Goal: Task Accomplishment & Management: Manage account settings

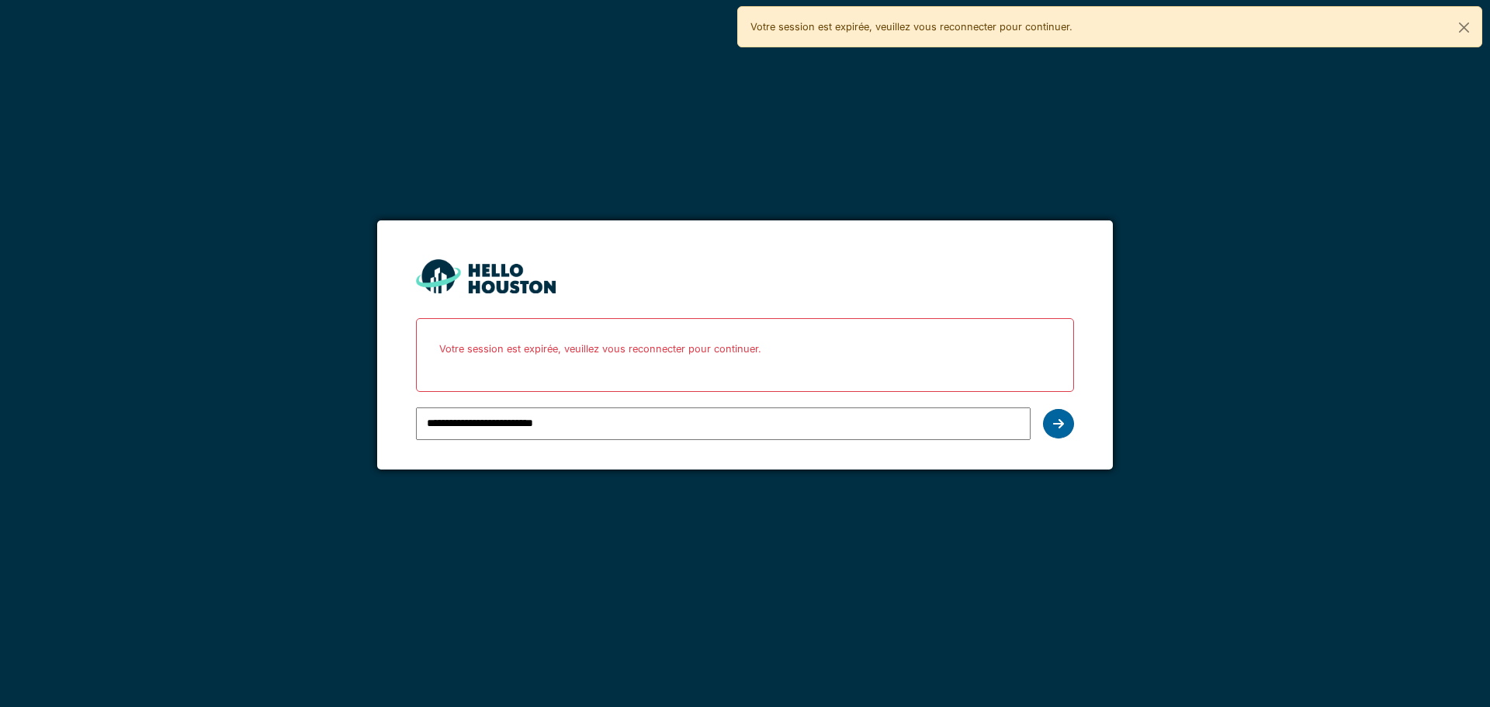
click at [1061, 424] on icon at bounding box center [1058, 423] width 11 height 12
click at [1048, 423] on div at bounding box center [1058, 423] width 31 height 29
click at [847, 422] on input "**********" at bounding box center [723, 423] width 614 height 33
click at [1059, 424] on icon at bounding box center [1058, 423] width 11 height 12
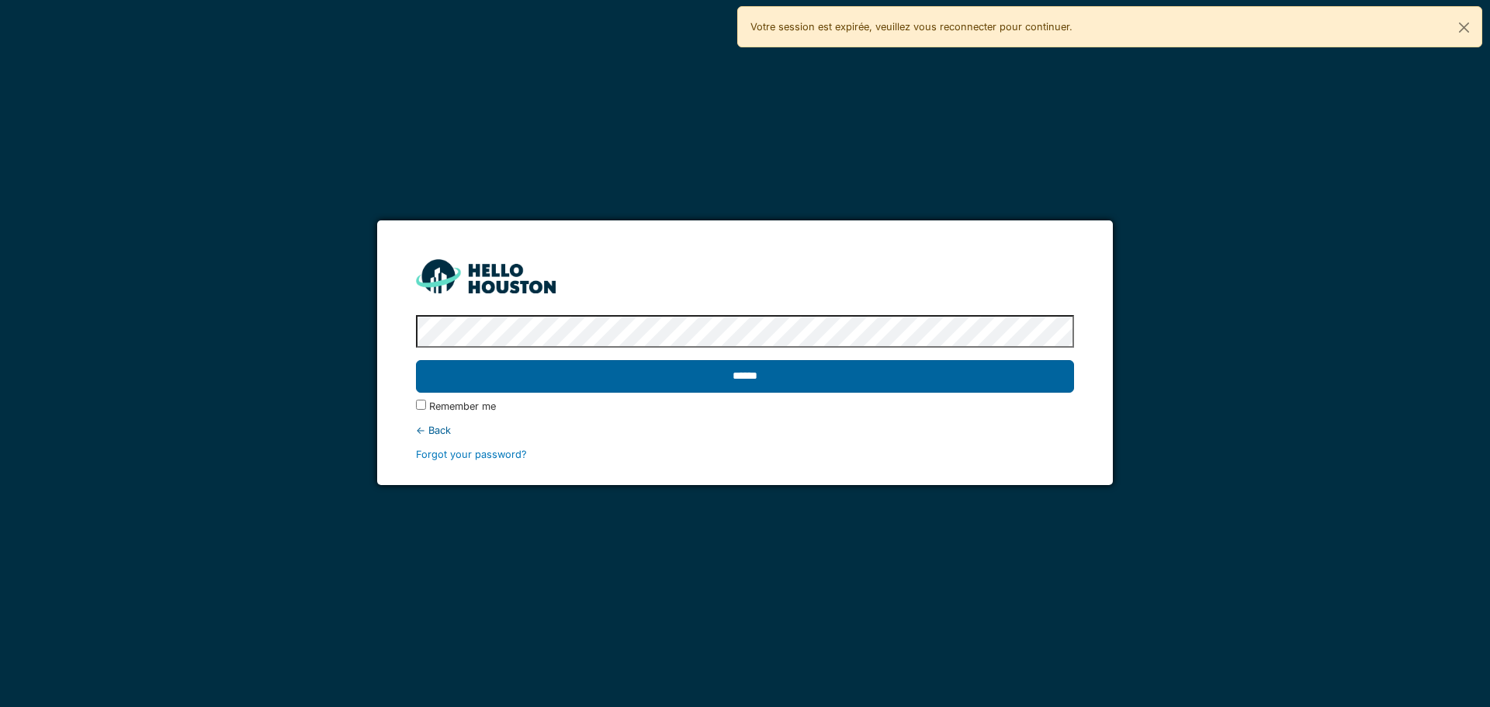
click at [531, 378] on input "******" at bounding box center [744, 376] width 657 height 33
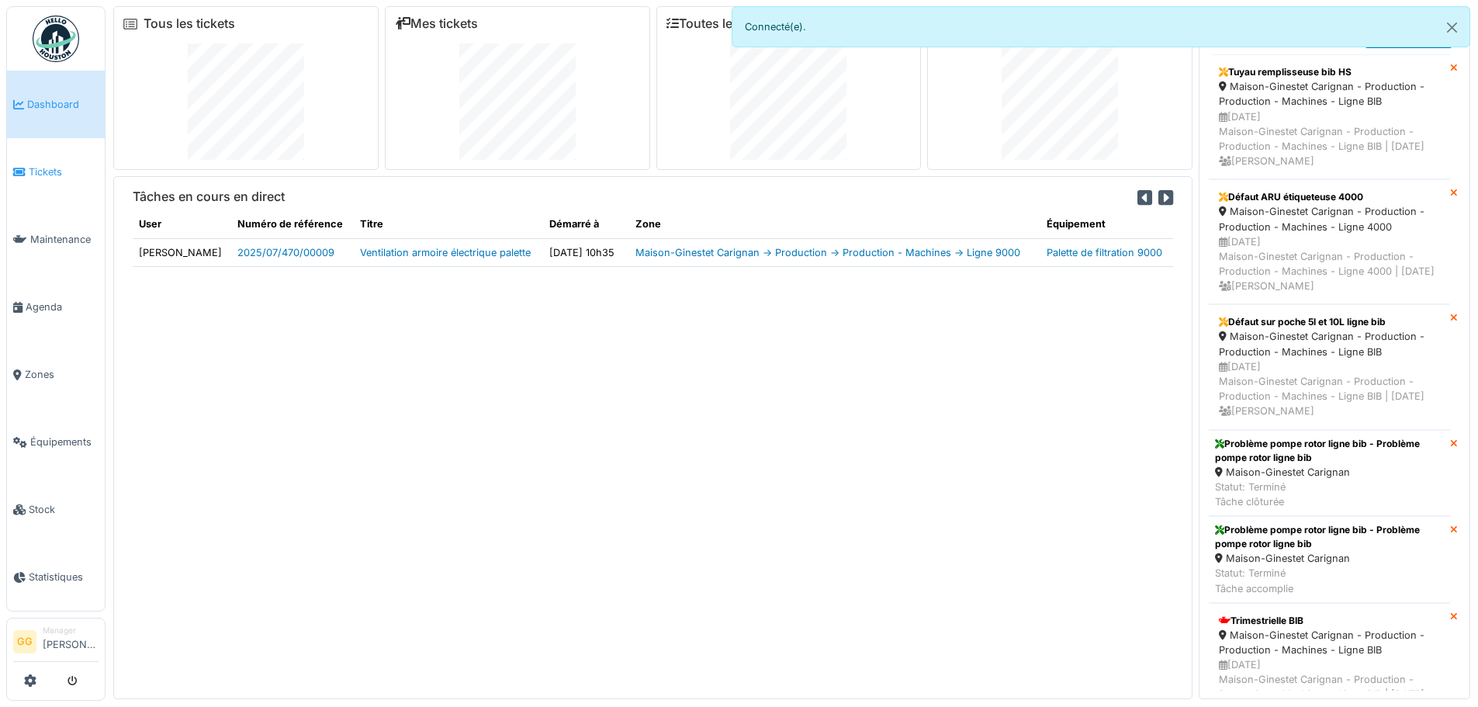
click at [44, 175] on span "Tickets" at bounding box center [64, 171] width 70 height 15
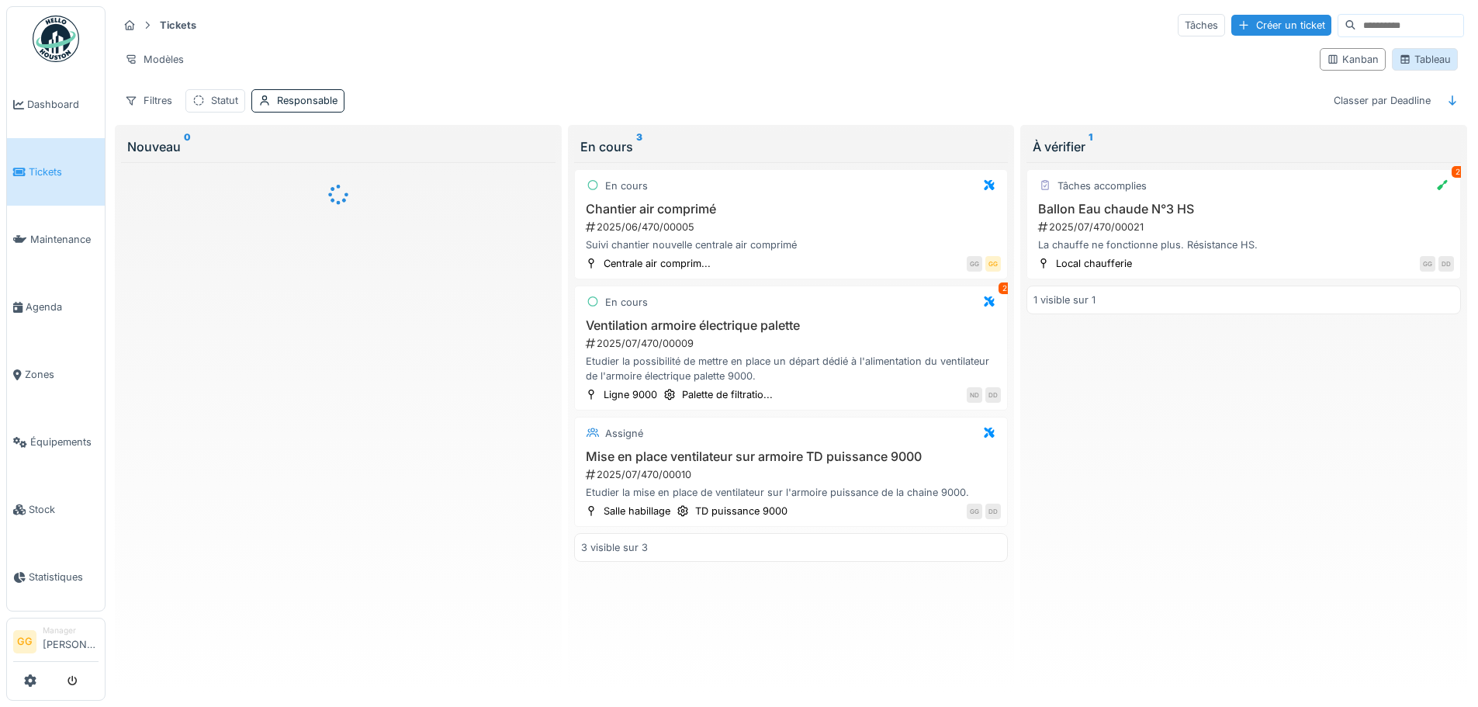
click at [1417, 61] on div "Tableau" at bounding box center [1425, 59] width 52 height 15
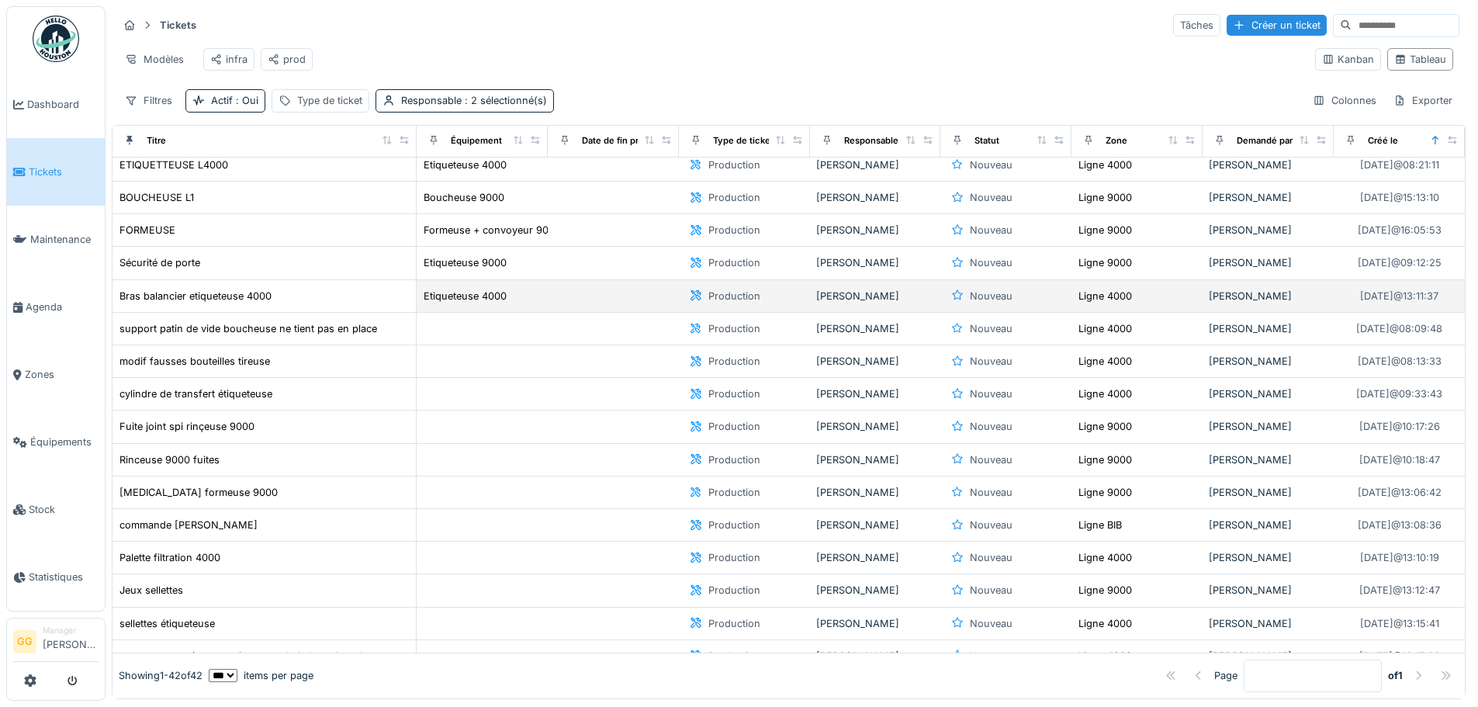
scroll to position [233, 0]
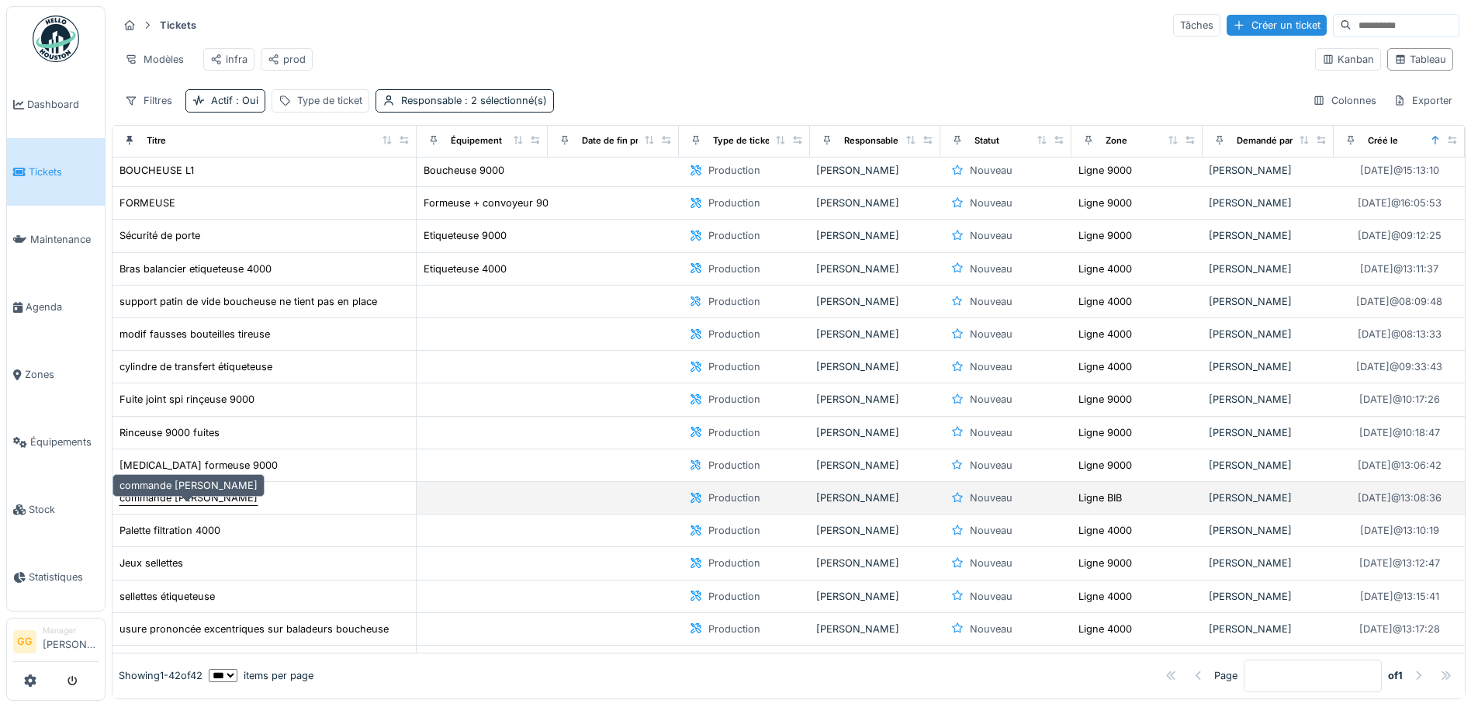
click at [209, 505] on div "commande [PERSON_NAME]" at bounding box center [188, 497] width 138 height 15
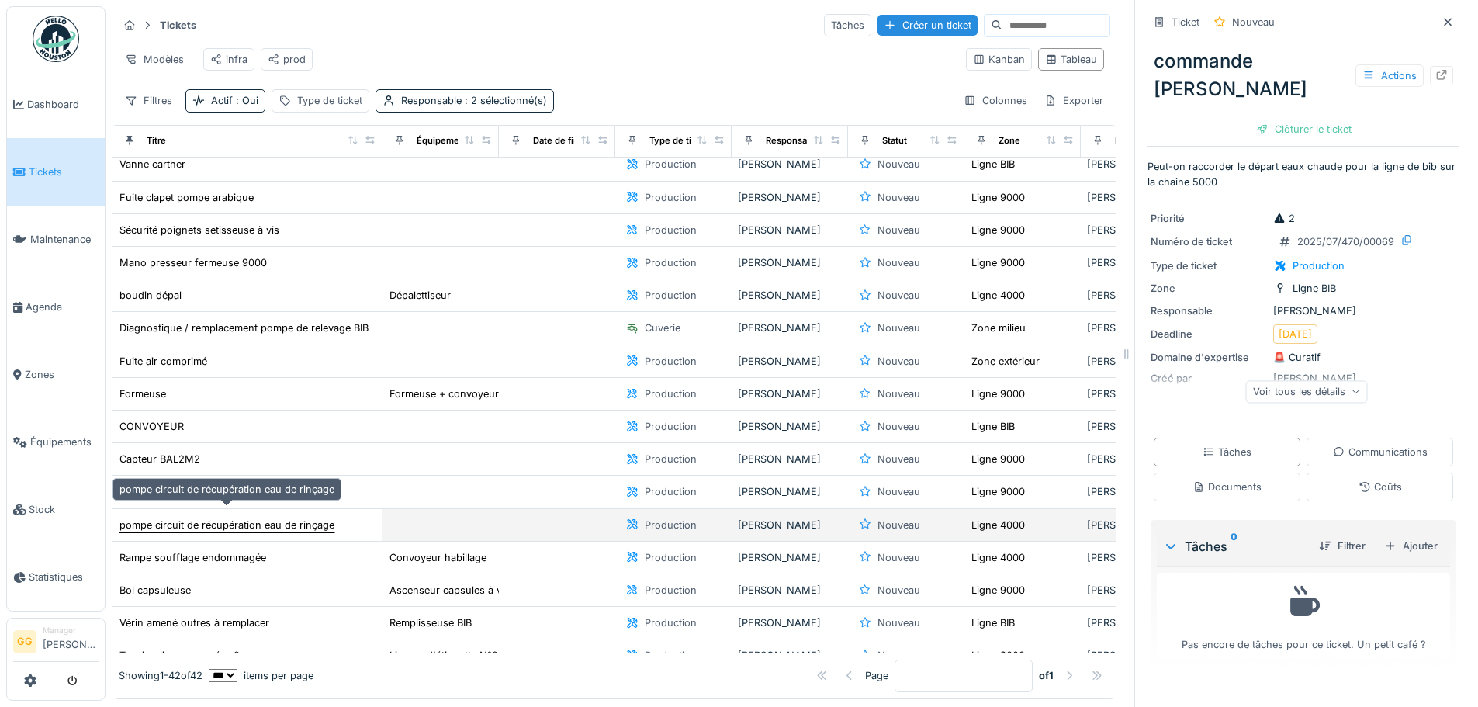
scroll to position [853, 0]
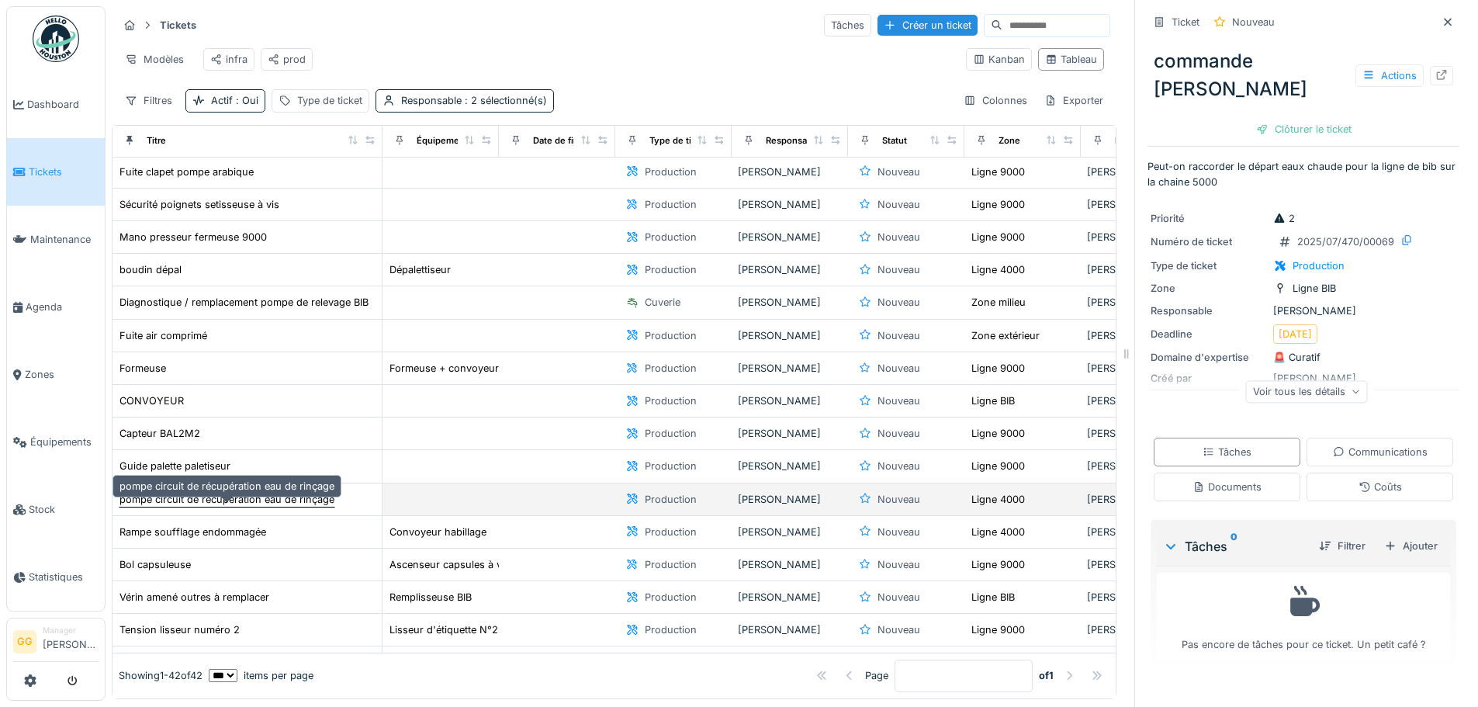
click at [213, 507] on div "pompe circuit de récupération eau de rinçage" at bounding box center [226, 499] width 215 height 15
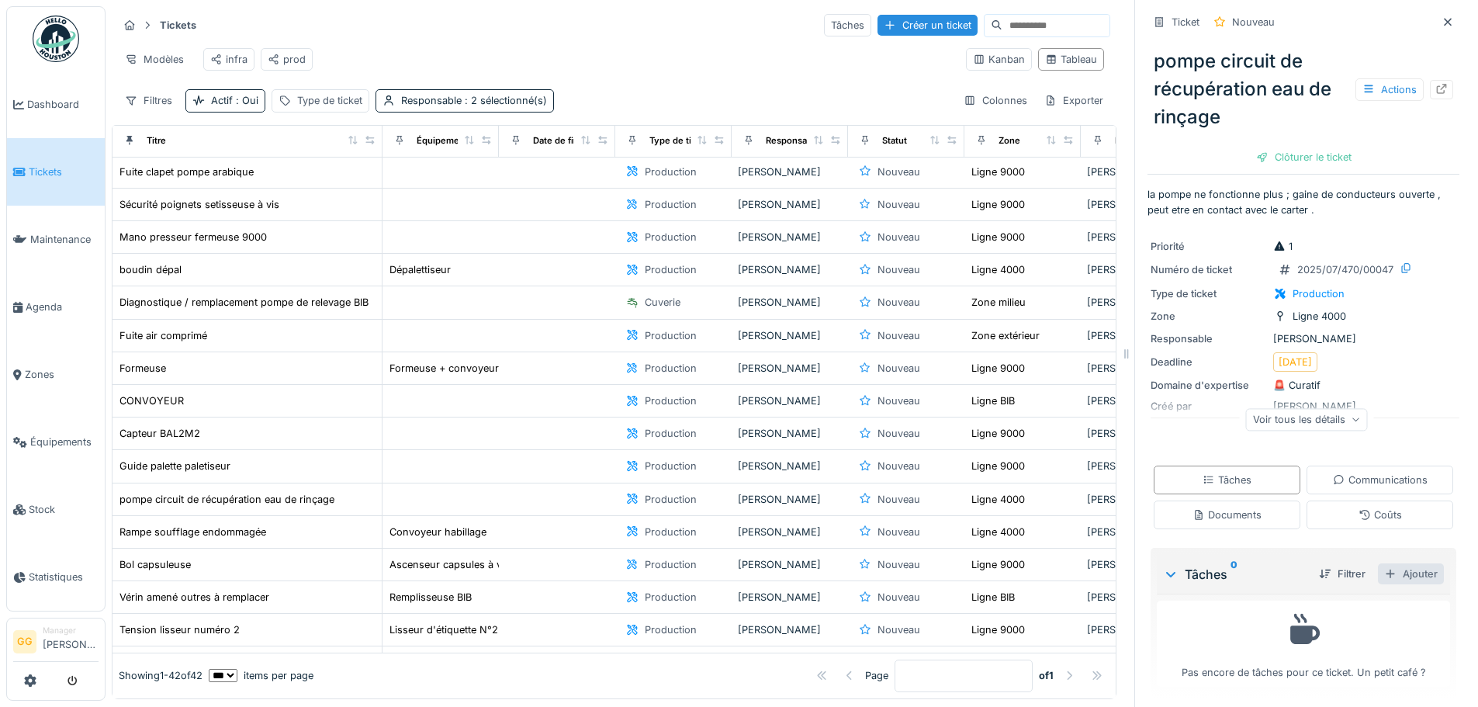
click at [1412, 571] on div "Ajouter" at bounding box center [1411, 573] width 66 height 21
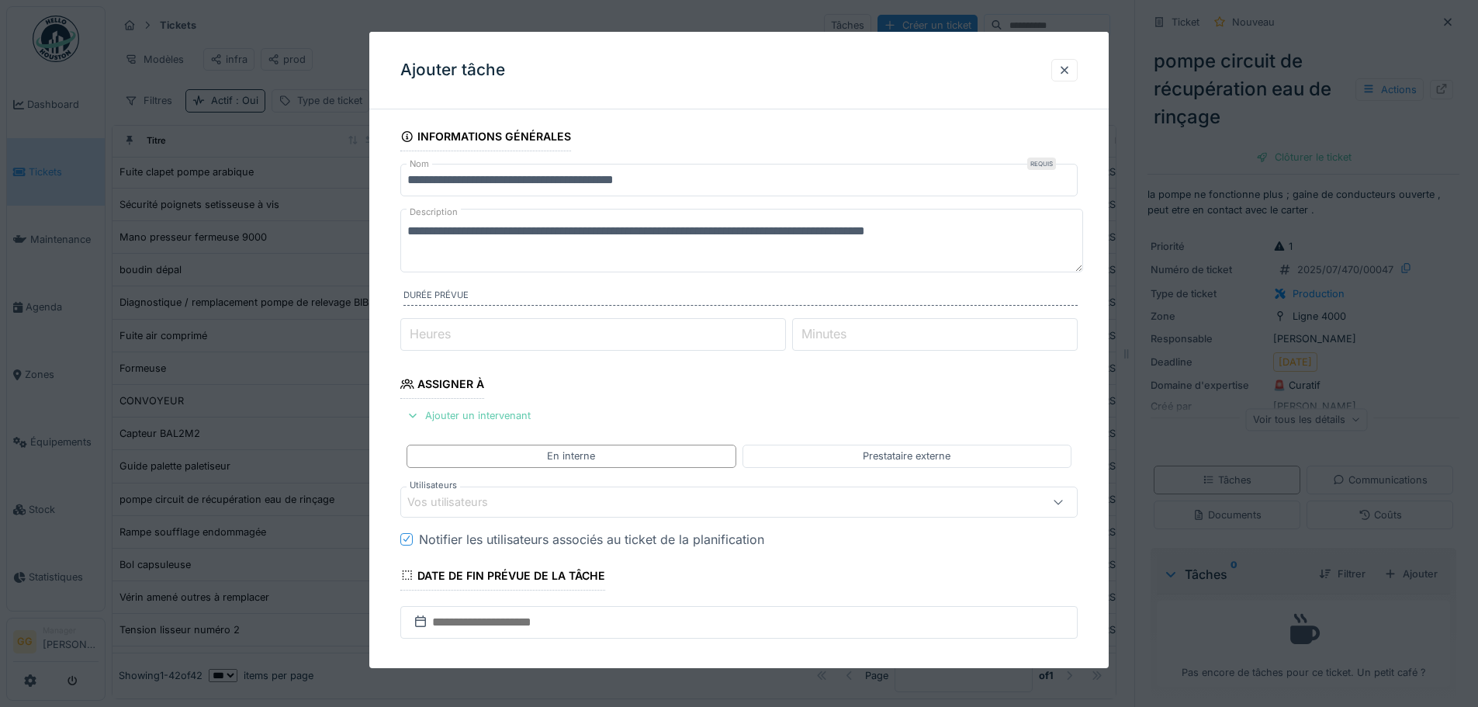
click at [475, 411] on div "Ajouter un intervenant" at bounding box center [468, 415] width 137 height 21
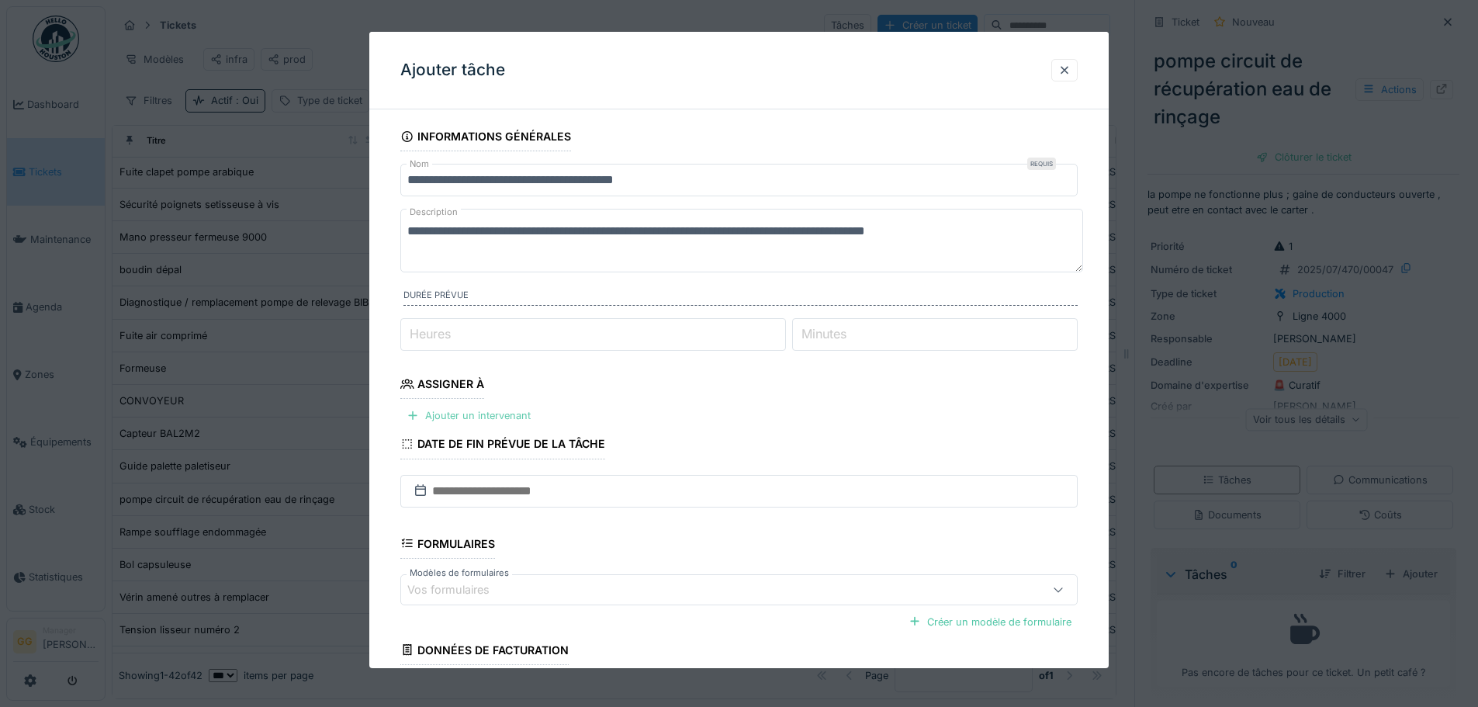
click at [470, 415] on div "Ajouter un intervenant" at bounding box center [468, 415] width 137 height 21
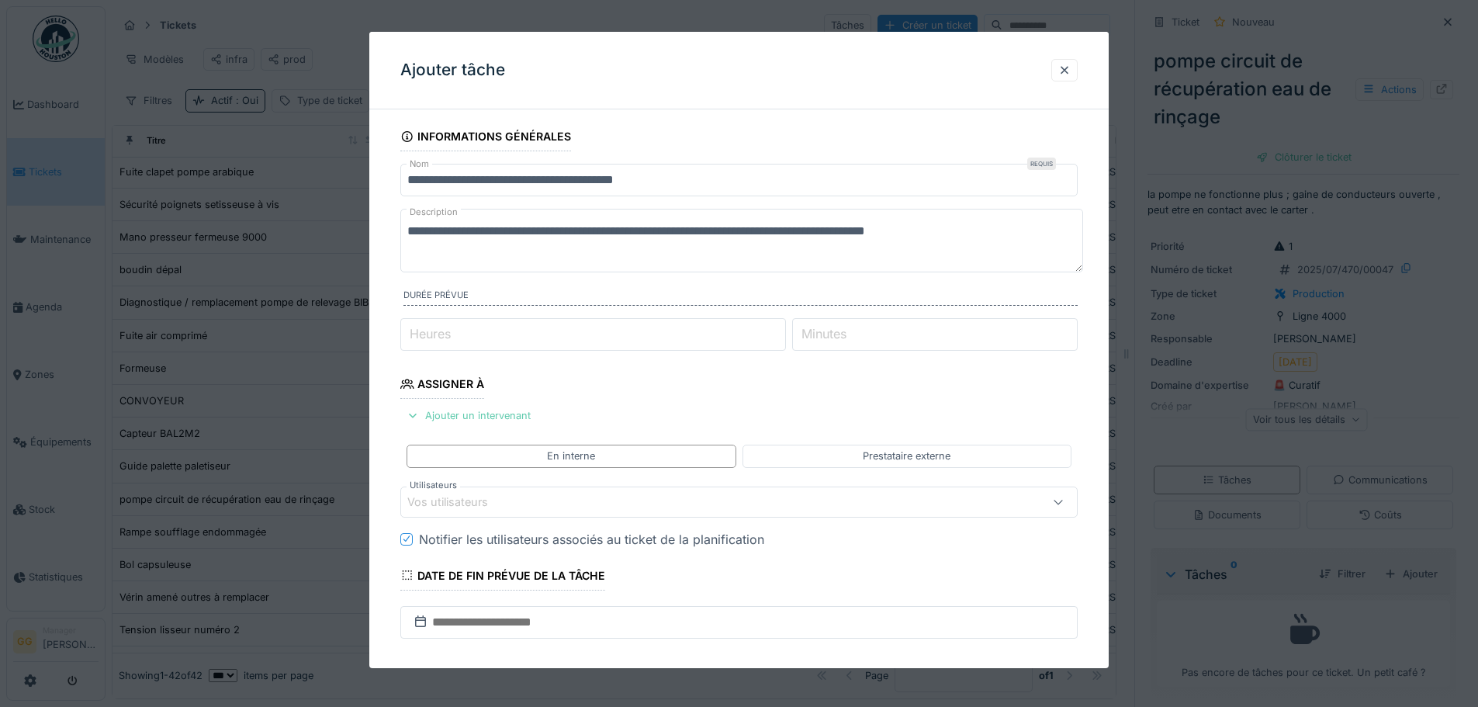
click at [425, 414] on div "Ajouter un intervenant" at bounding box center [468, 415] width 137 height 21
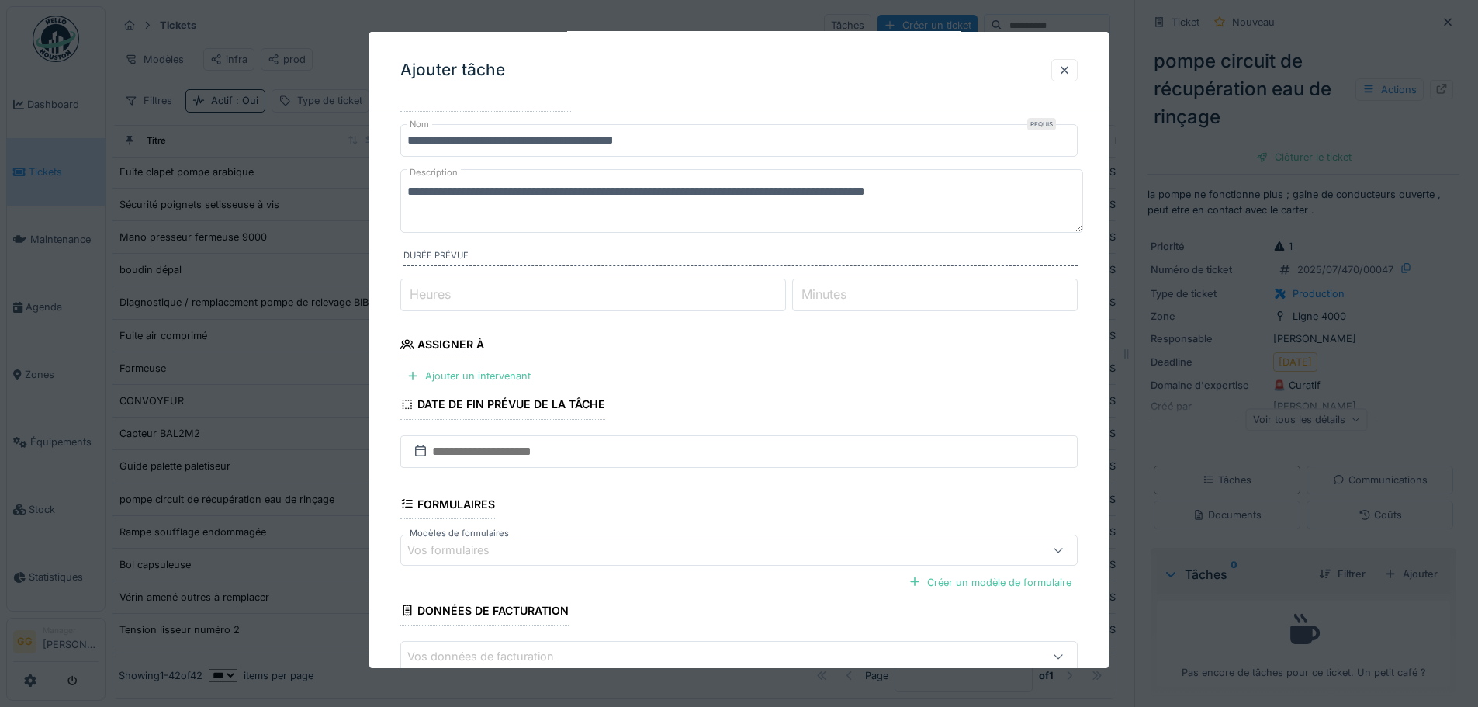
scroll to position [78, 0]
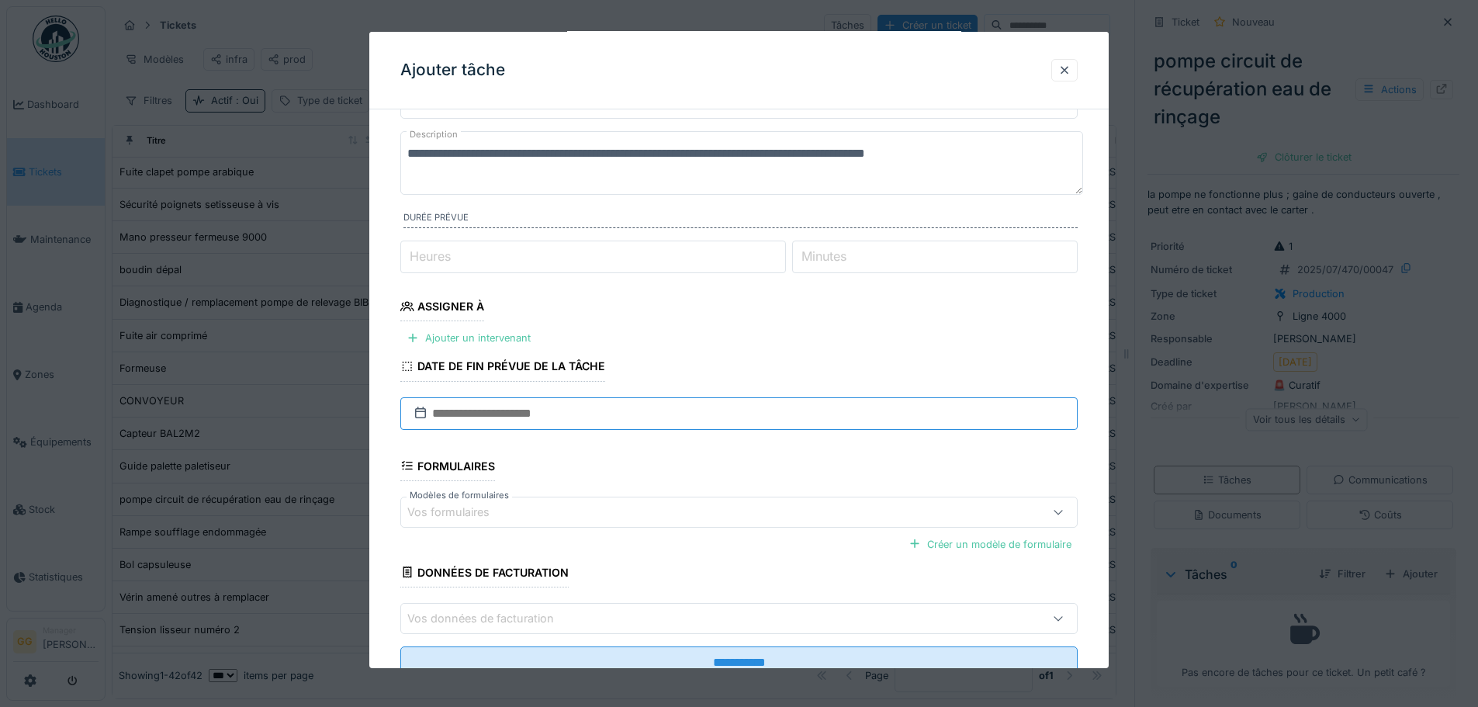
click at [549, 418] on input "text" at bounding box center [738, 412] width 677 height 33
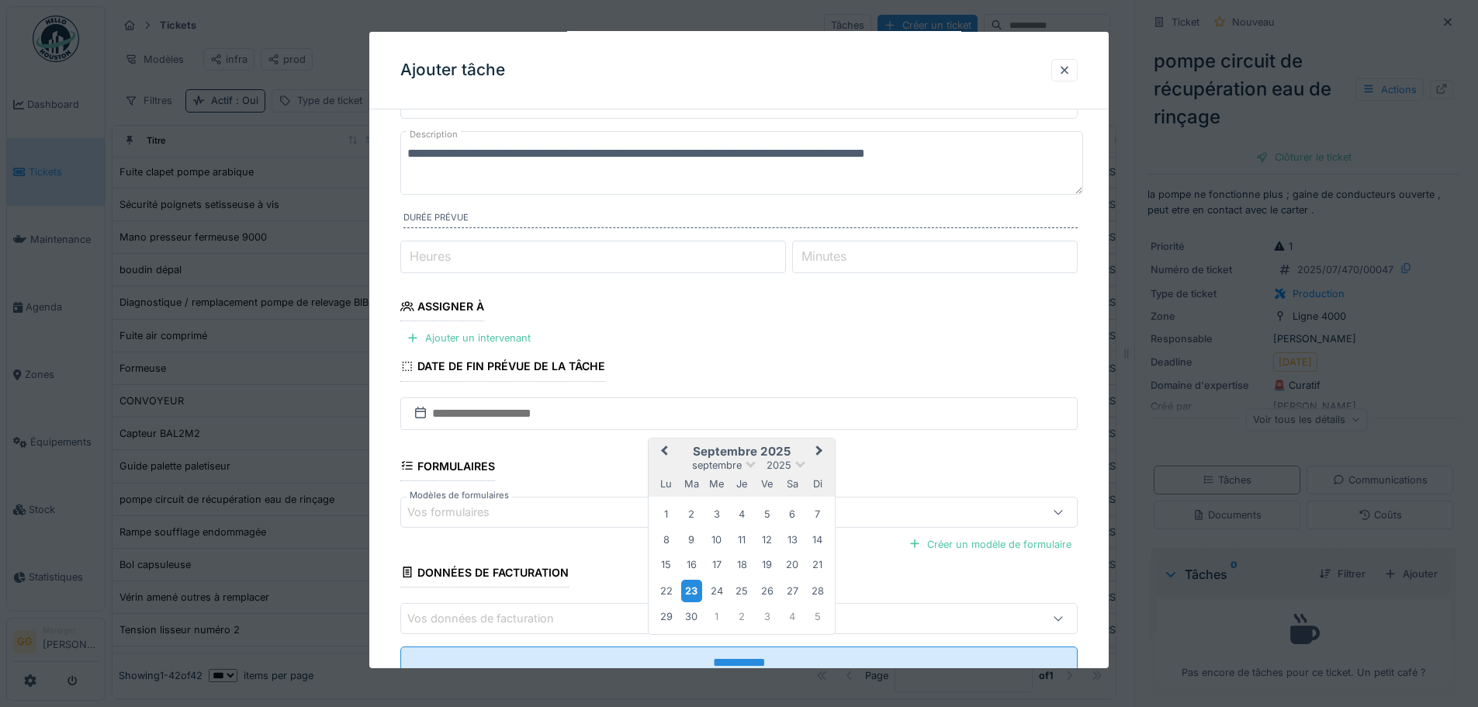
click at [685, 587] on div "23" at bounding box center [691, 591] width 21 height 23
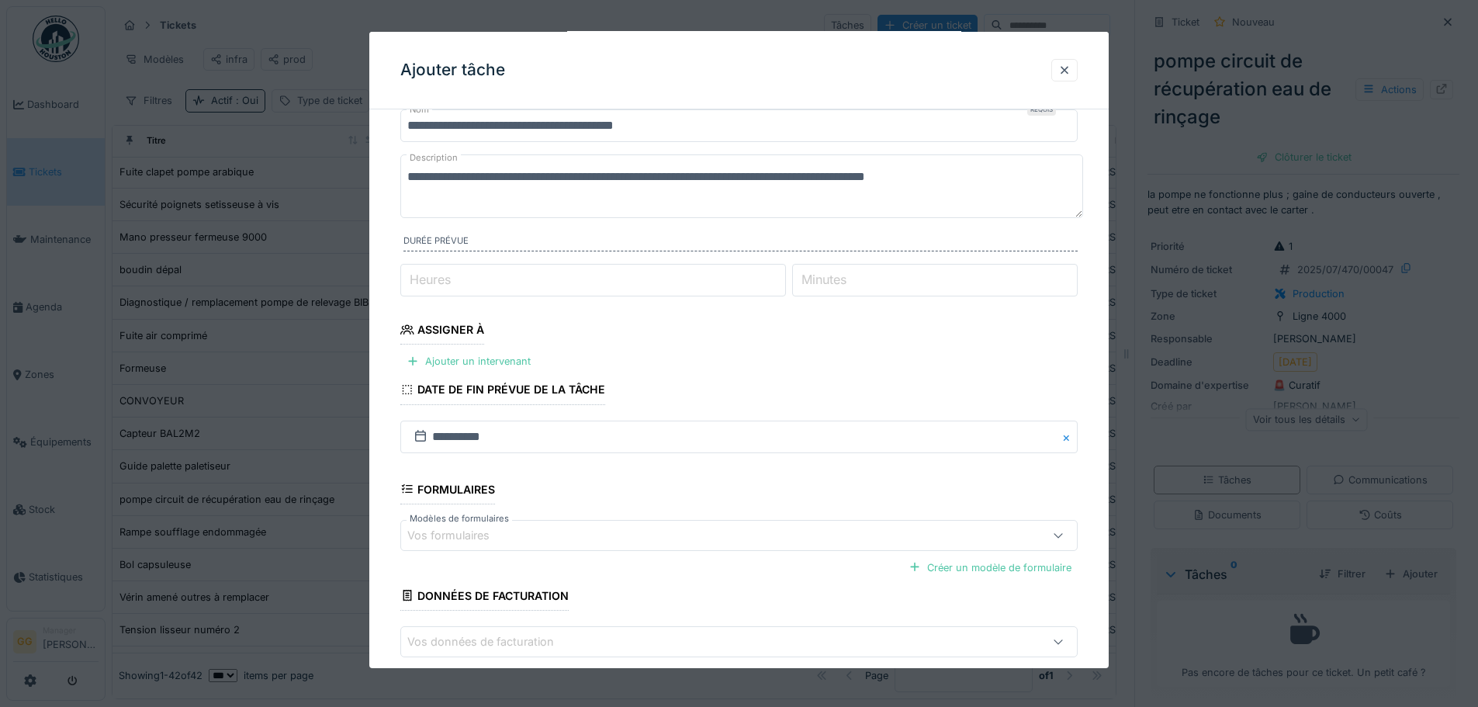
scroll to position [132, 0]
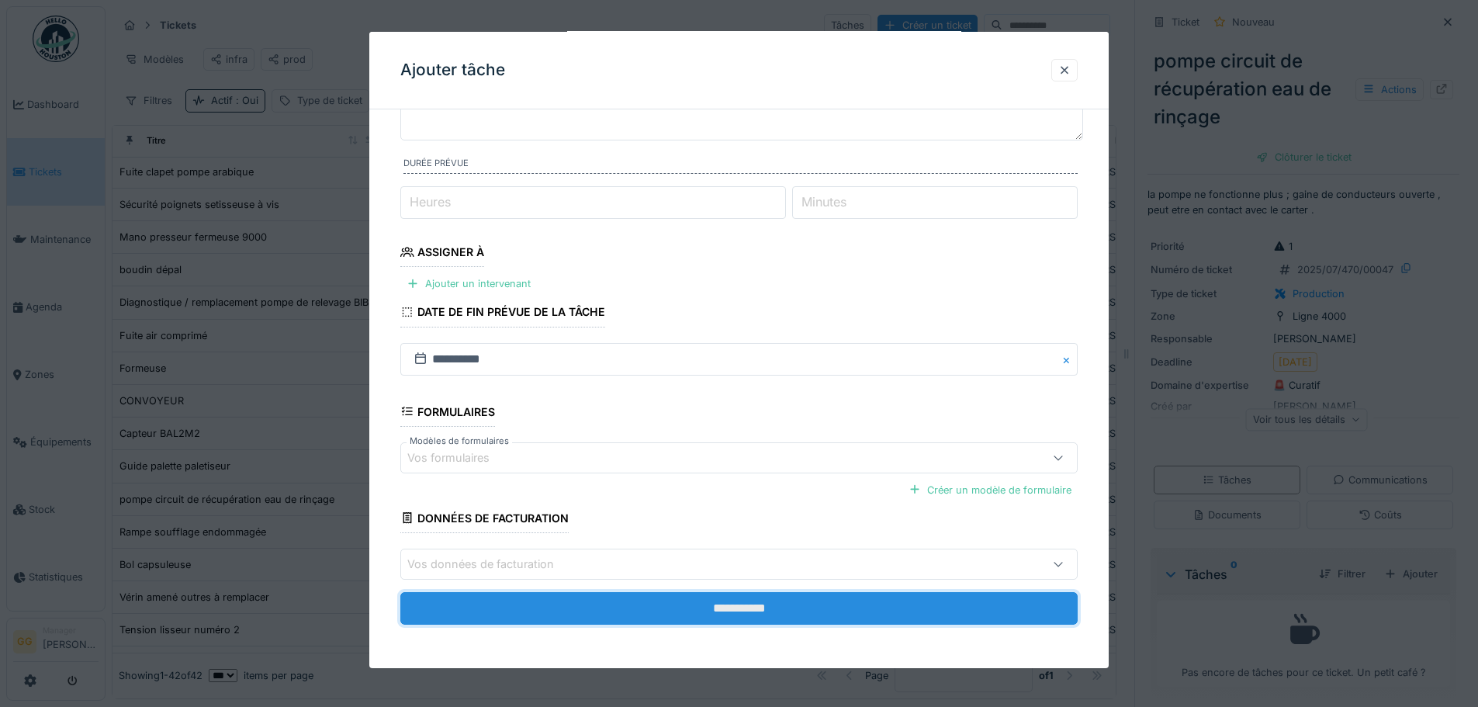
click at [723, 610] on input "**********" at bounding box center [738, 608] width 677 height 33
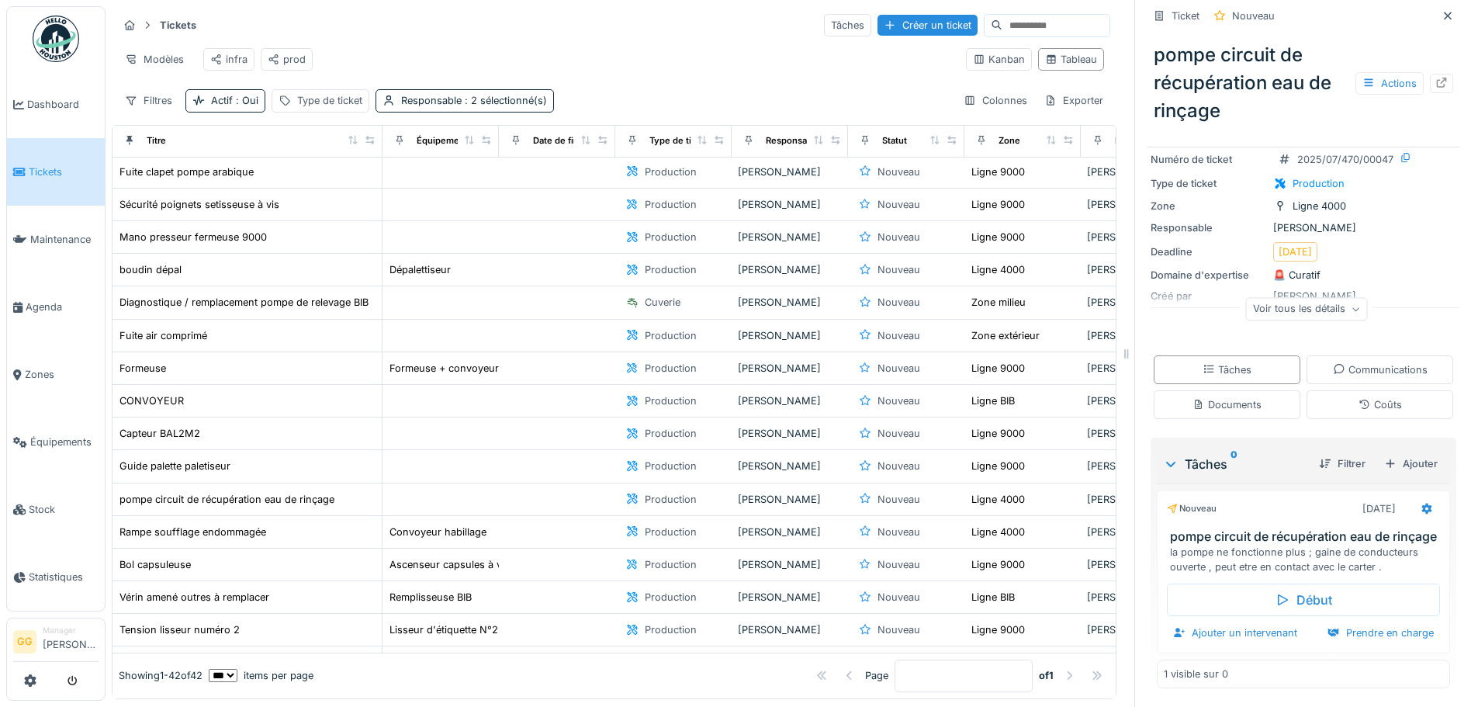
scroll to position [106, 0]
click at [1336, 632] on div "Prendre en charge" at bounding box center [1380, 632] width 119 height 21
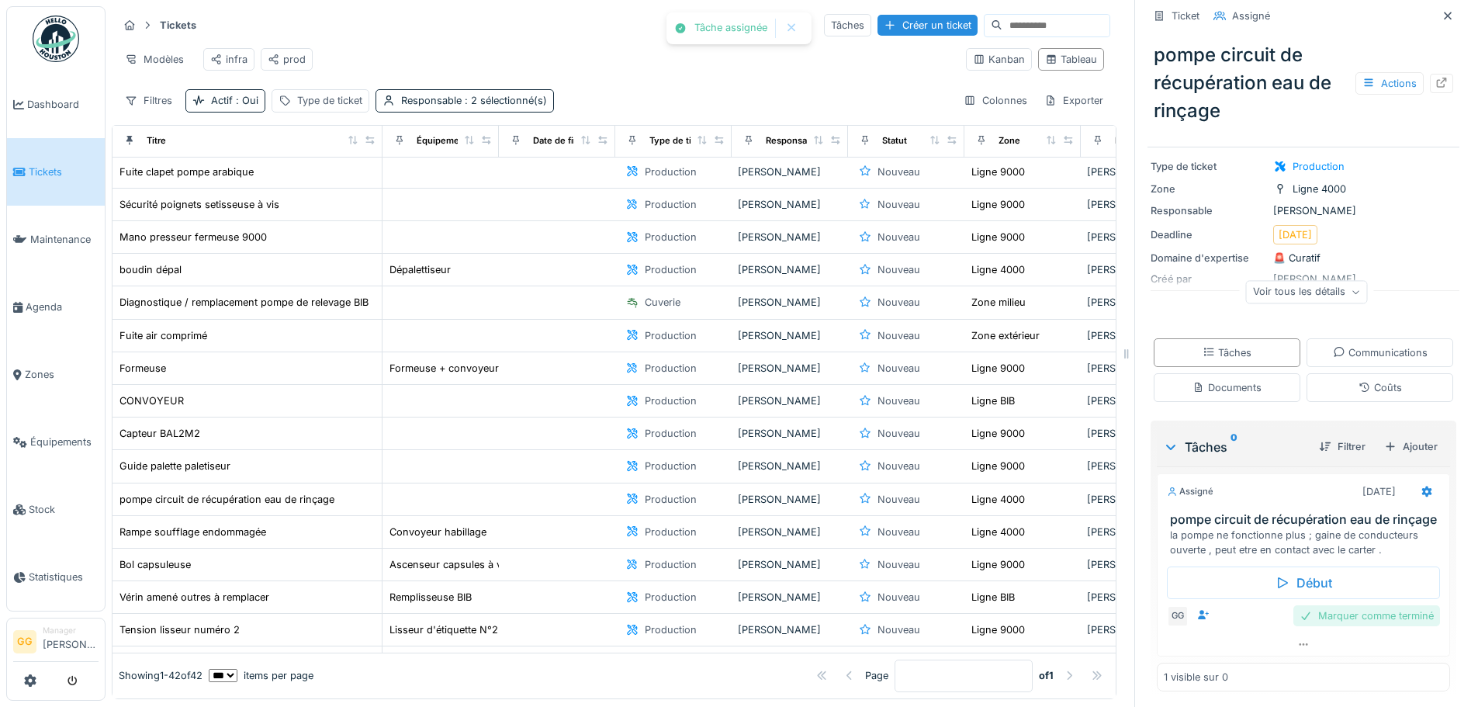
click at [1311, 626] on div "Marquer comme terminé" at bounding box center [1366, 615] width 147 height 21
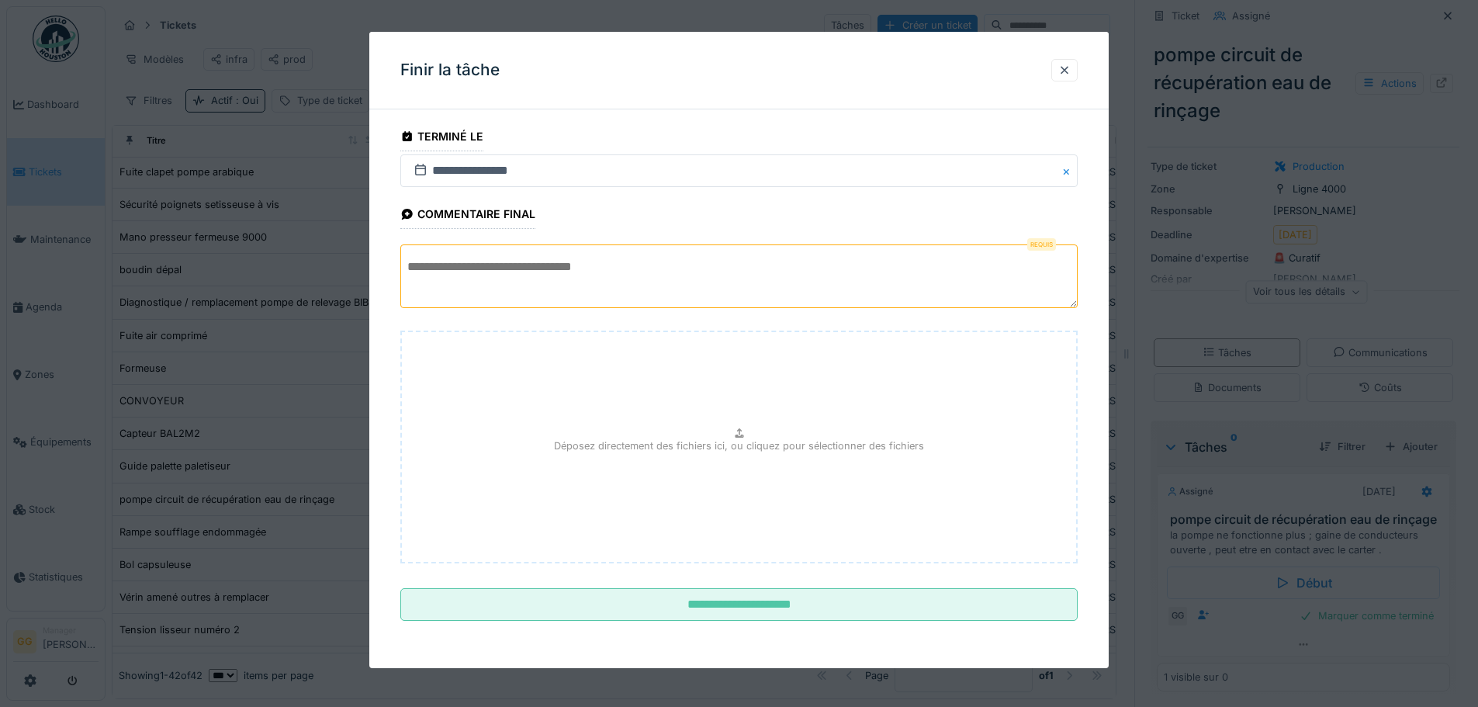
click at [556, 286] on textarea at bounding box center [738, 276] width 677 height 64
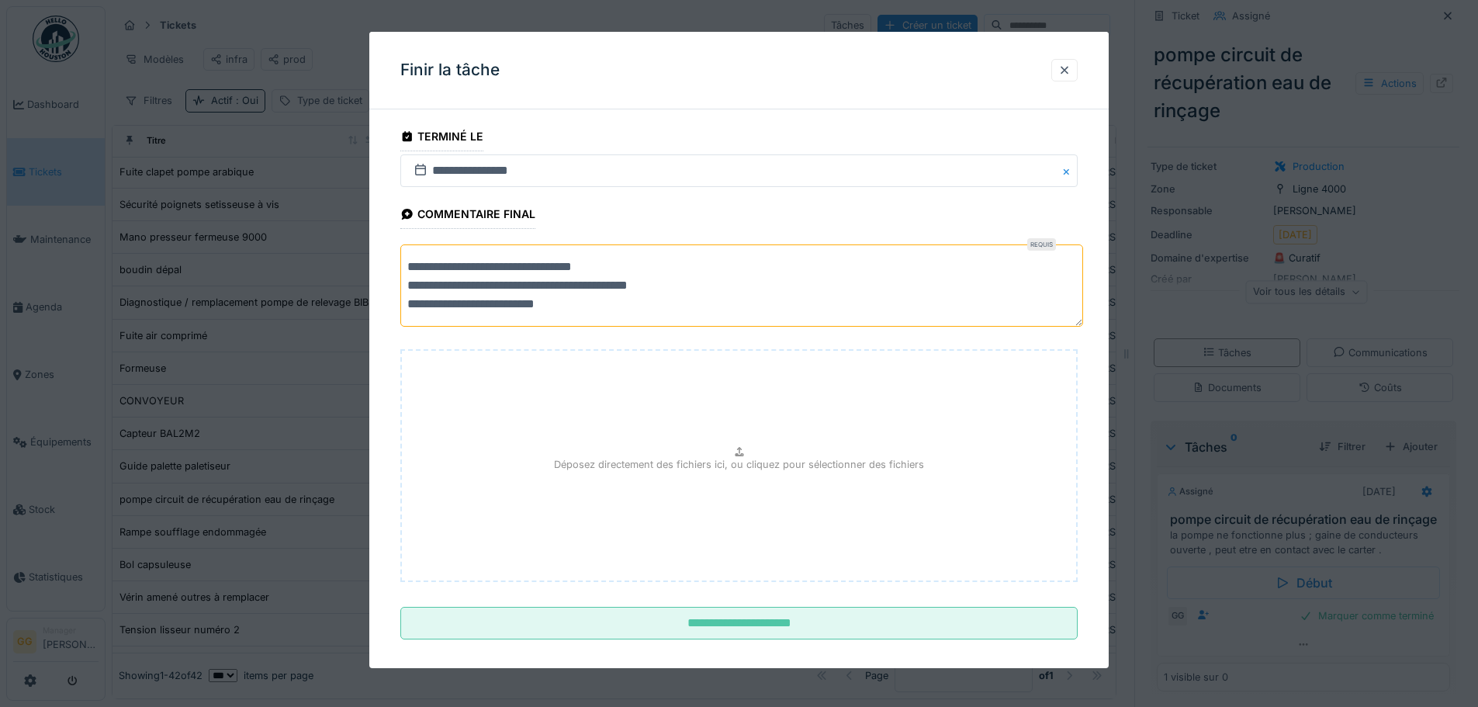
click at [477, 268] on textarea "**********" at bounding box center [741, 285] width 683 height 82
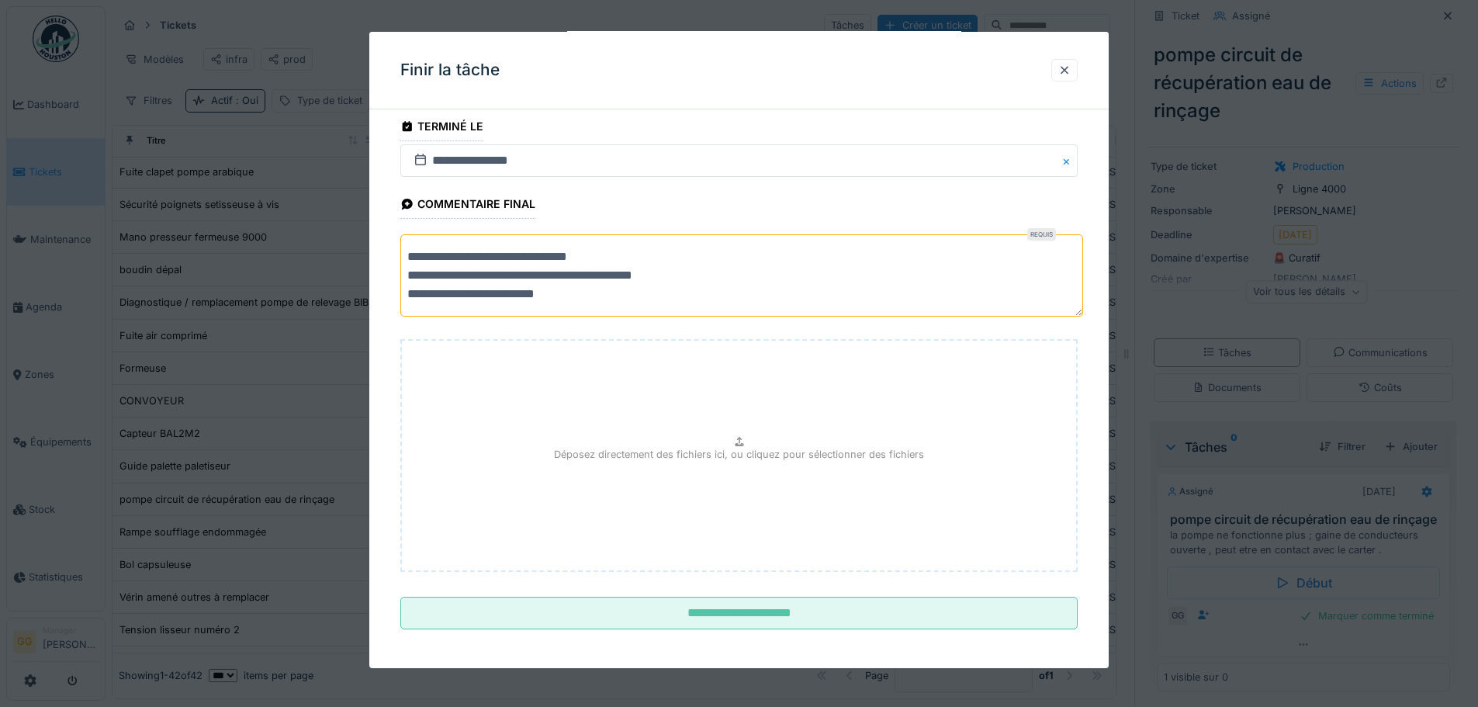
scroll to position [15, 0]
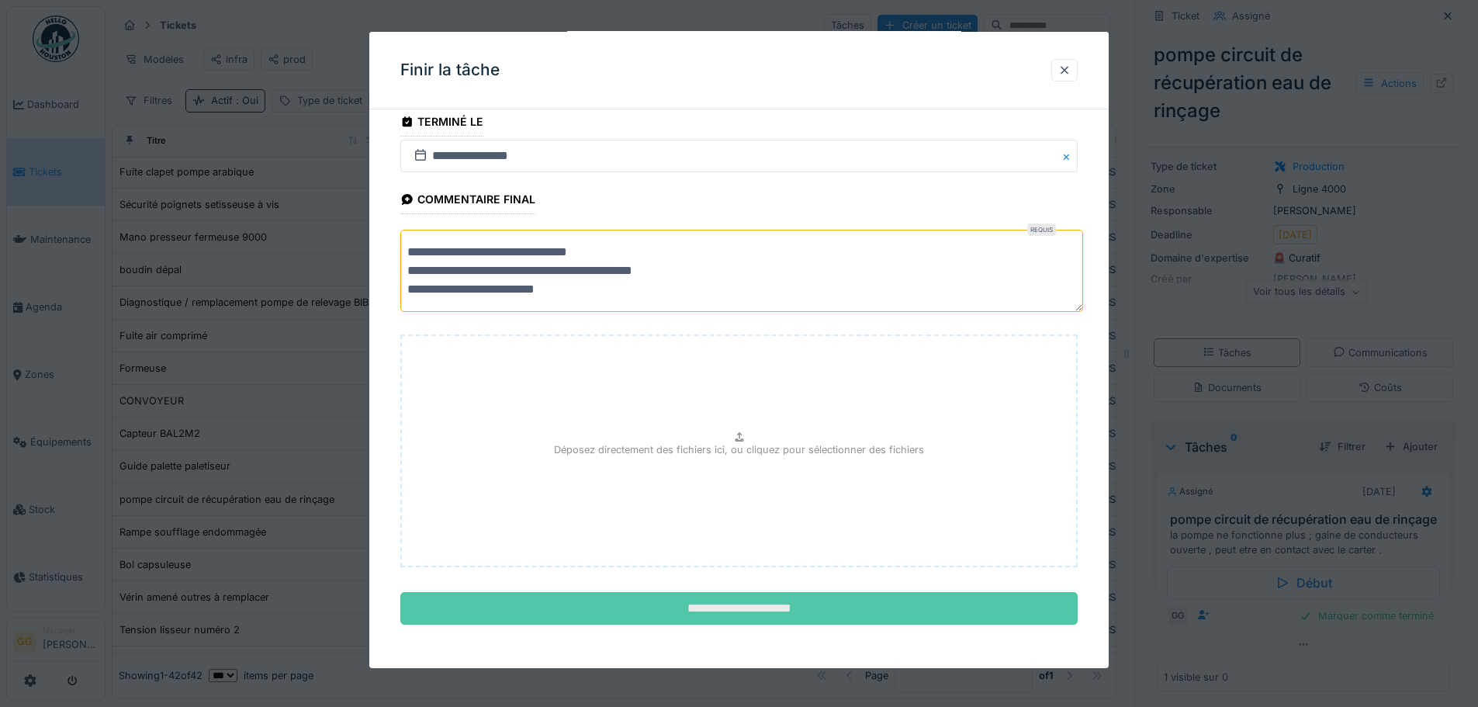
type textarea "**********"
click at [784, 599] on input "**********" at bounding box center [738, 608] width 677 height 33
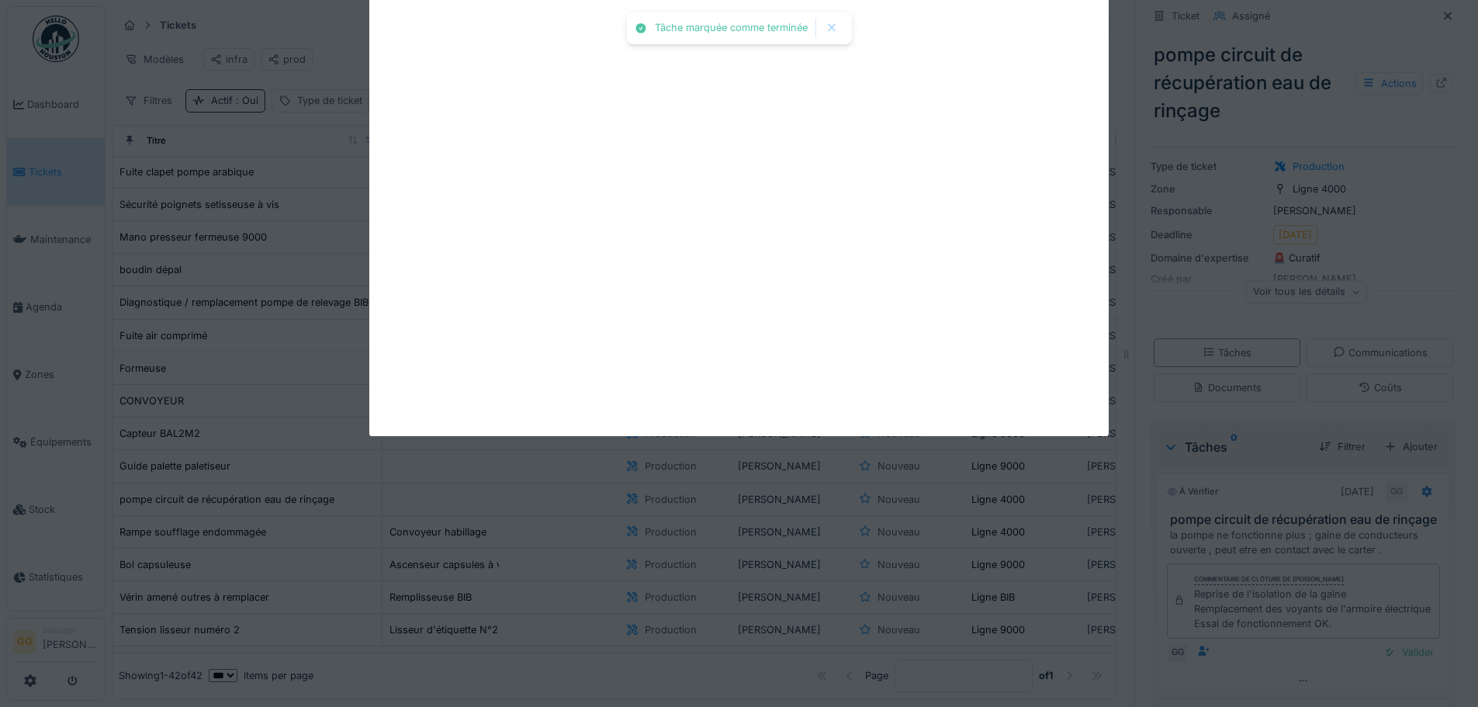
scroll to position [127, 0]
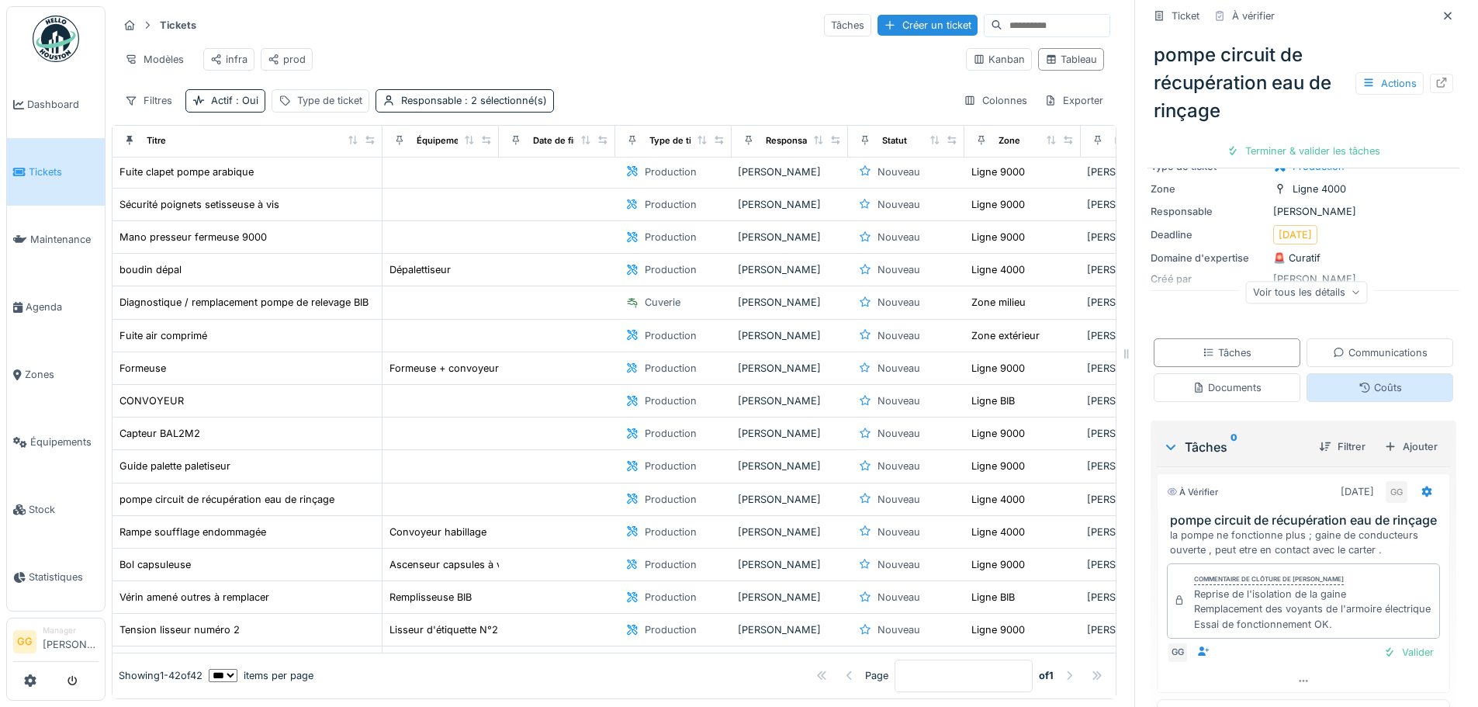
click at [1359, 387] on div "Coûts" at bounding box center [1380, 387] width 43 height 15
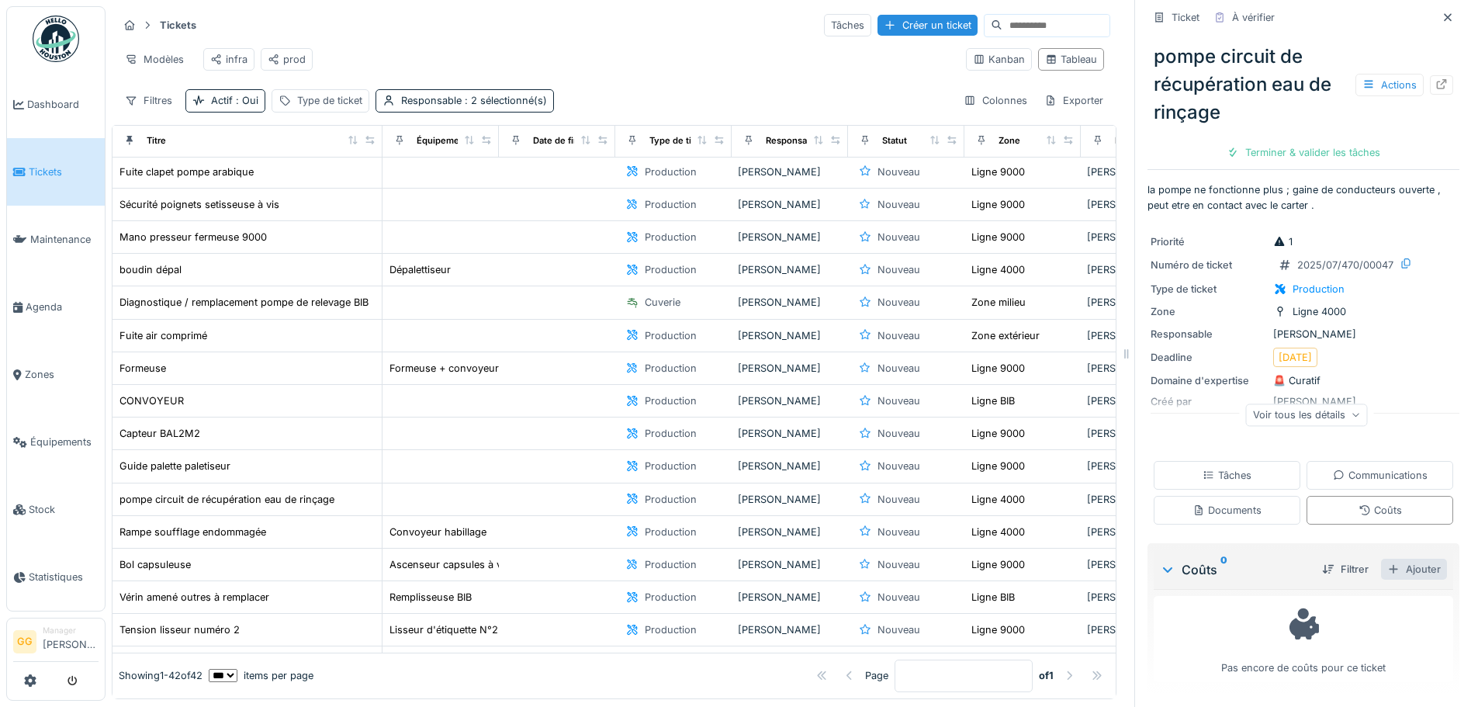
click at [1403, 567] on div "Ajouter" at bounding box center [1414, 569] width 66 height 21
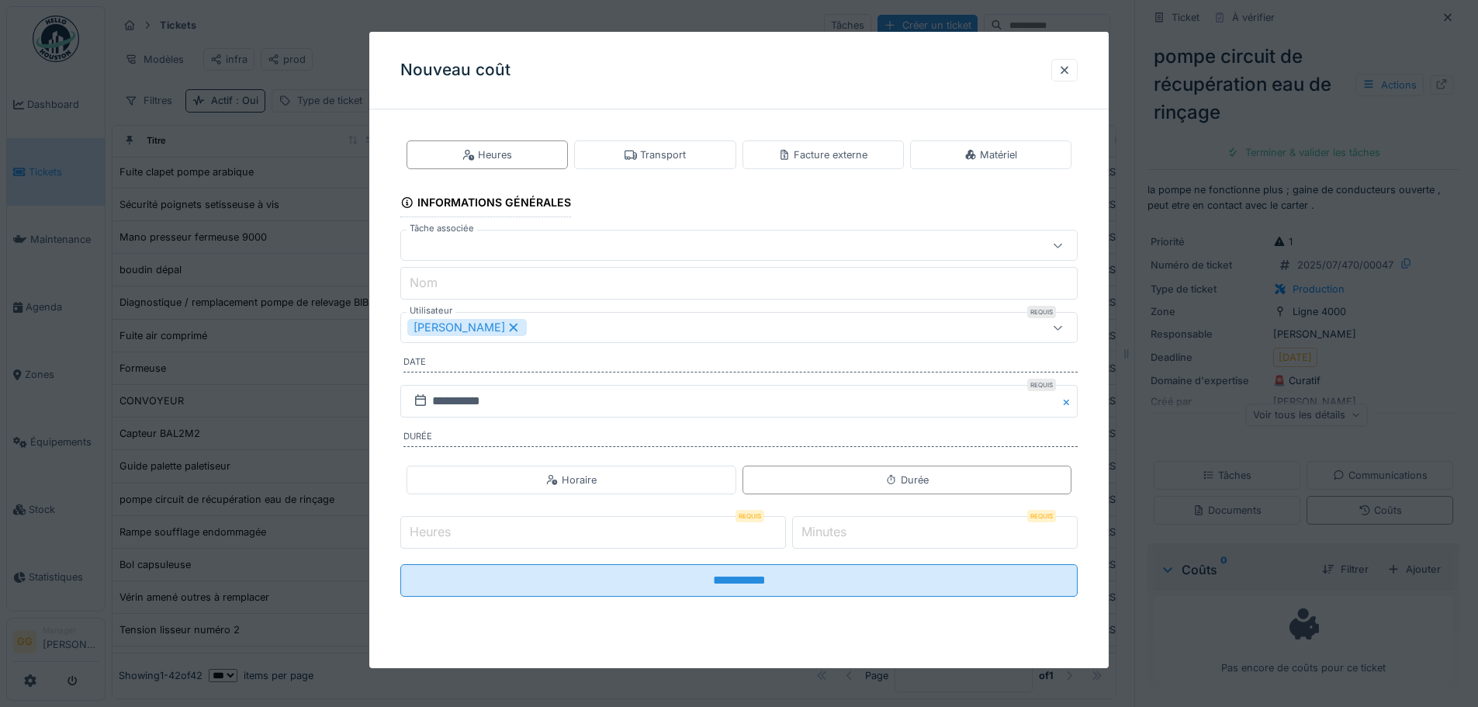
click at [576, 248] on div at bounding box center [699, 245] width 584 height 17
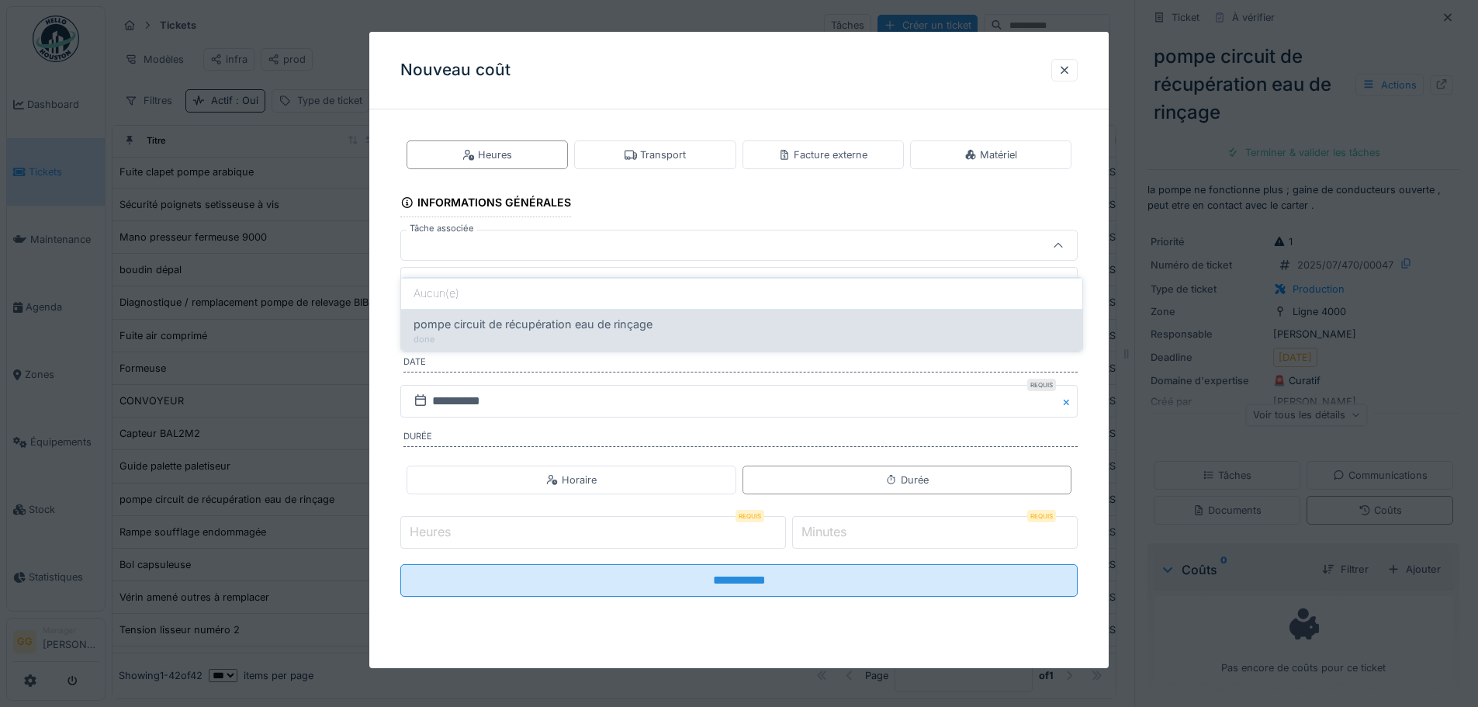
click at [512, 317] on span "pompe circuit de récupération eau de rinçage" at bounding box center [533, 324] width 239 height 17
type input "******"
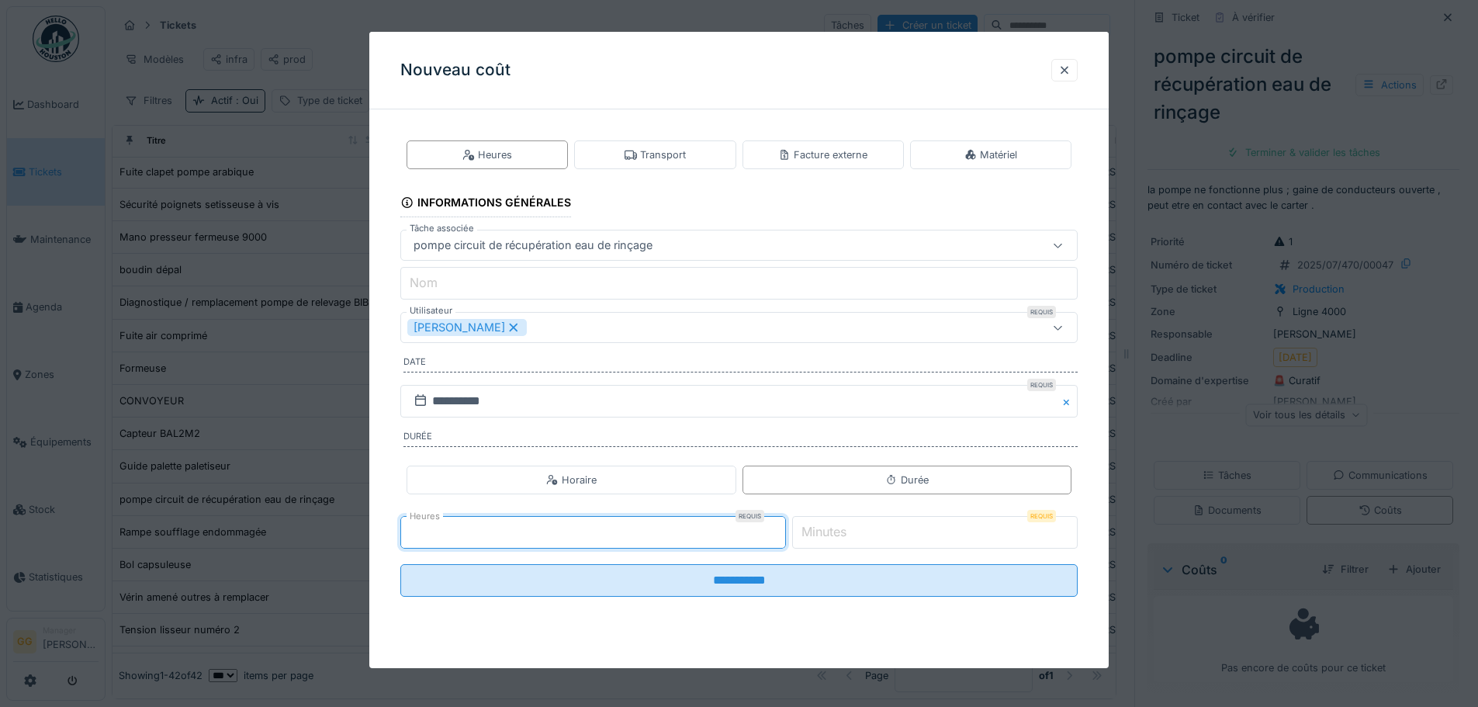
type input "*"
click at [786, 528] on input "*" at bounding box center [593, 532] width 386 height 33
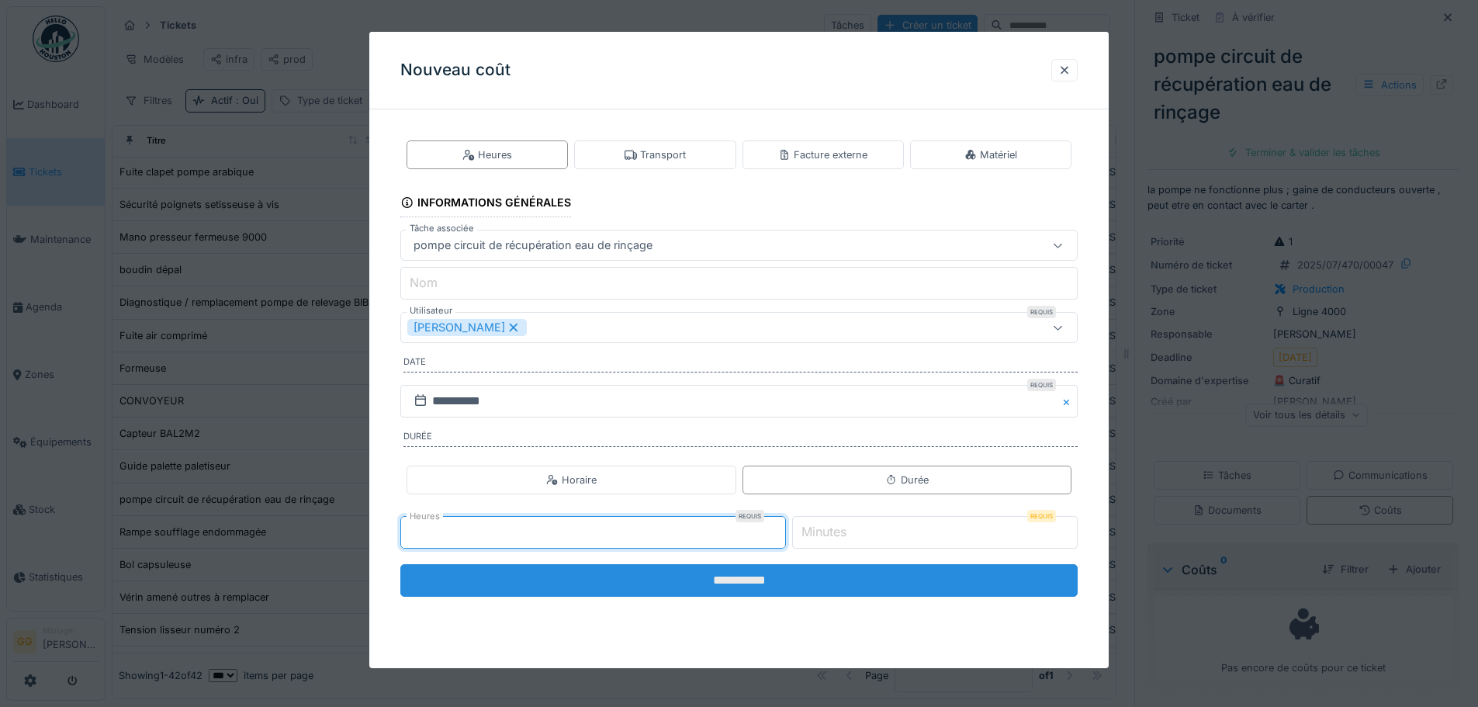
click at [874, 585] on input "**********" at bounding box center [738, 580] width 677 height 33
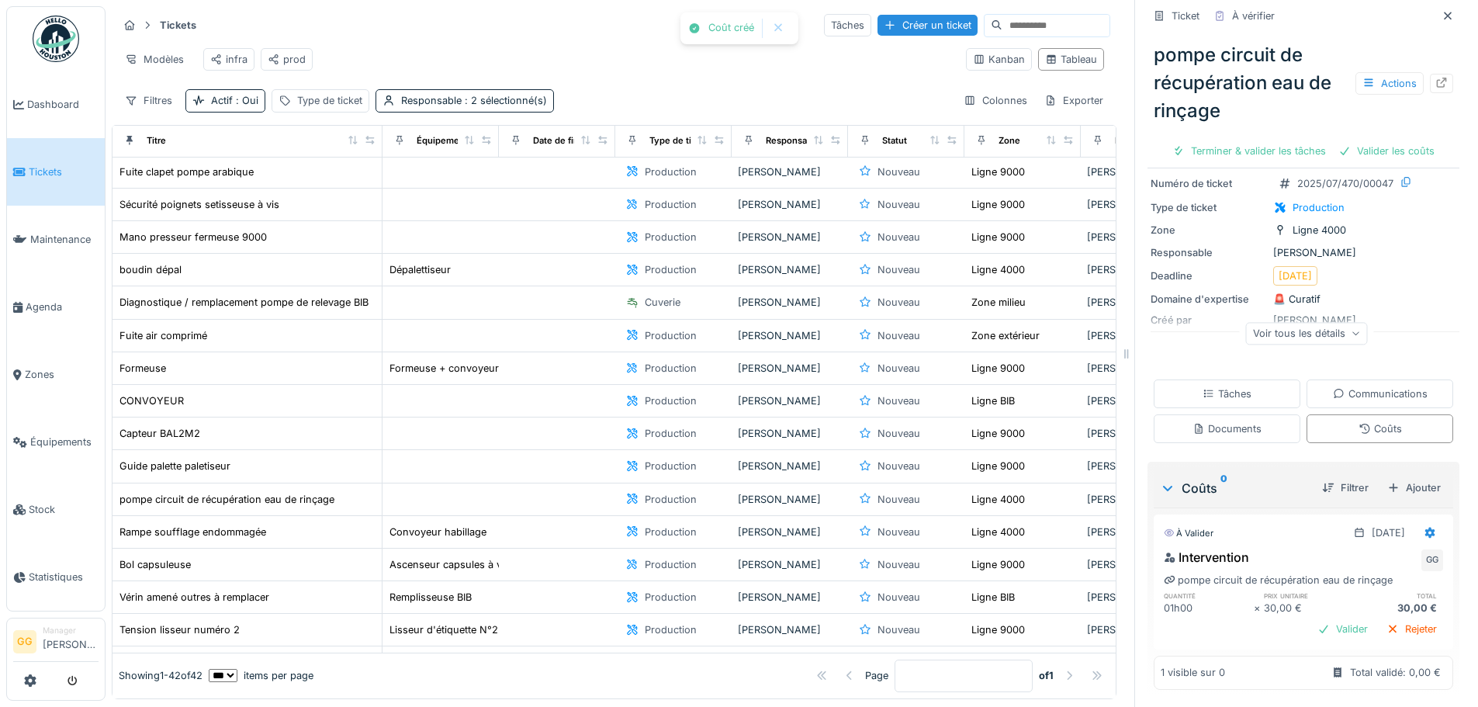
scroll to position [89, 0]
click at [1317, 620] on div at bounding box center [1323, 627] width 12 height 15
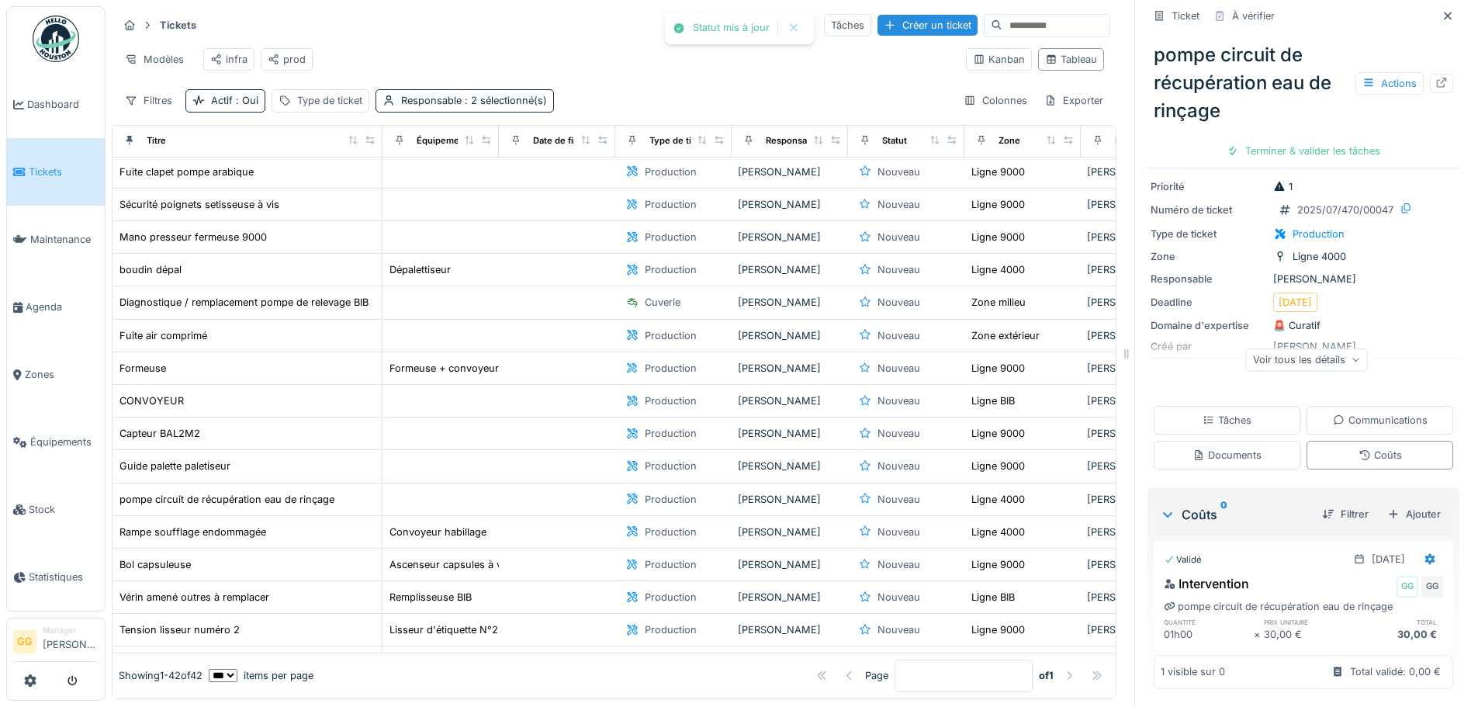
scroll to position [62, 0]
click at [1310, 140] on div "Terminer & valider les tâches" at bounding box center [1303, 150] width 166 height 21
click at [1292, 141] on div "Clôturer le ticket" at bounding box center [1304, 150] width 108 height 21
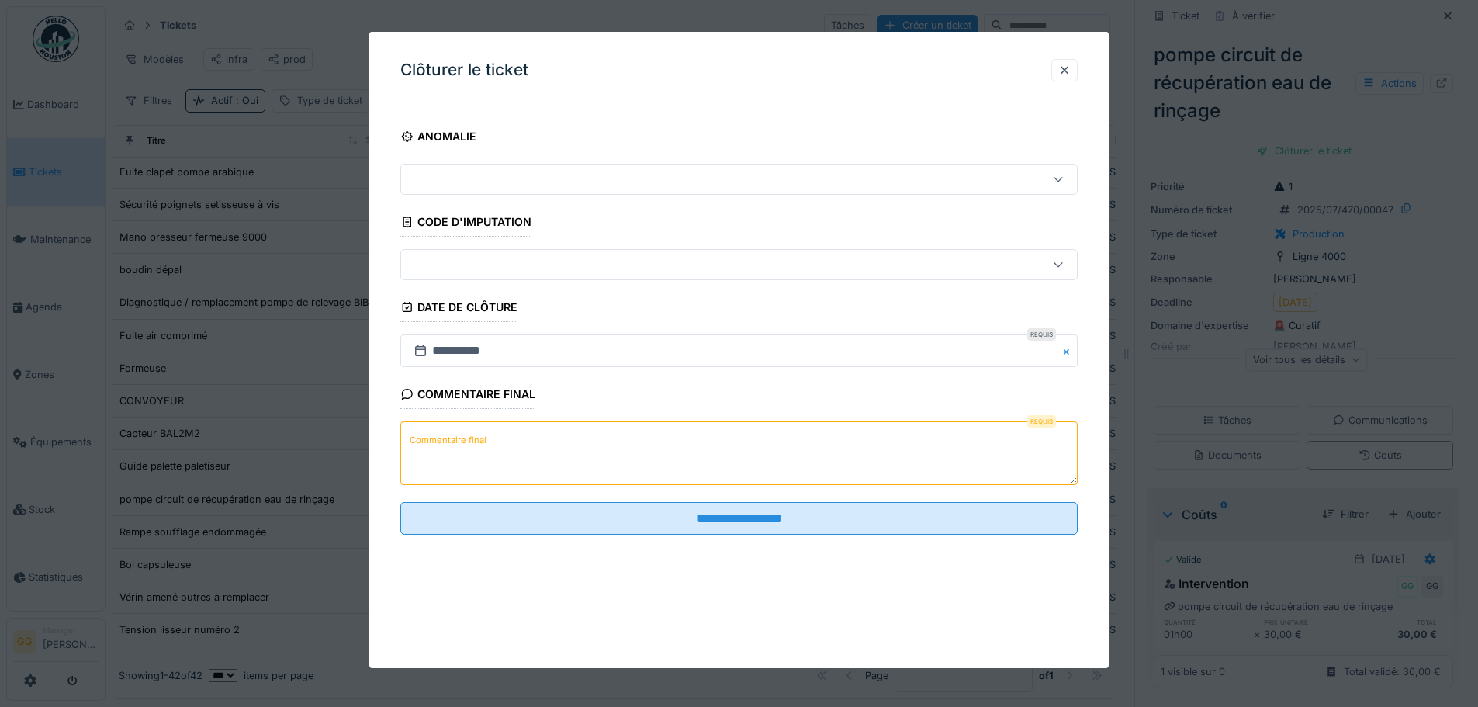
click at [524, 272] on div at bounding box center [699, 264] width 584 height 17
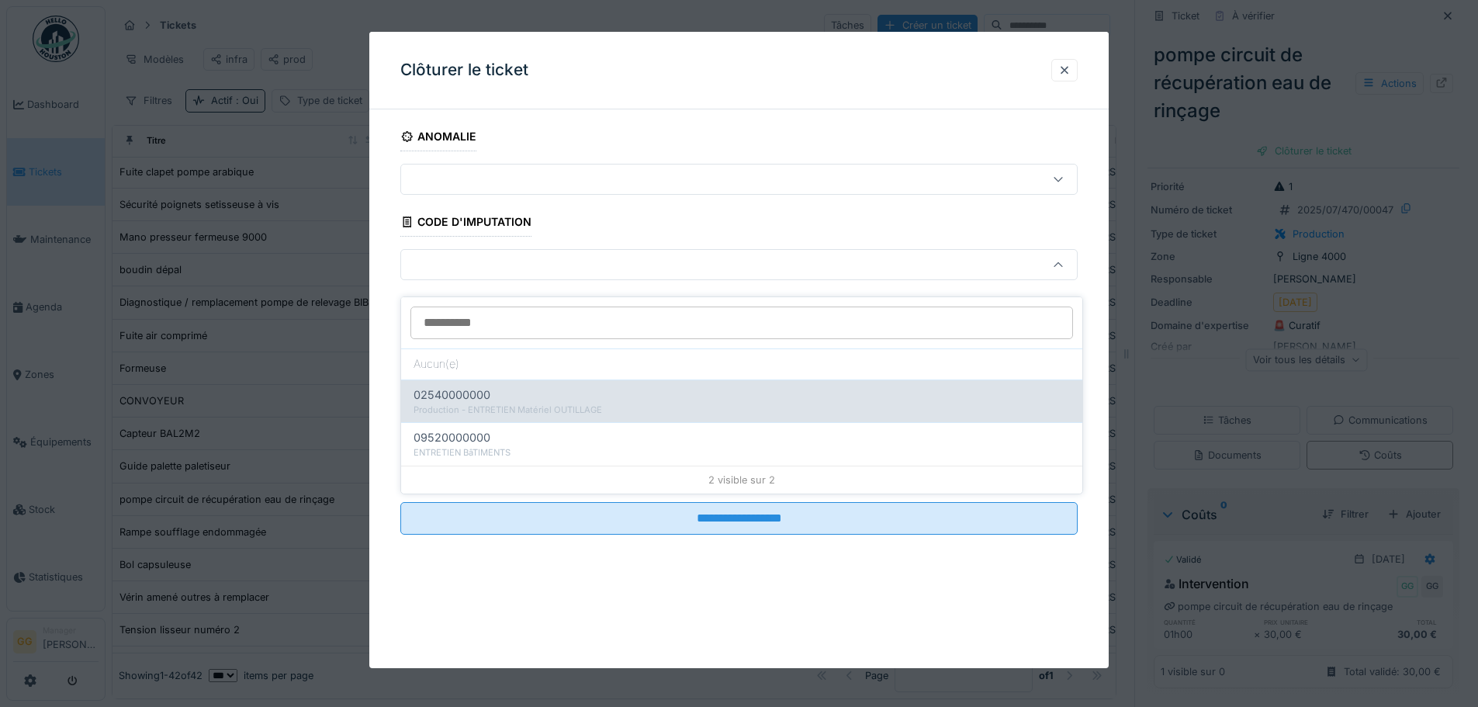
click at [502, 403] on div "Production - ENTRETIEN Matériel OUTILLAGE" at bounding box center [742, 409] width 656 height 13
type input "****"
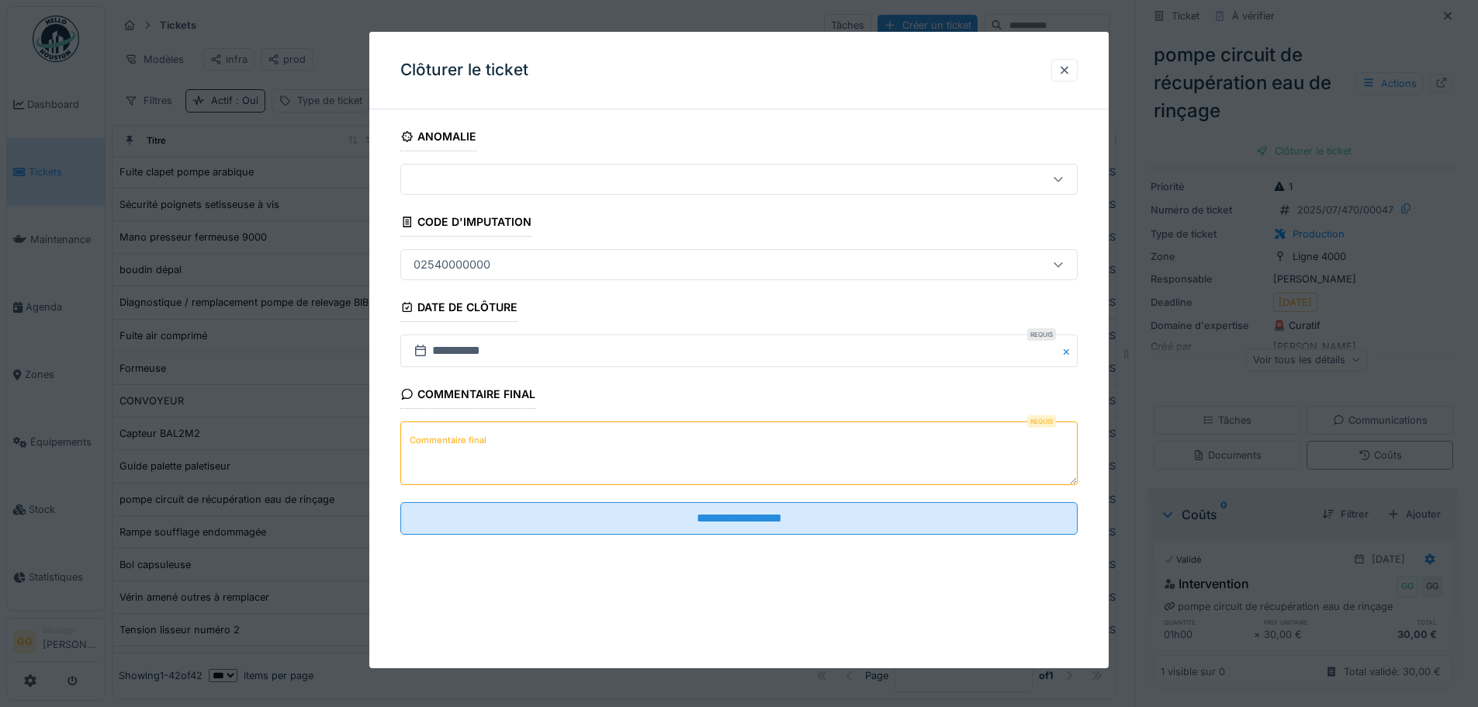
click at [550, 463] on textarea "Commentaire final" at bounding box center [738, 453] width 677 height 64
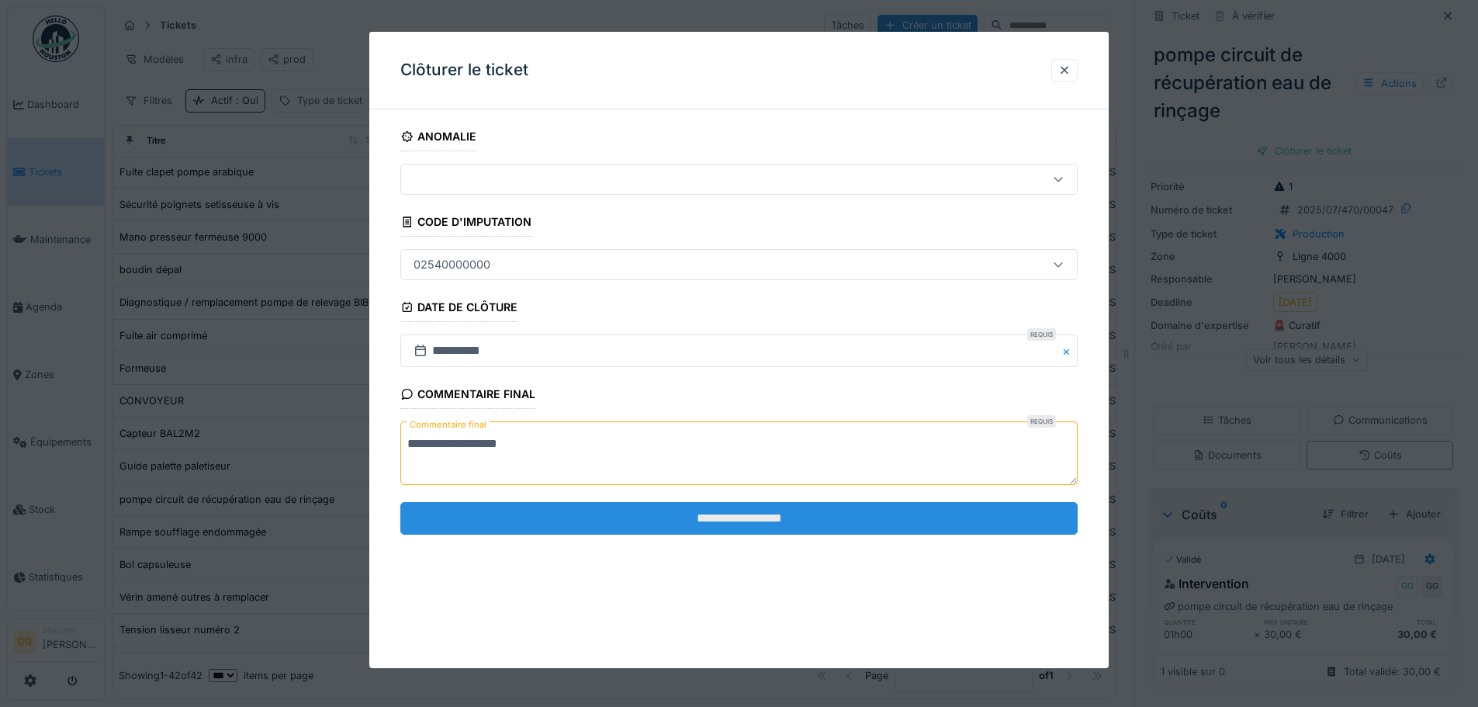
type textarea "**********"
click at [646, 528] on input "**********" at bounding box center [738, 518] width 677 height 33
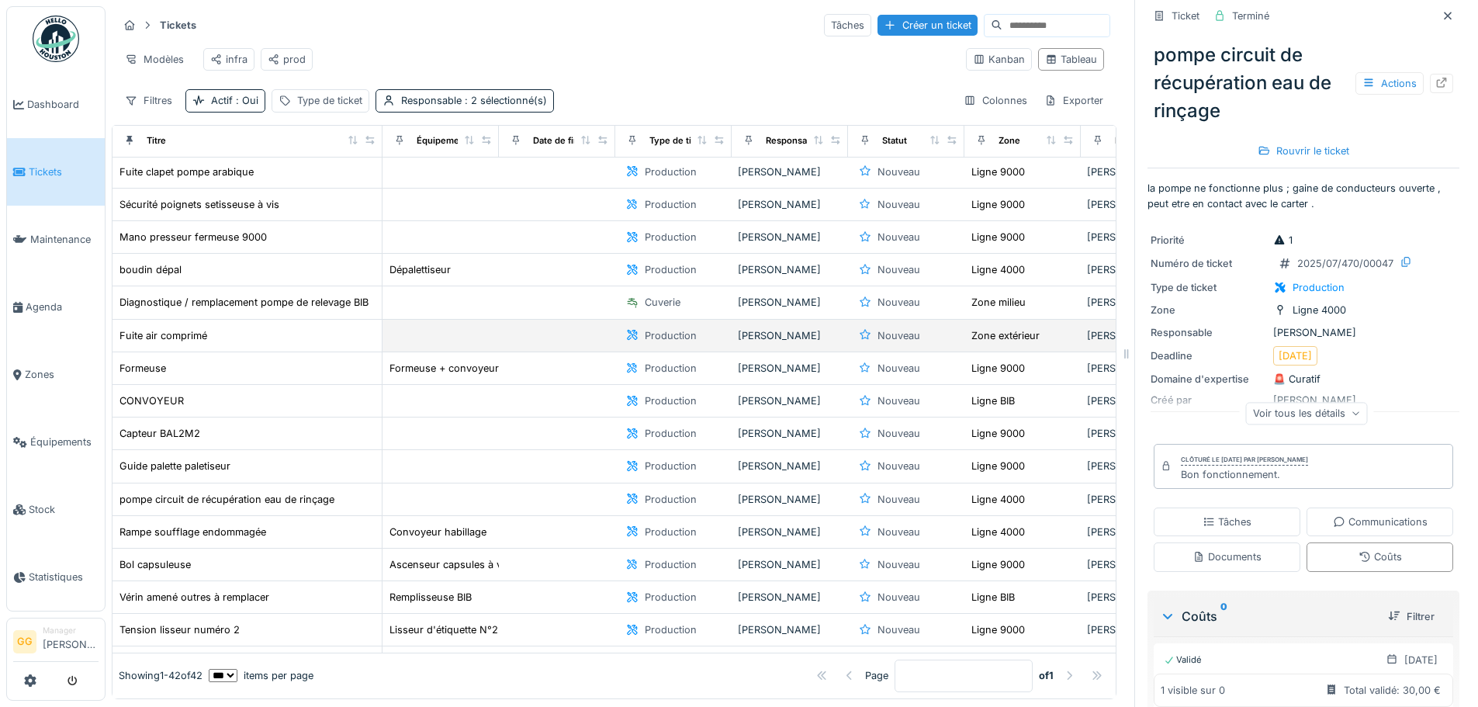
scroll to position [0, 0]
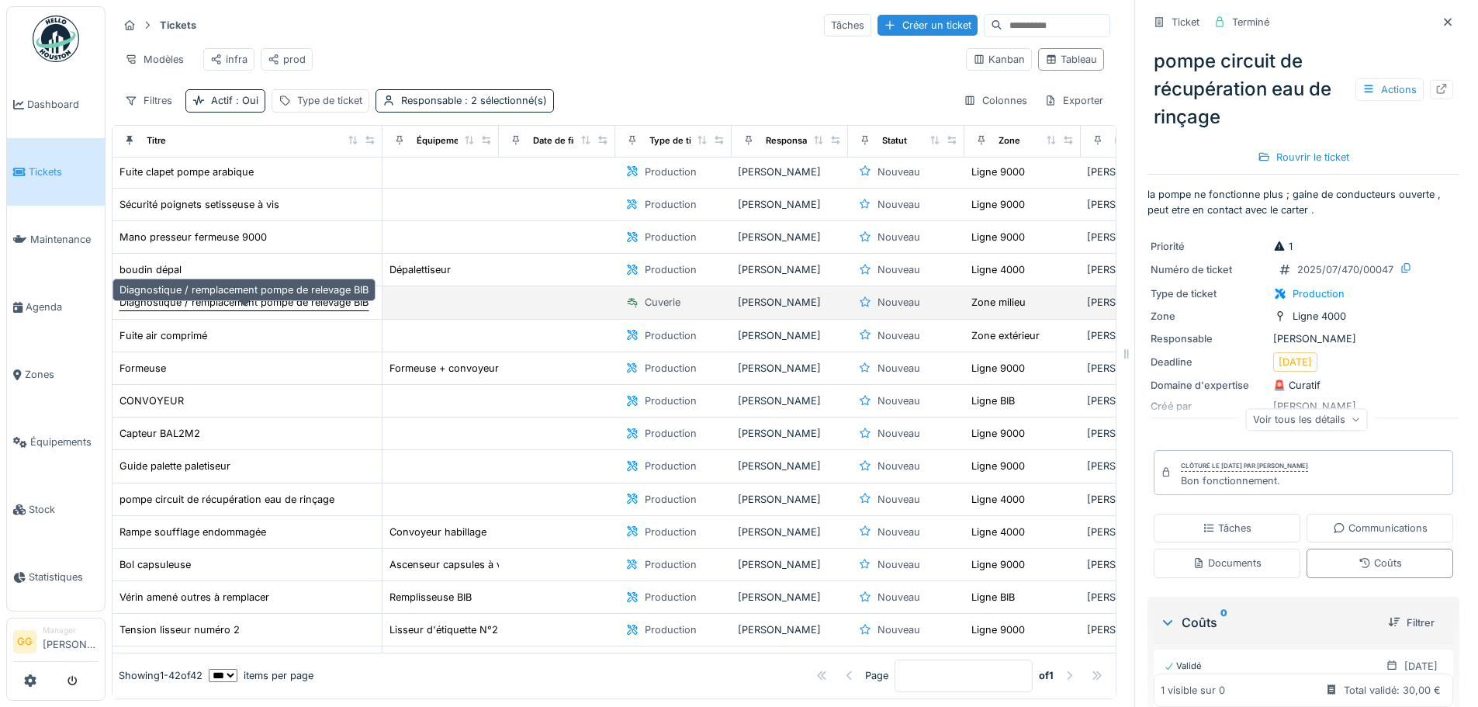
click at [224, 306] on div "Diagnostique / remplacement pompe de relevage BIB" at bounding box center [243, 302] width 249 height 15
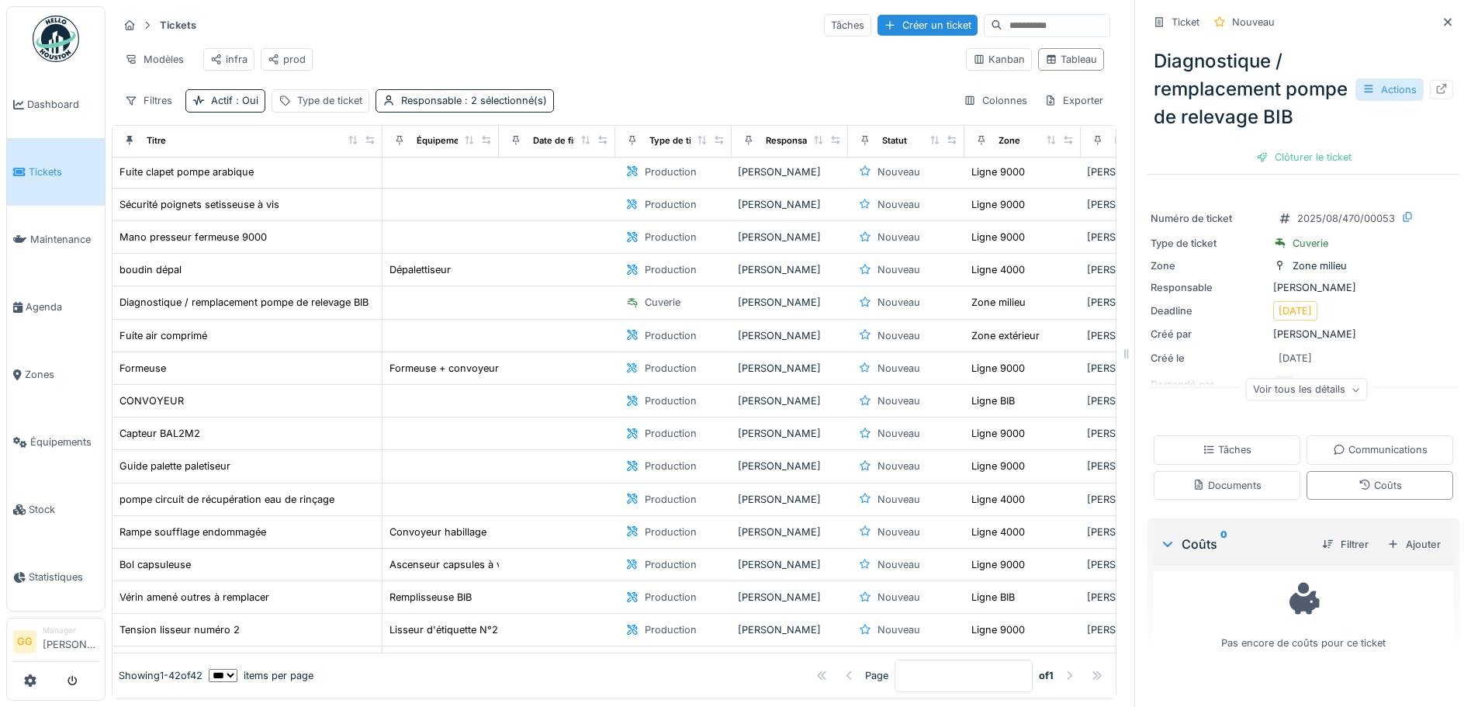
click at [1367, 97] on div "Actions" at bounding box center [1389, 89] width 68 height 23
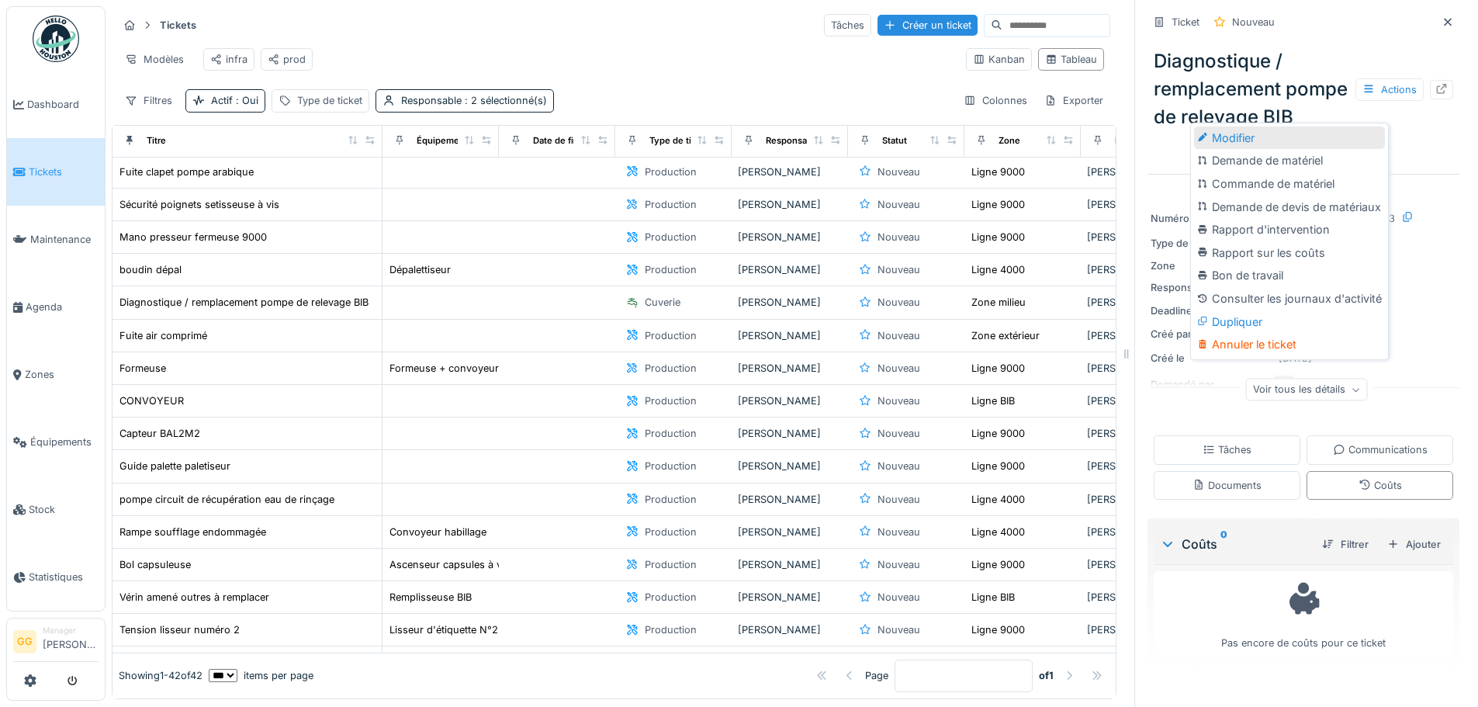
click at [1279, 126] on div "Modifier" at bounding box center [1289, 137] width 191 height 23
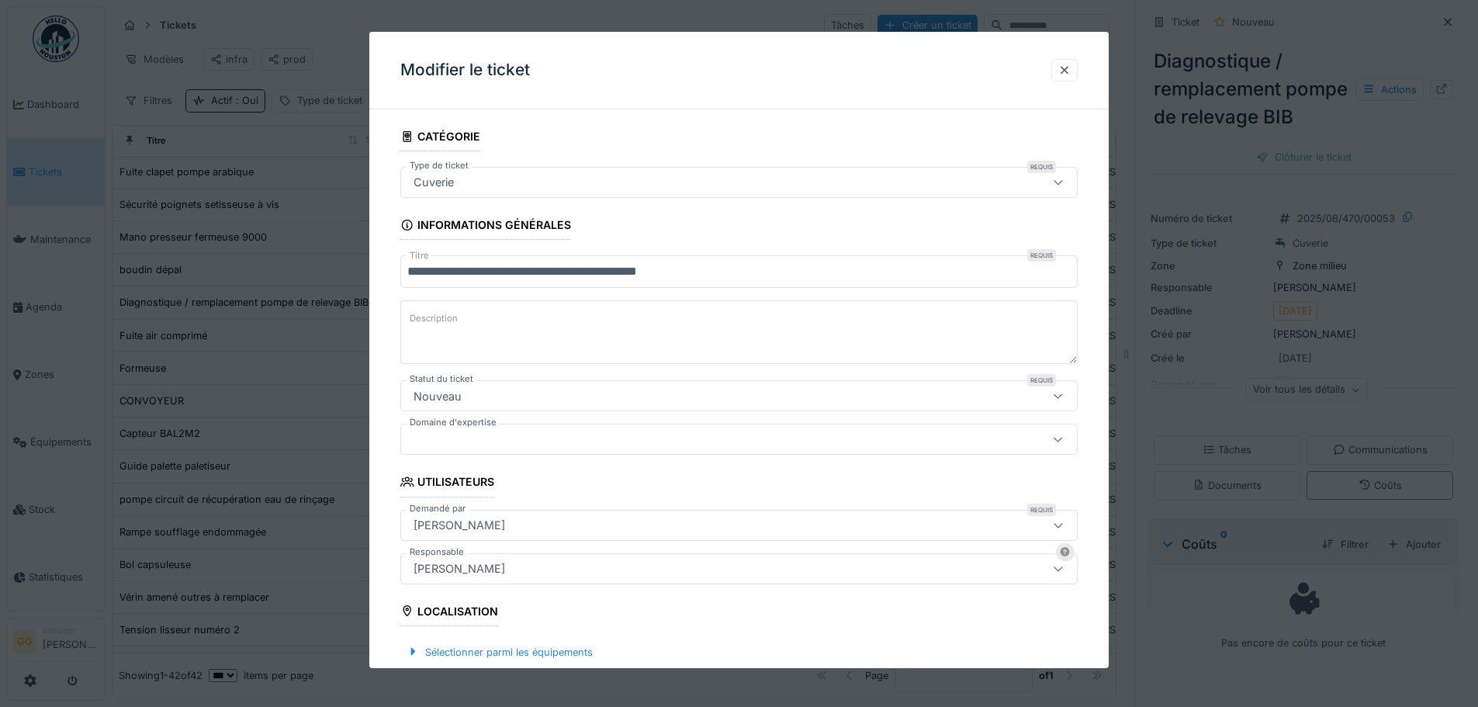
click at [559, 527] on div "Nicolas Rogeon" at bounding box center [699, 525] width 584 height 17
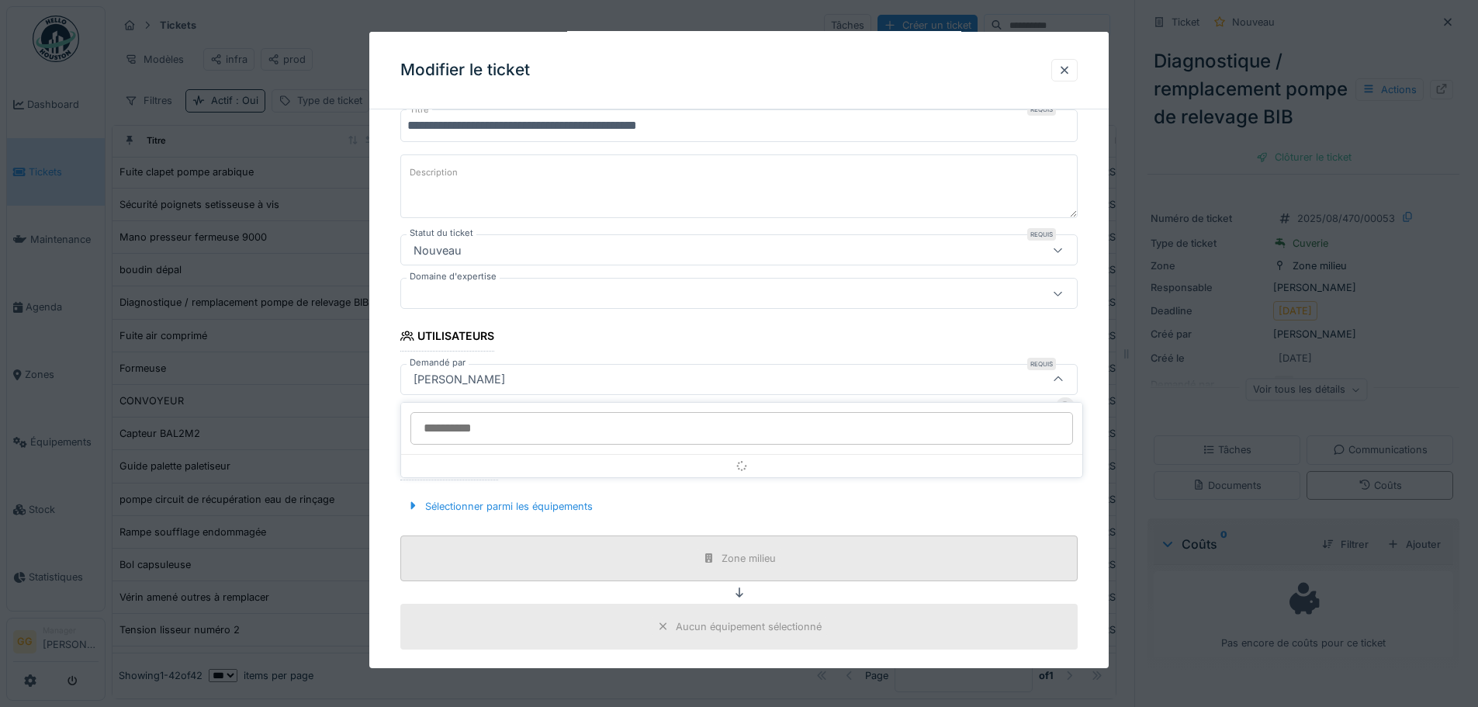
scroll to position [175, 0]
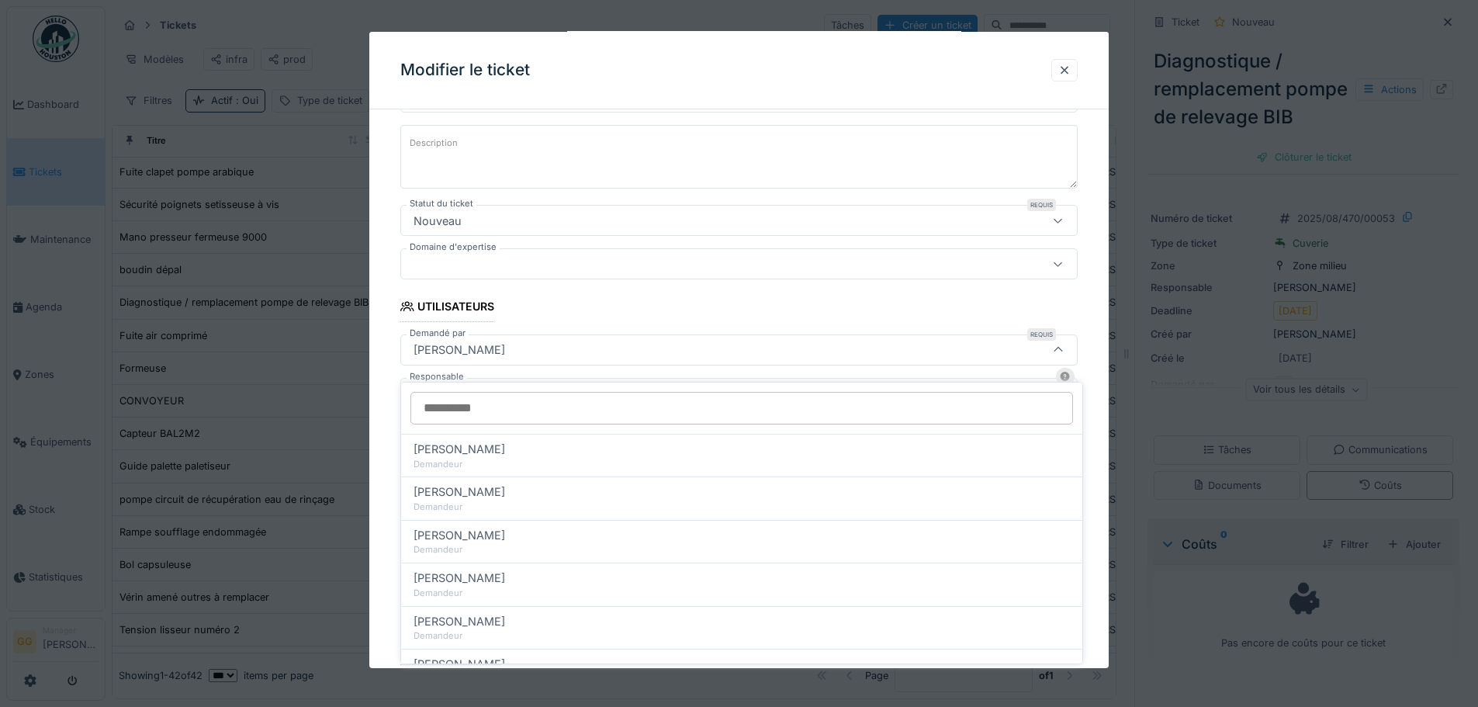
click at [531, 315] on fieldset "**********" at bounding box center [738, 412] width 677 height 933
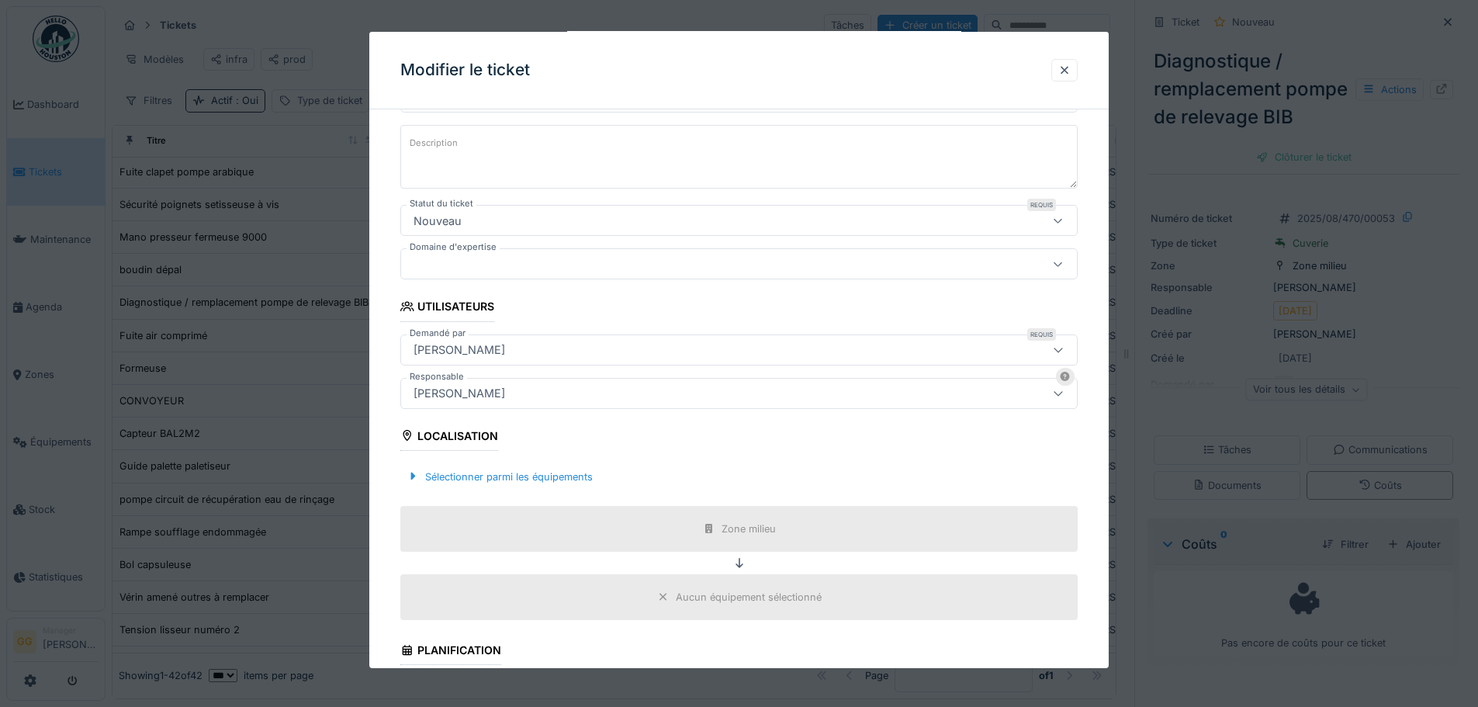
click at [536, 407] on div "[PERSON_NAME]" at bounding box center [738, 393] width 677 height 31
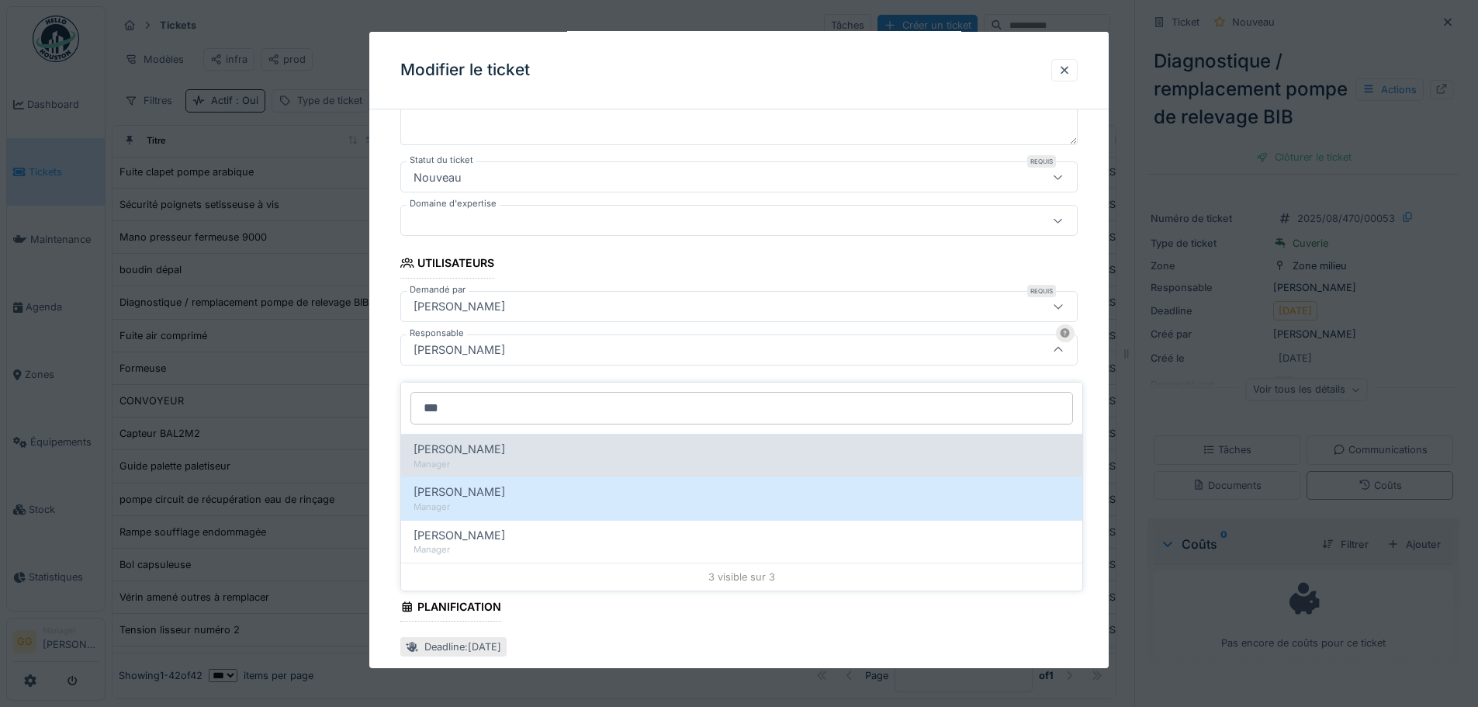
type input "***"
click at [496, 458] on div "Manager" at bounding box center [742, 464] width 656 height 13
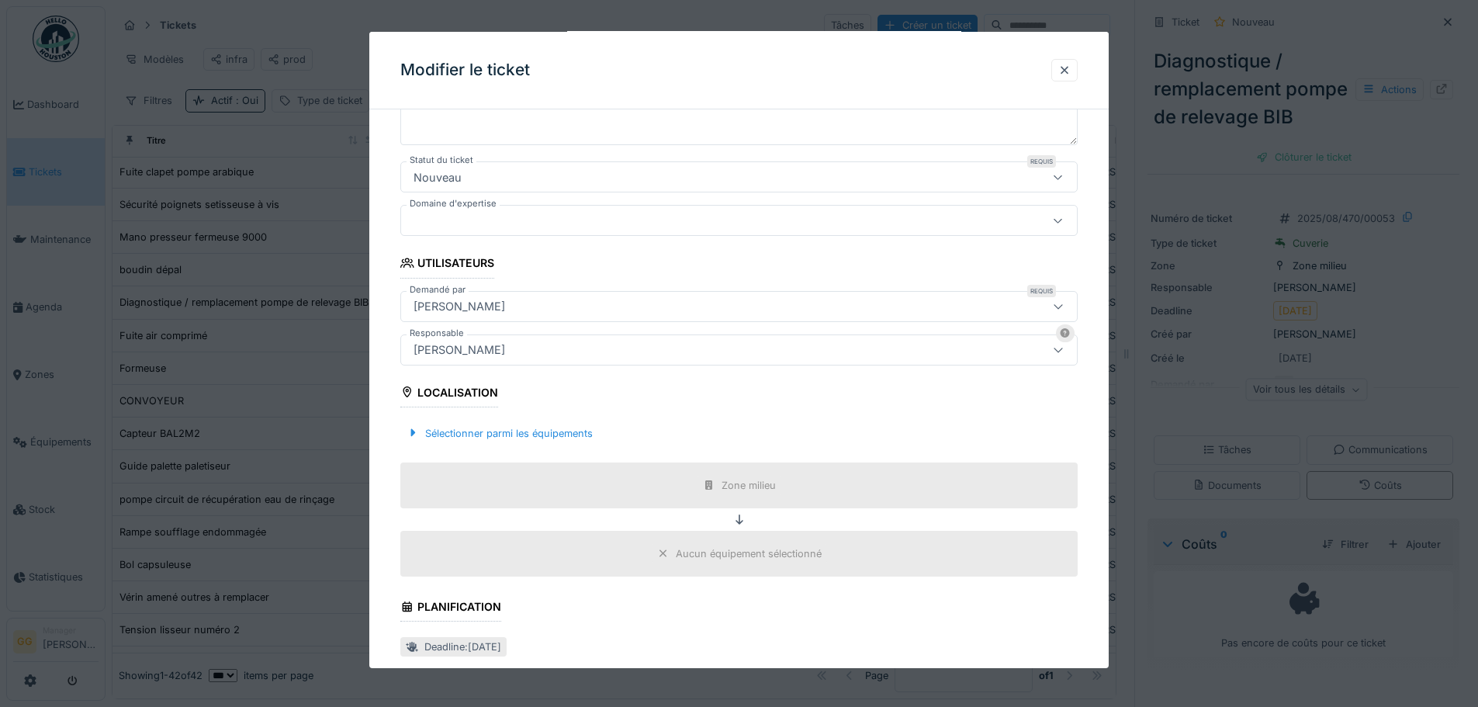
type input "*****"
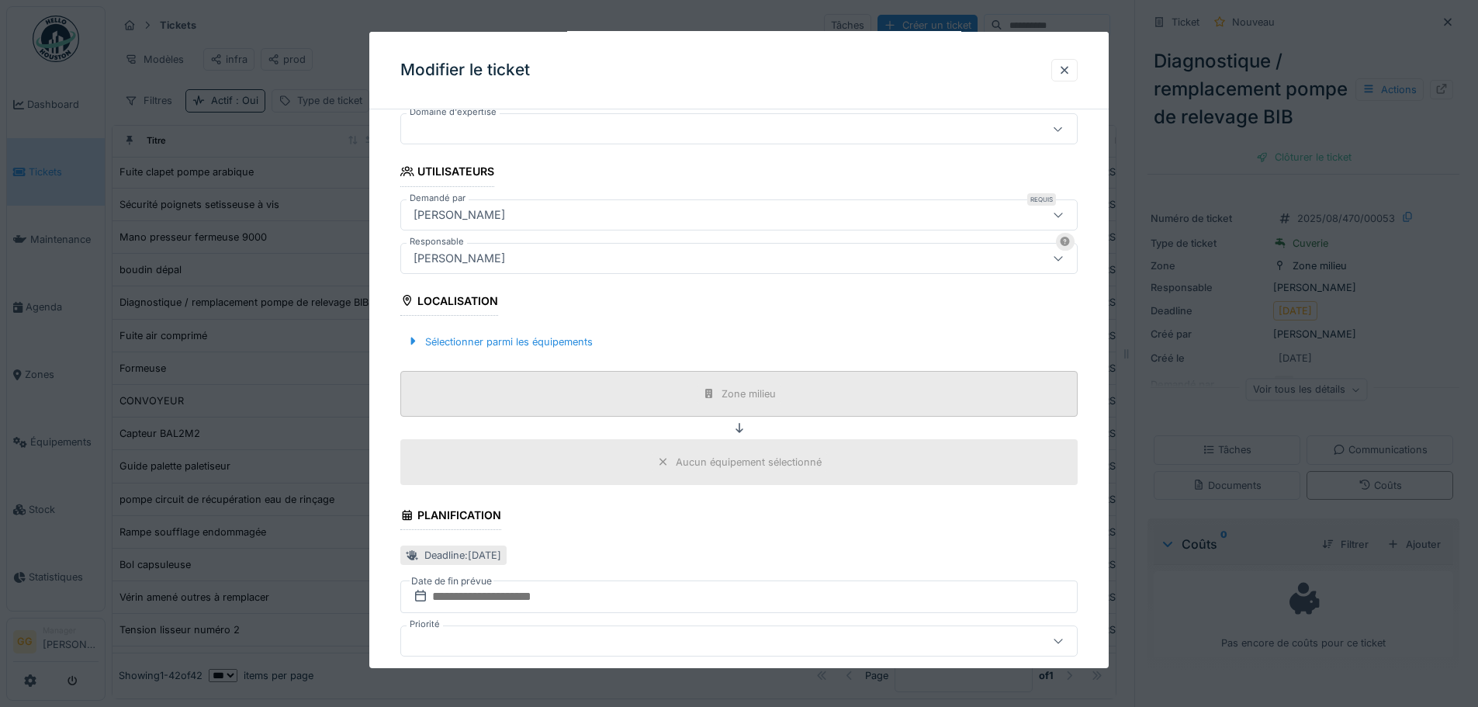
scroll to position [418, 0]
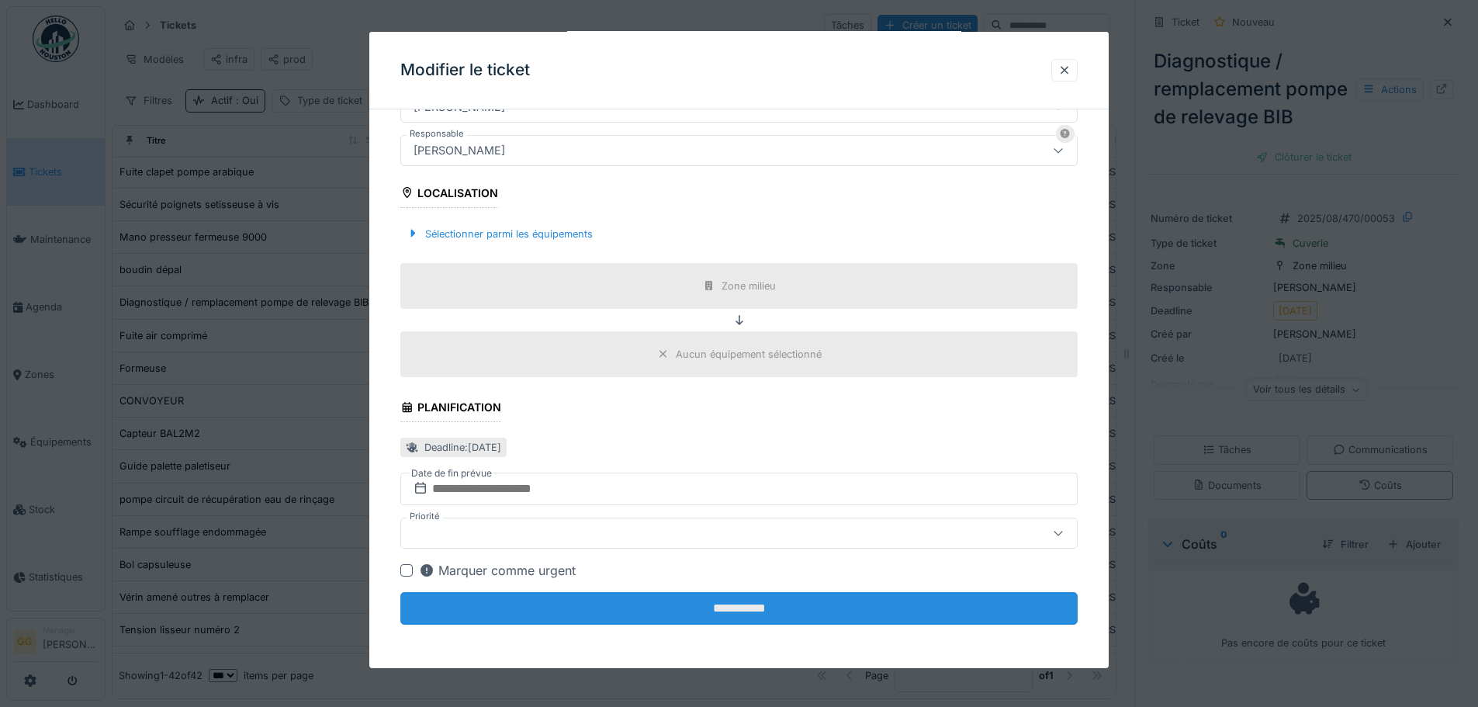
click at [733, 601] on input "**********" at bounding box center [738, 608] width 677 height 33
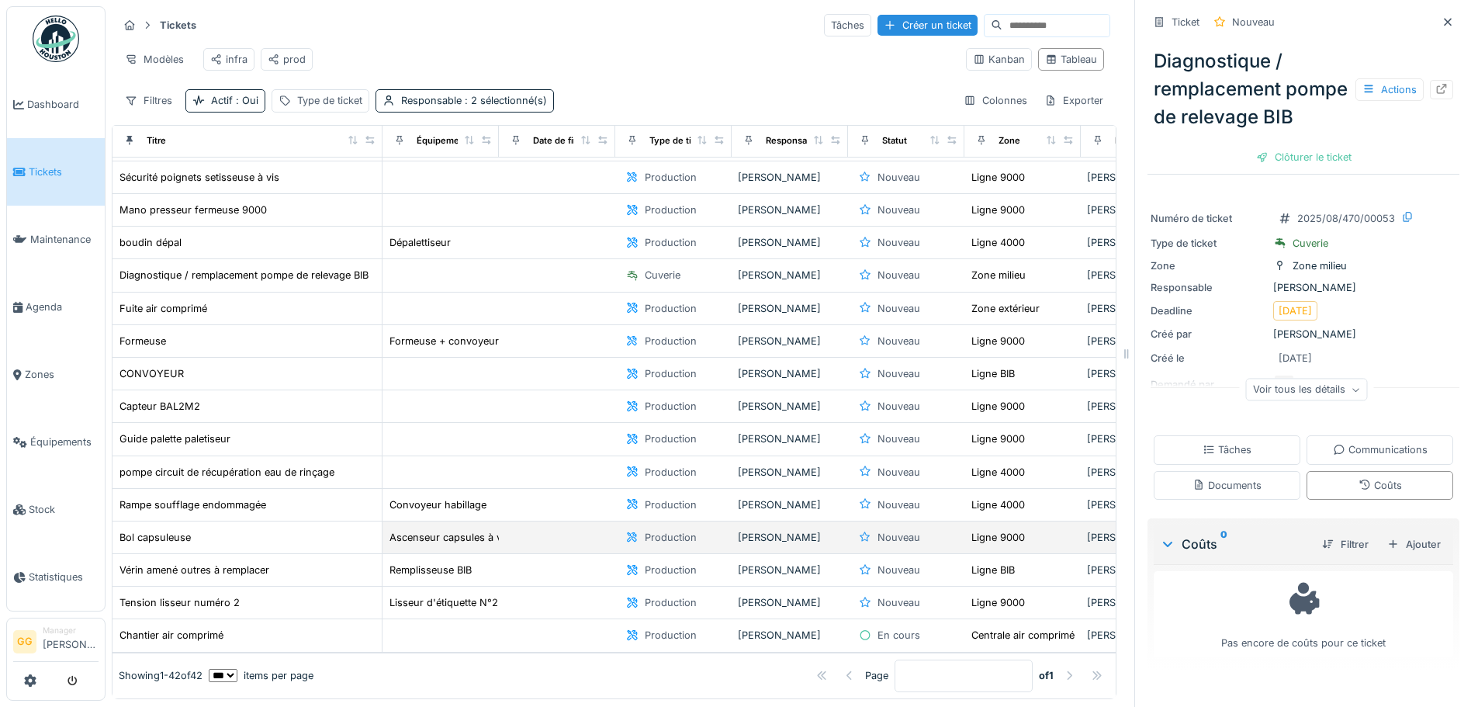
scroll to position [916, 0]
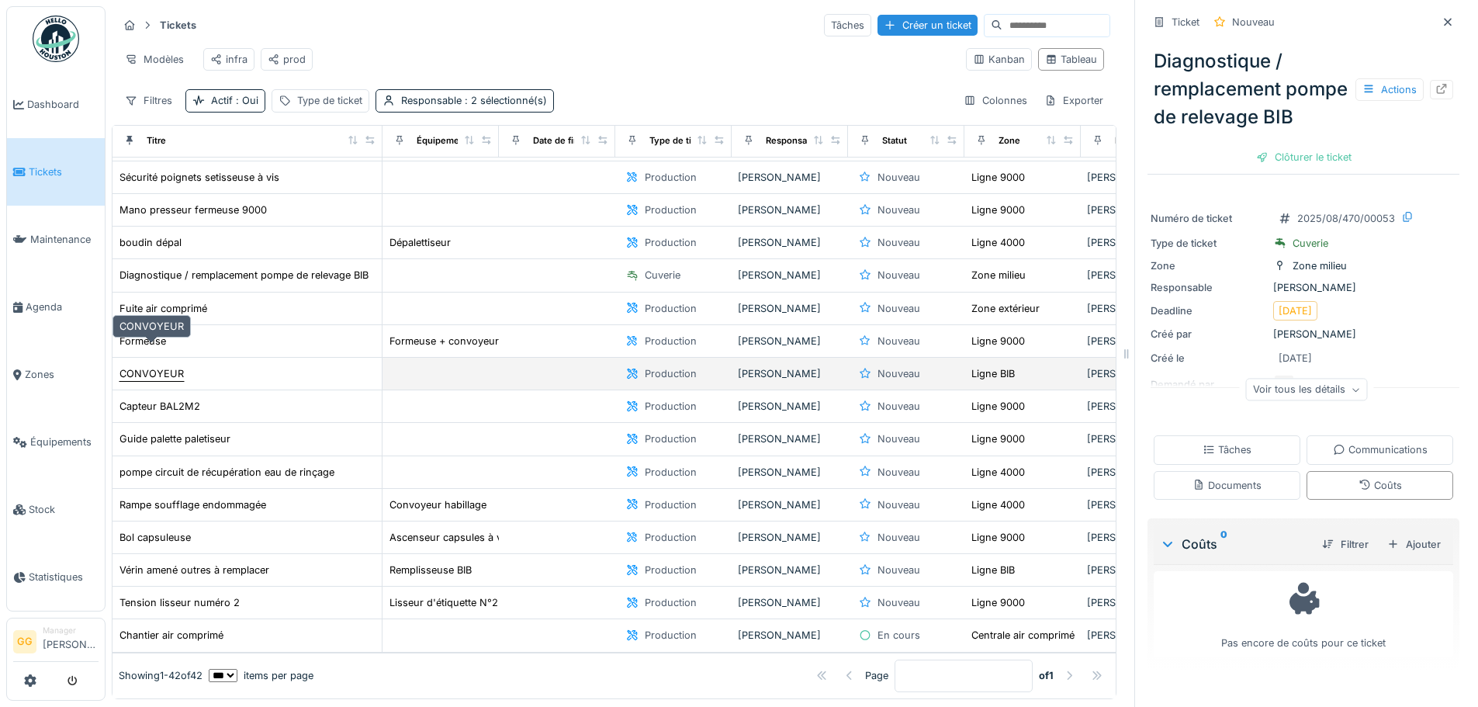
click at [175, 366] on div "CONVOYEUR" at bounding box center [151, 373] width 64 height 15
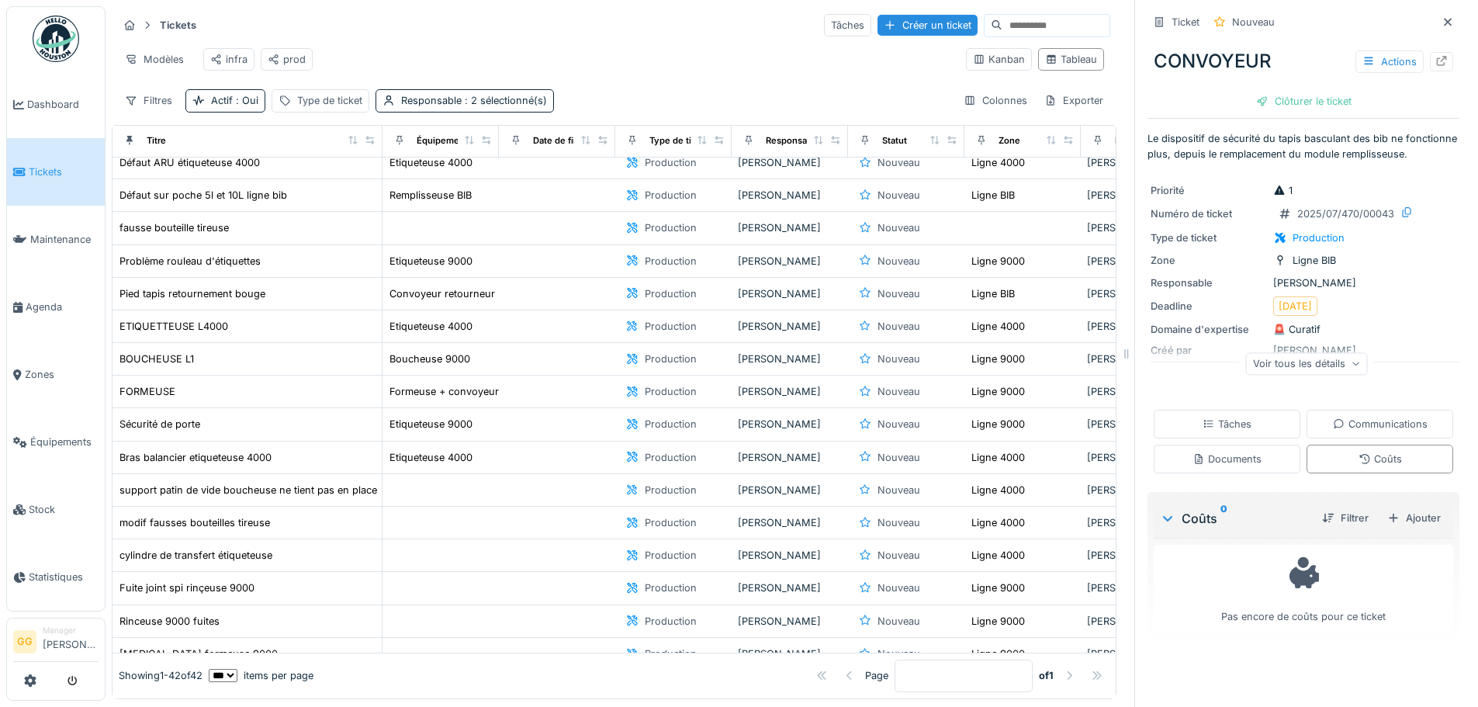
scroll to position [78, 0]
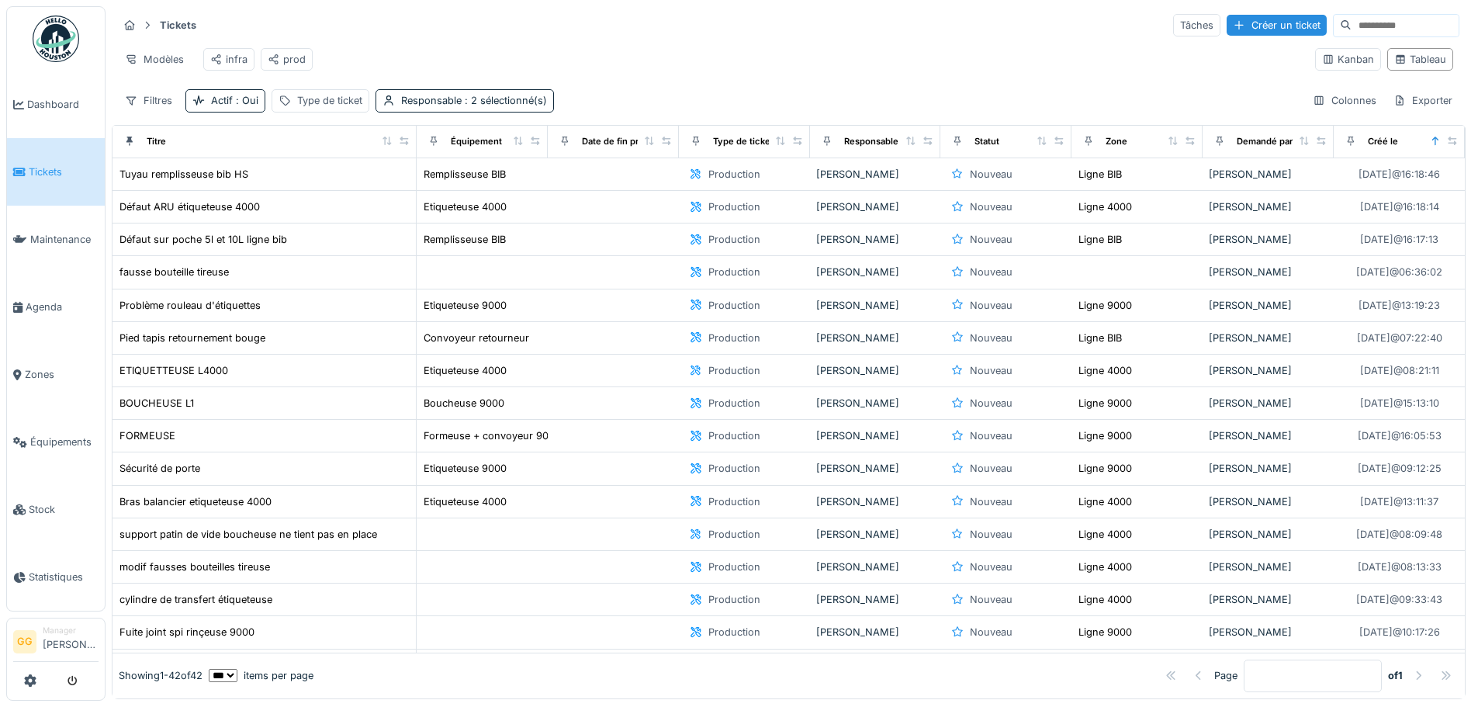
scroll to position [10, 0]
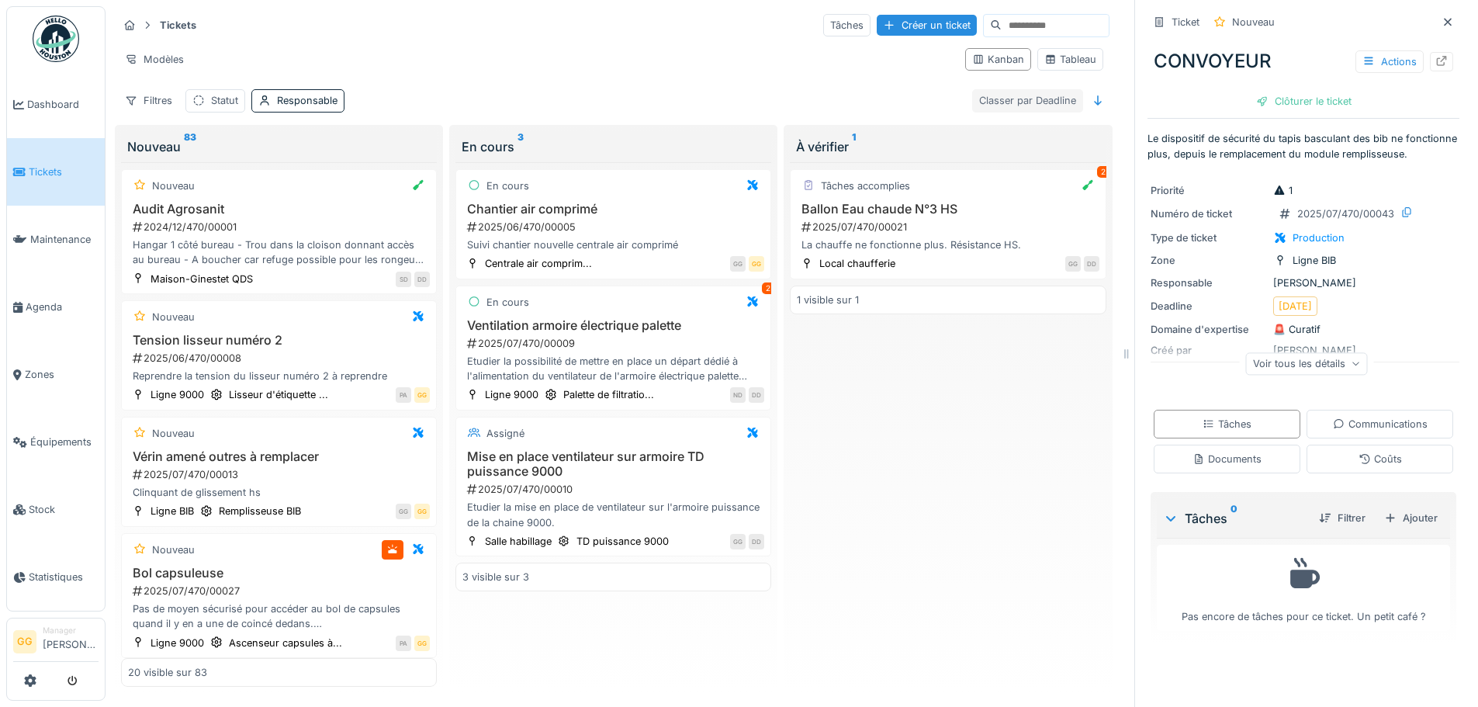
click at [1040, 99] on div "Classer par Deadline" at bounding box center [1027, 100] width 111 height 23
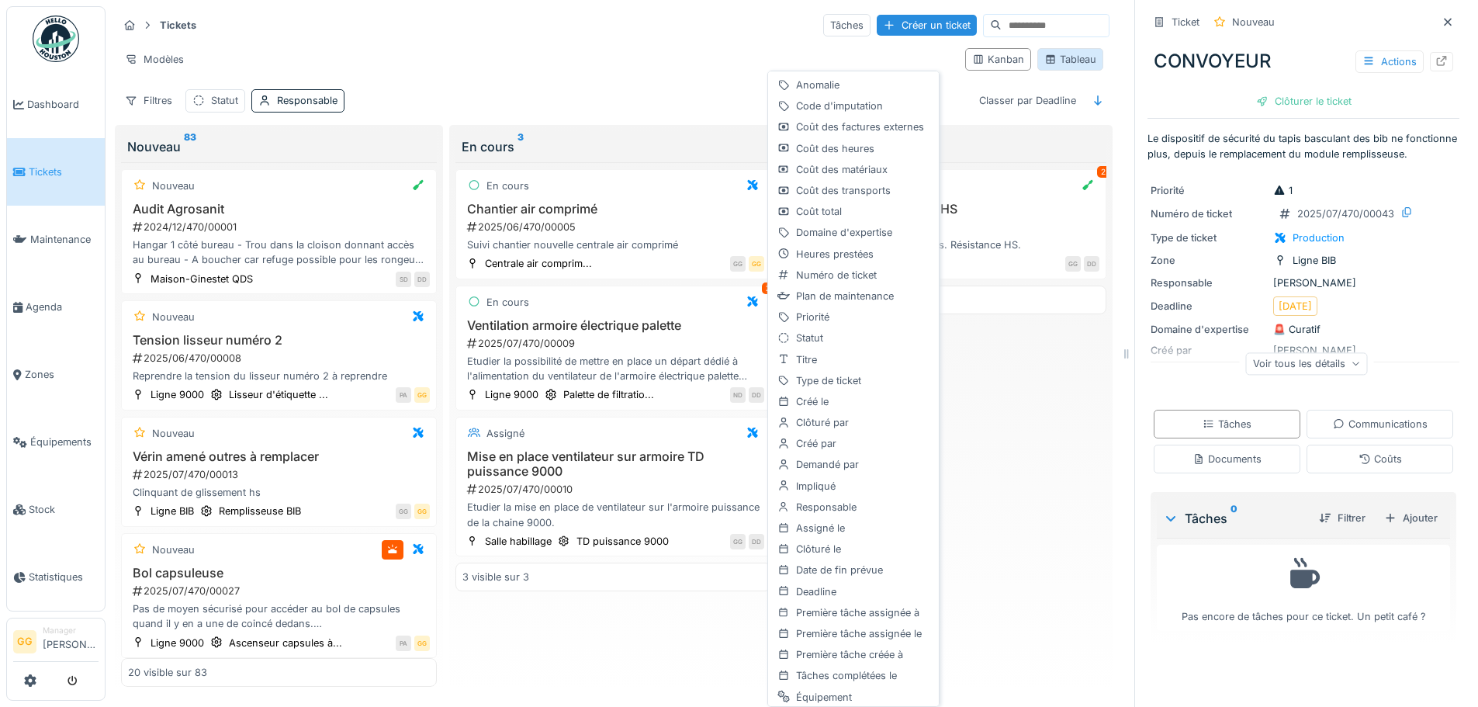
click at [1058, 64] on div "Tableau" at bounding box center [1070, 59] width 52 height 15
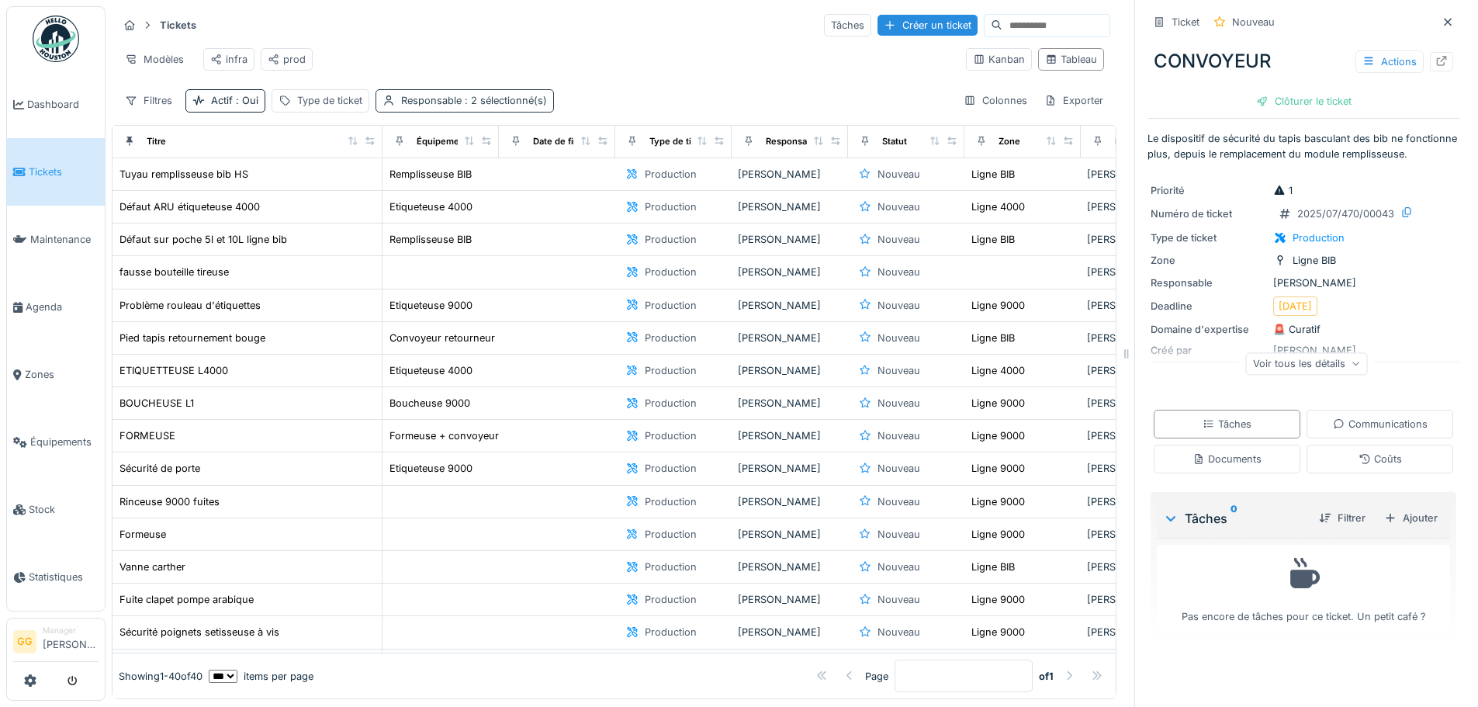
click at [395, 111] on div "Responsable : 2 sélectionné(s)" at bounding box center [465, 100] width 178 height 23
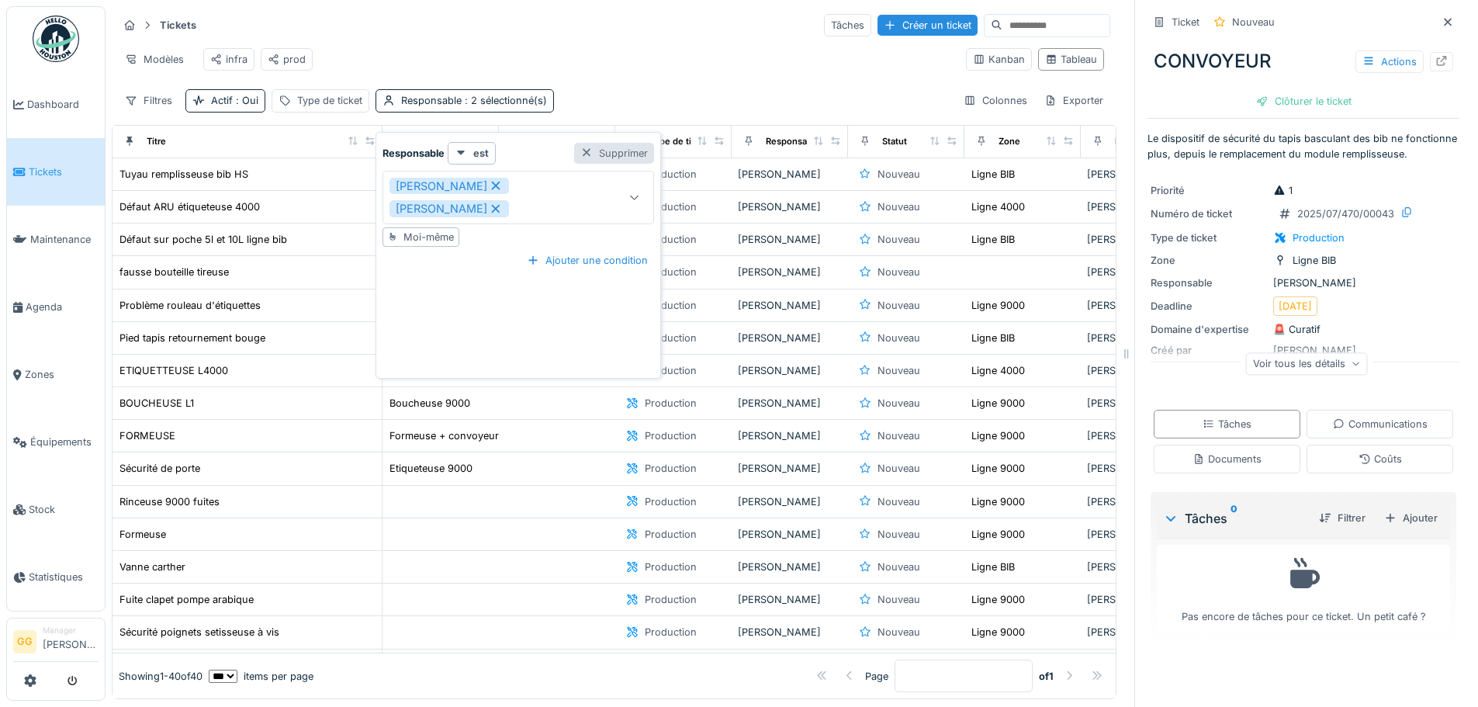
click at [601, 149] on div "Supprimer" at bounding box center [614, 153] width 80 height 21
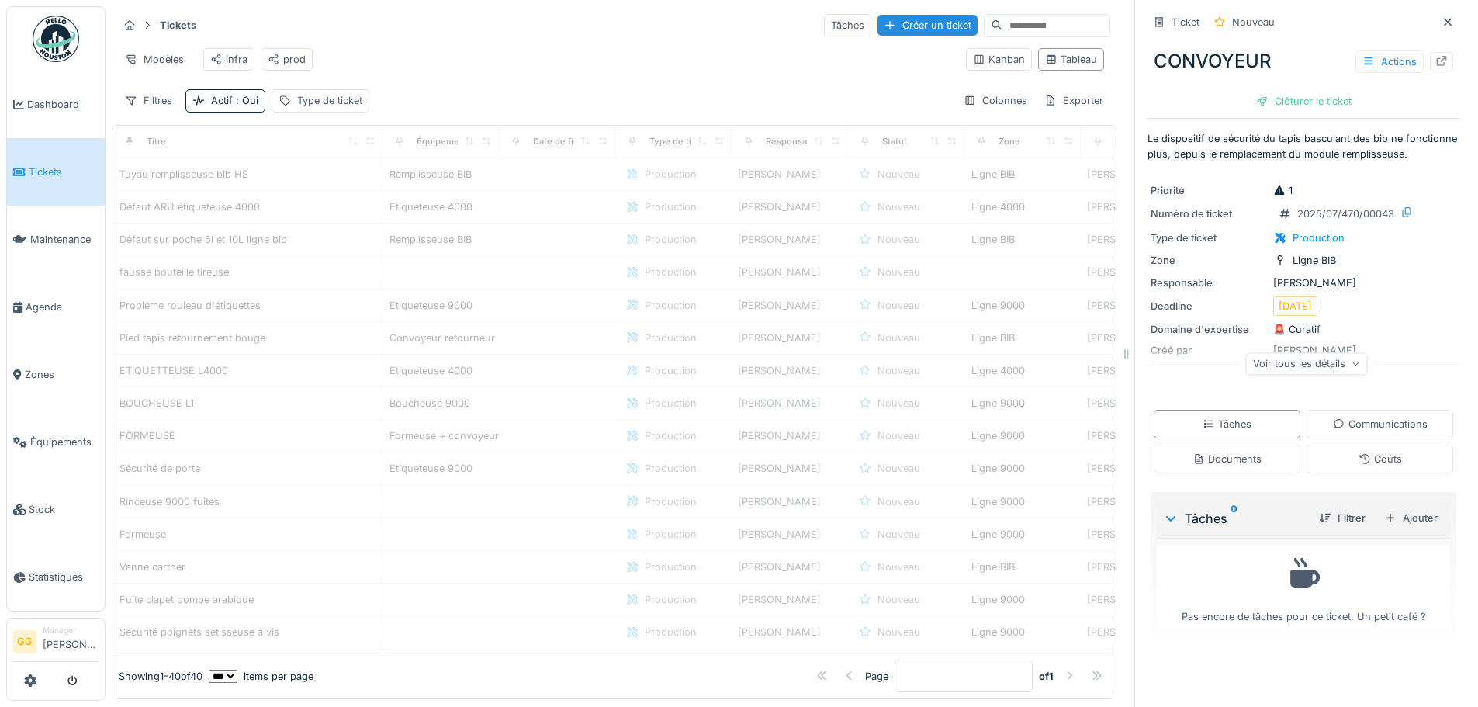
click at [565, 93] on div "Tickets Tâches Créer un ticket Modèles infra prod Kanban Tableau Filtres Actif …" at bounding box center [614, 62] width 1005 height 113
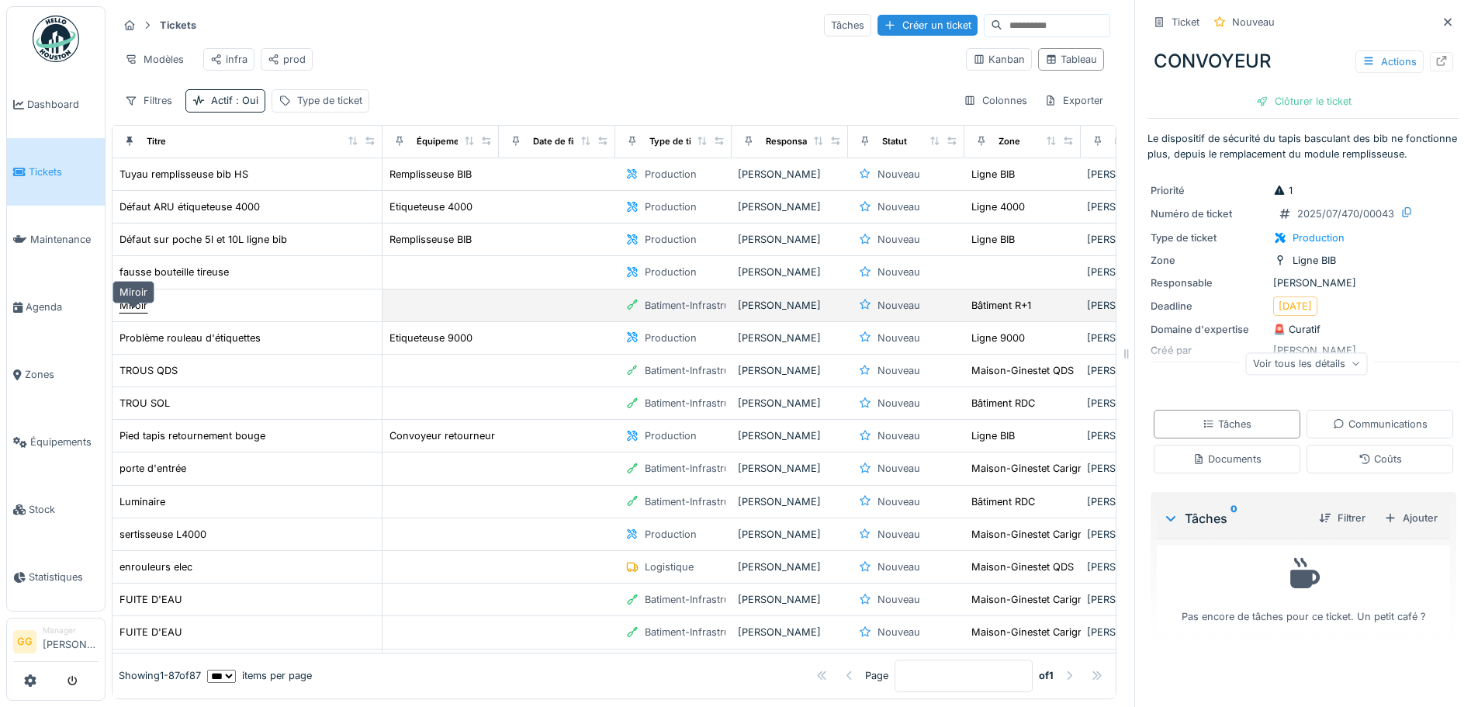
click at [140, 313] on div "Miroir" at bounding box center [133, 305] width 28 height 15
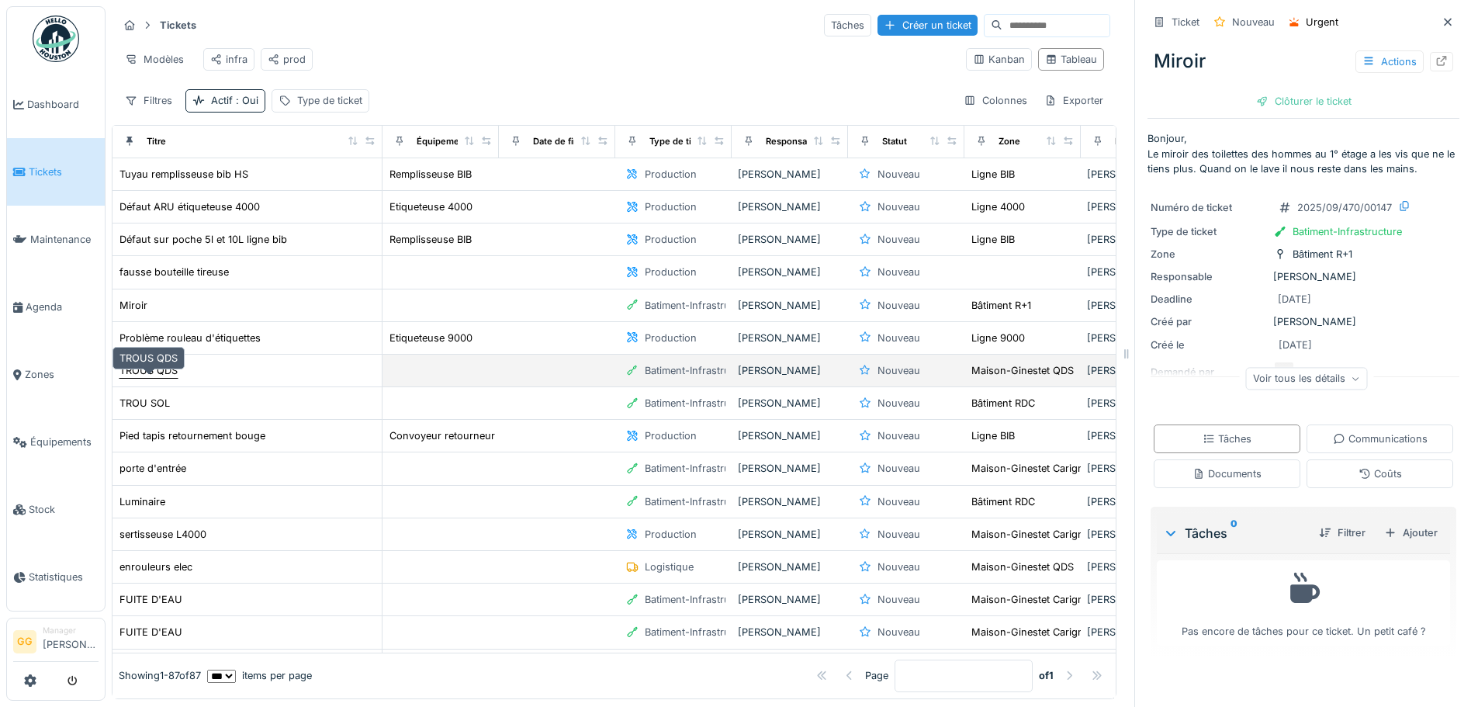
click at [160, 378] on div "TROUS QDS" at bounding box center [148, 370] width 58 height 15
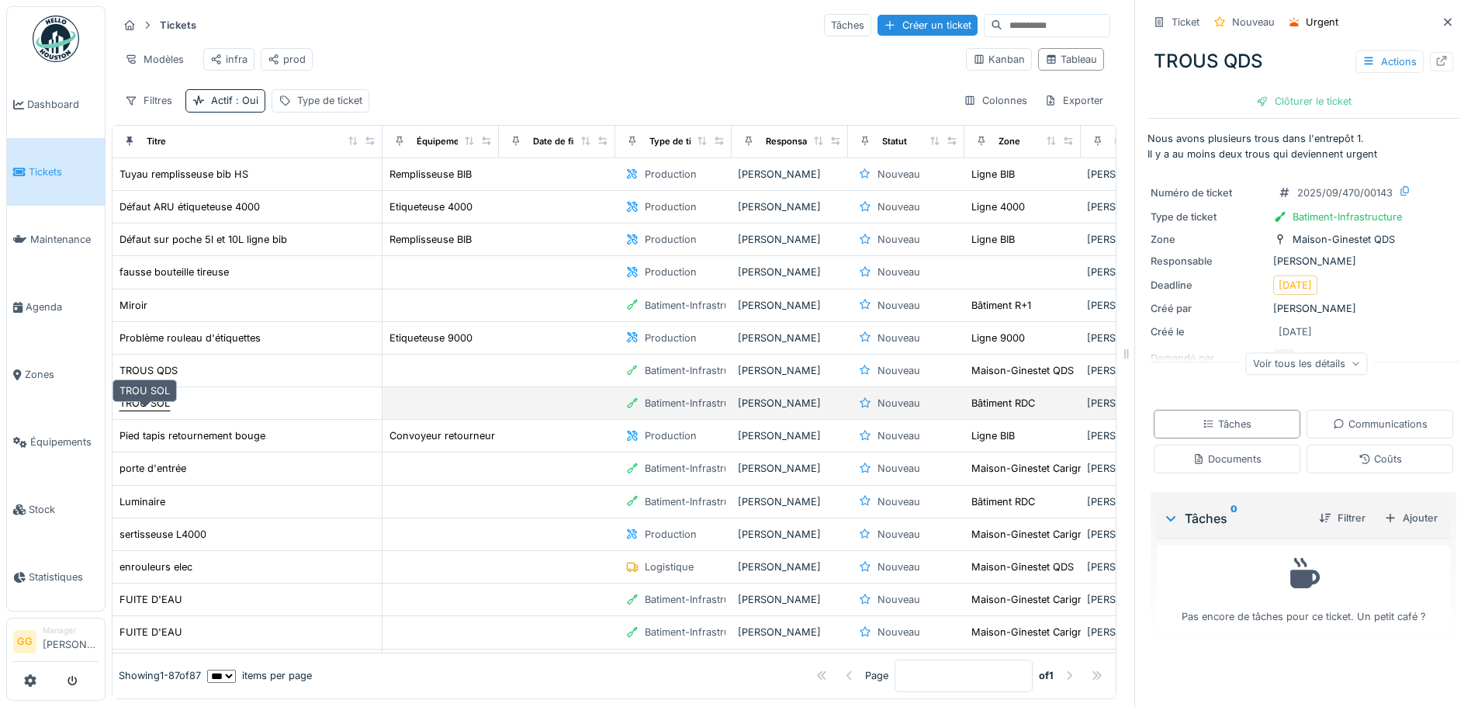
click at [153, 410] on div "TROU SOL" at bounding box center [144, 403] width 50 height 15
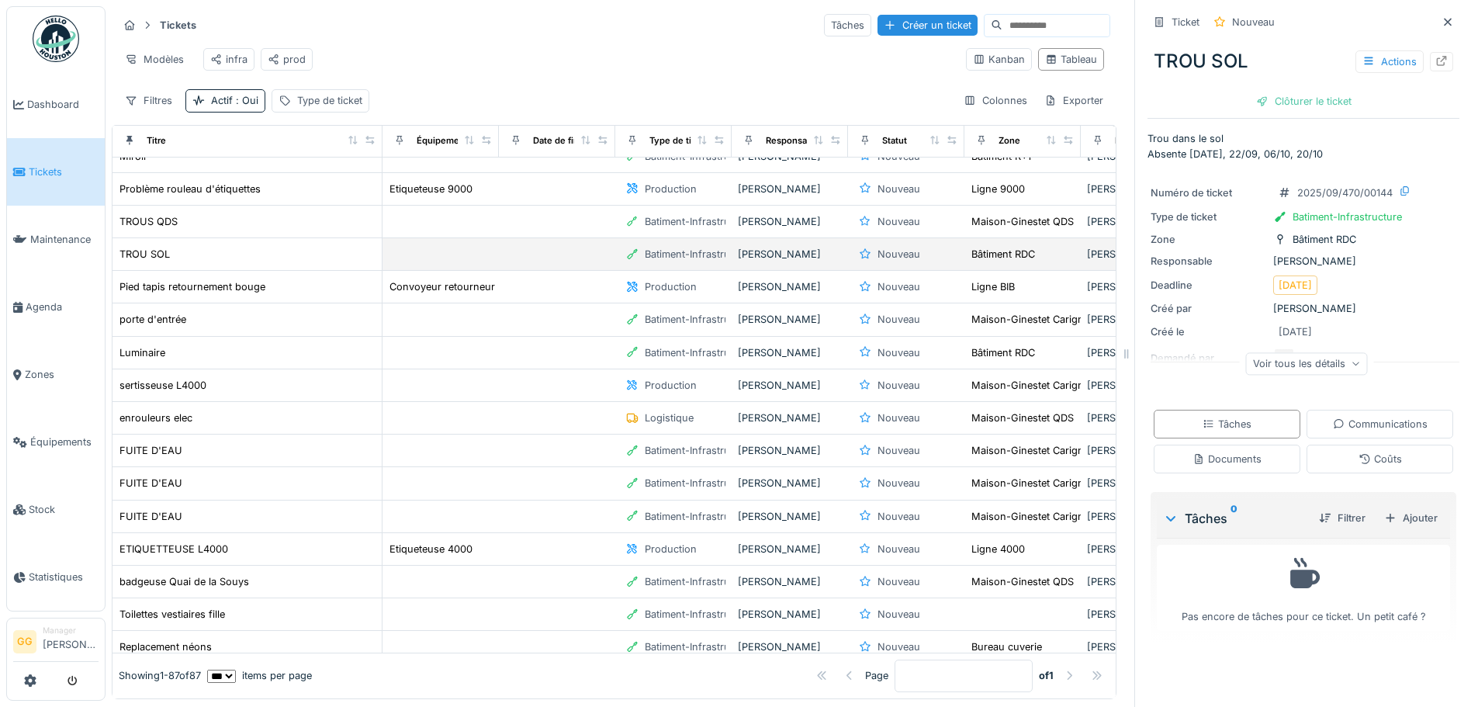
scroll to position [155, 0]
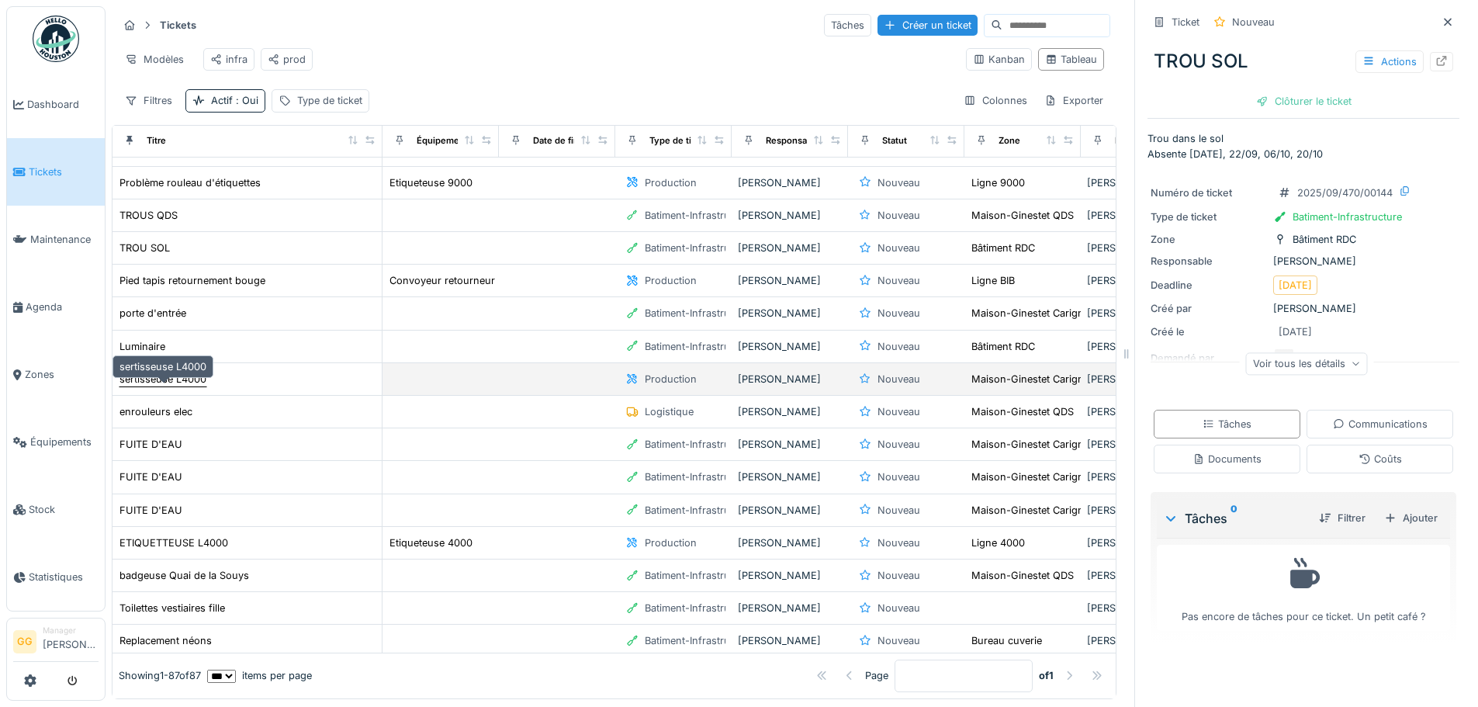
click at [199, 386] on div "sertisseuse L4000" at bounding box center [162, 379] width 87 height 15
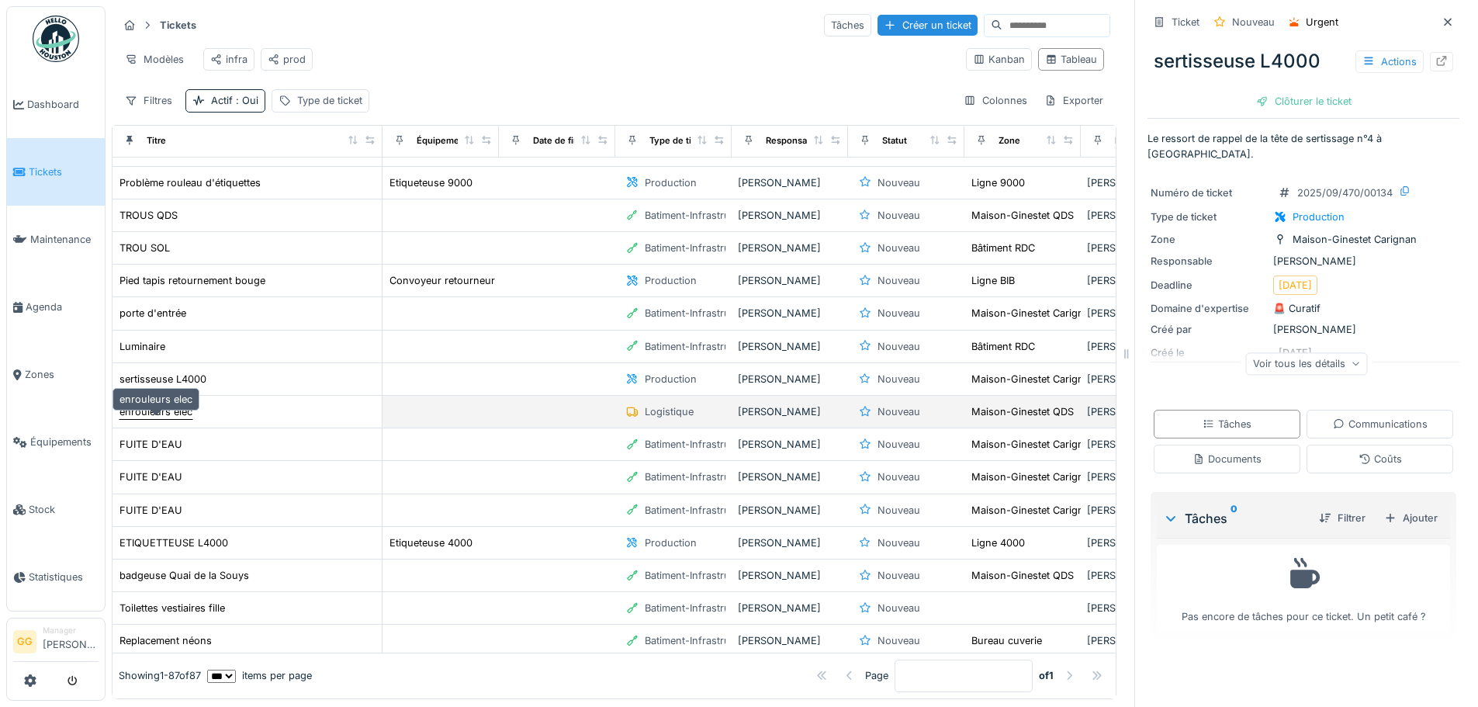
click at [176, 419] on div "enrouleurs elec" at bounding box center [155, 411] width 73 height 15
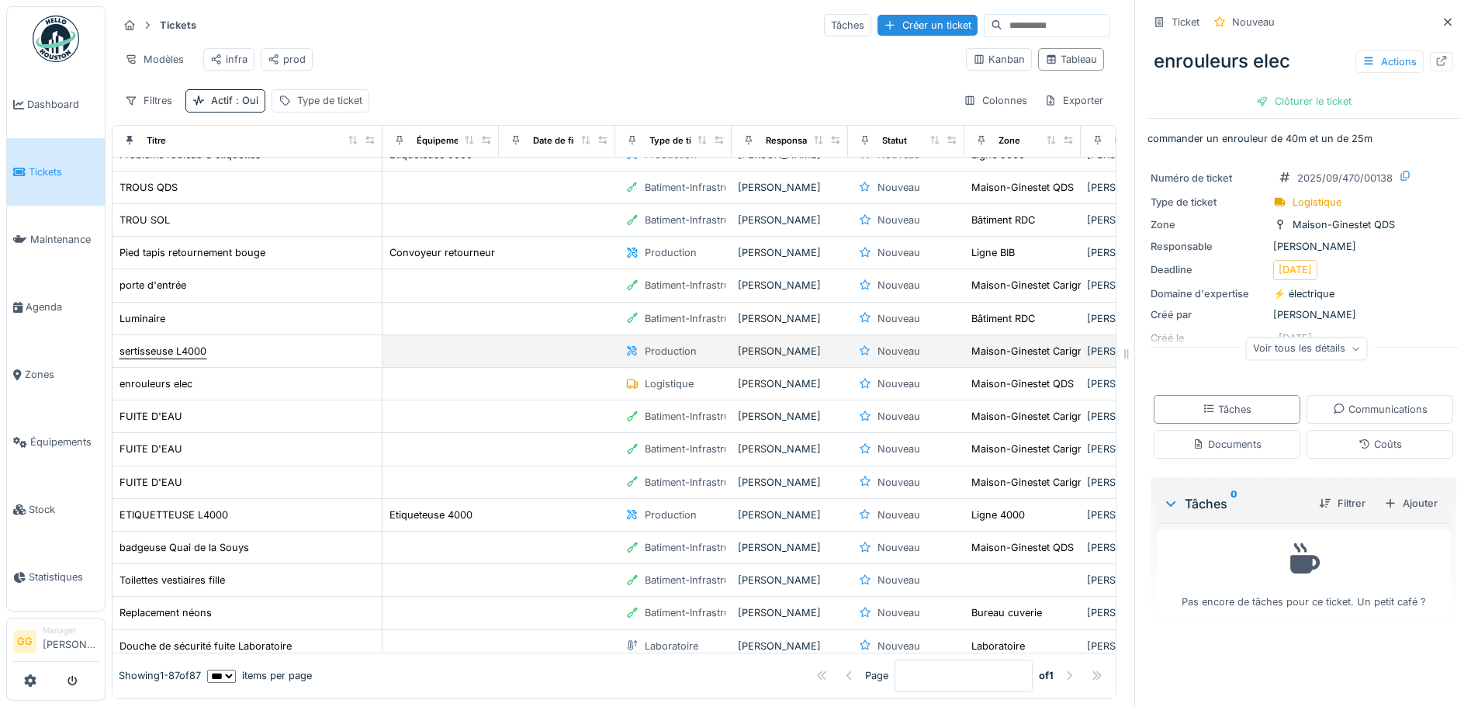
scroll to position [233, 0]
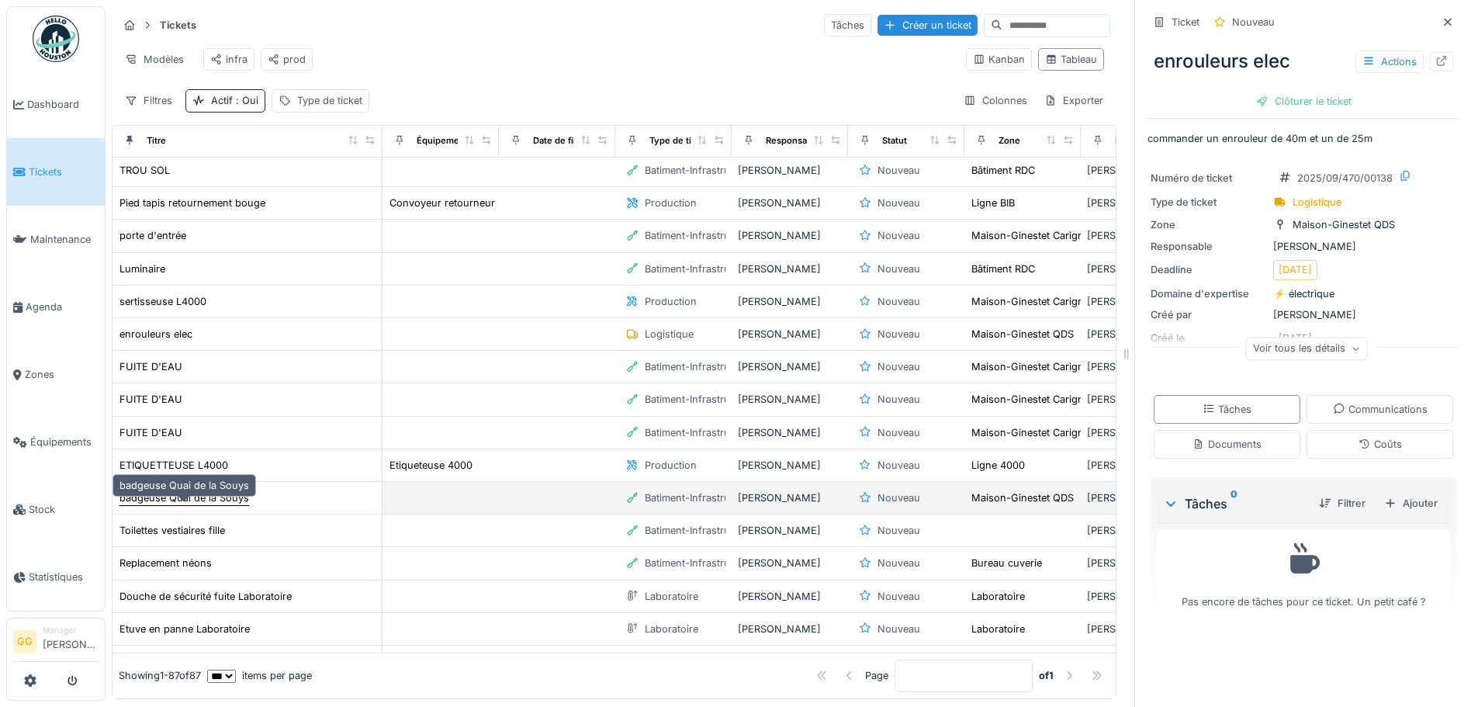
click at [186, 505] on div "badgeuse Quai de la Souys" at bounding box center [184, 497] width 130 height 15
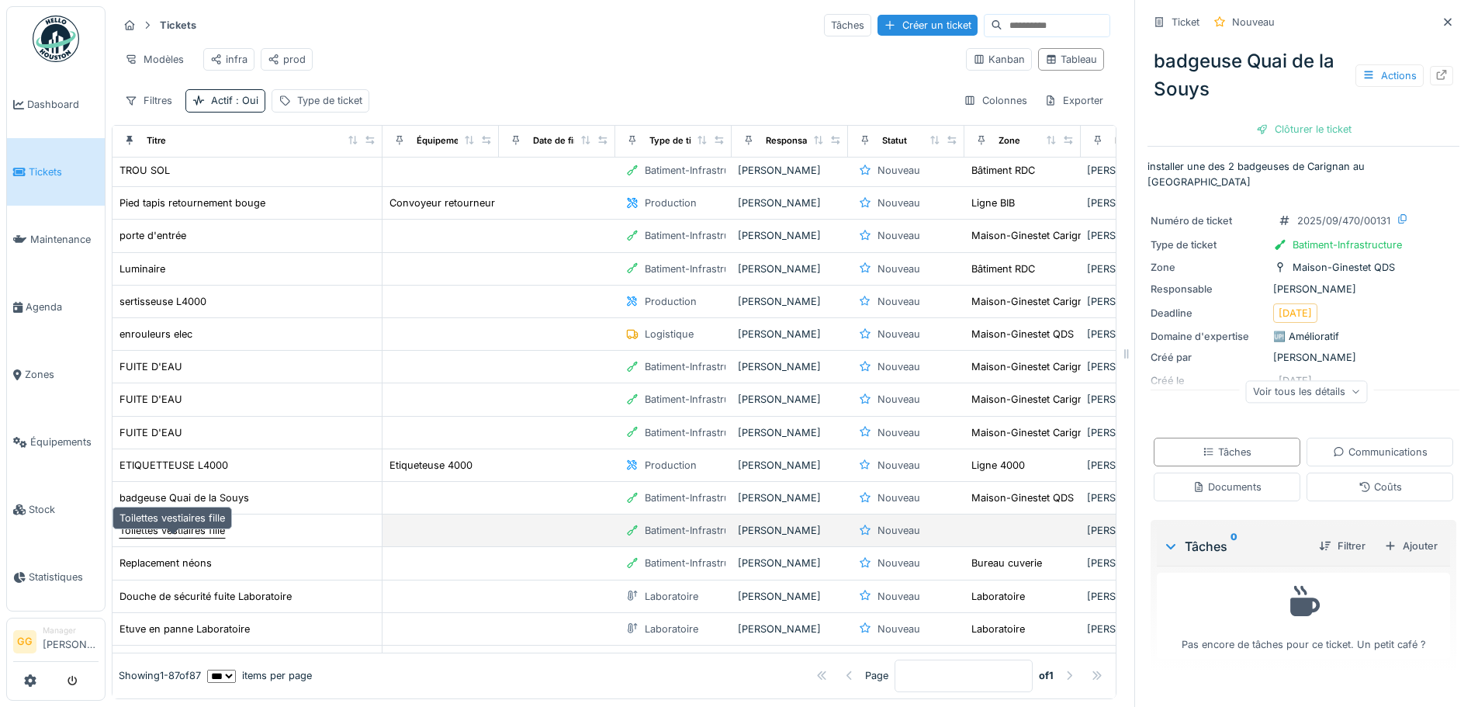
click at [208, 538] on div "Toilettes vestiaires fille" at bounding box center [172, 530] width 106 height 15
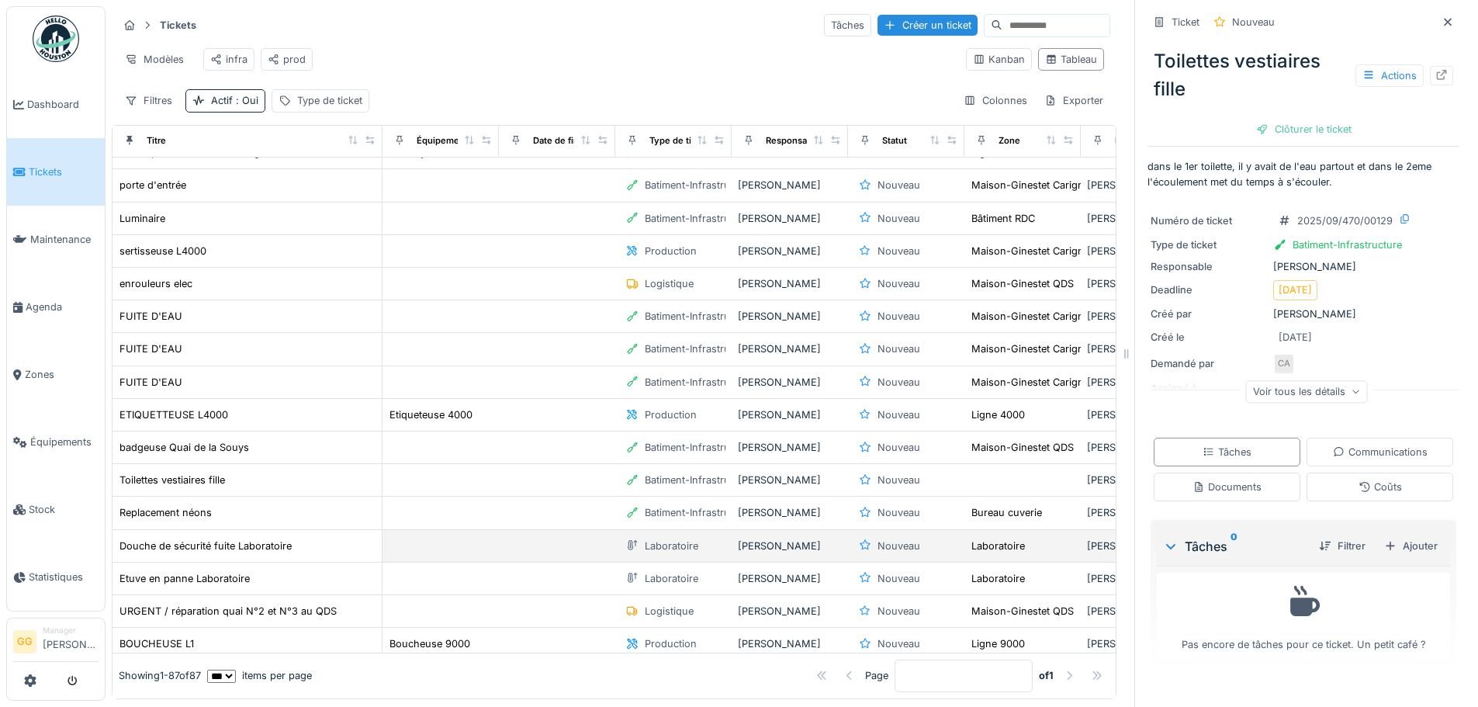
scroll to position [310, 0]
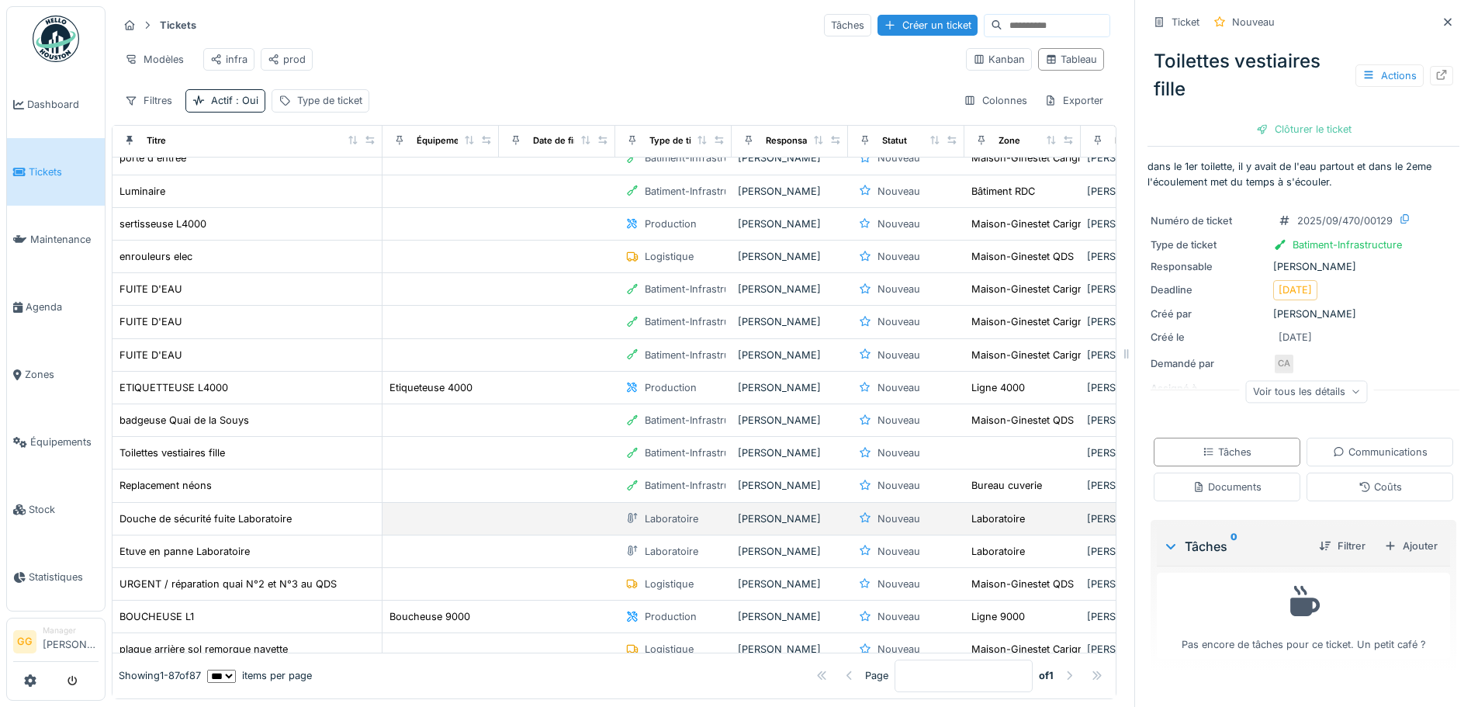
click at [184, 535] on td "Douche de sécurité fuite Laboratoire" at bounding box center [248, 519] width 270 height 33
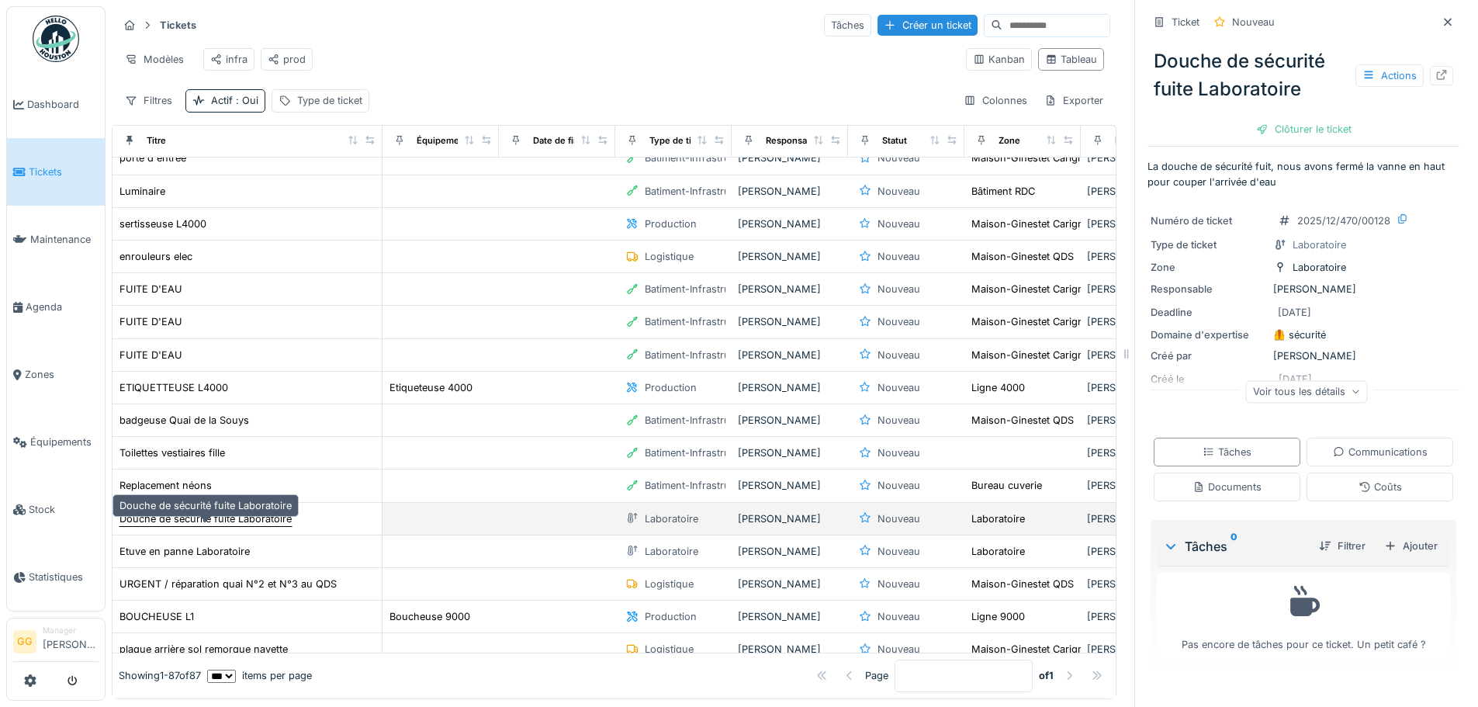
click at [197, 526] on div "Douche de sécurité fuite Laboratoire" at bounding box center [205, 518] width 172 height 15
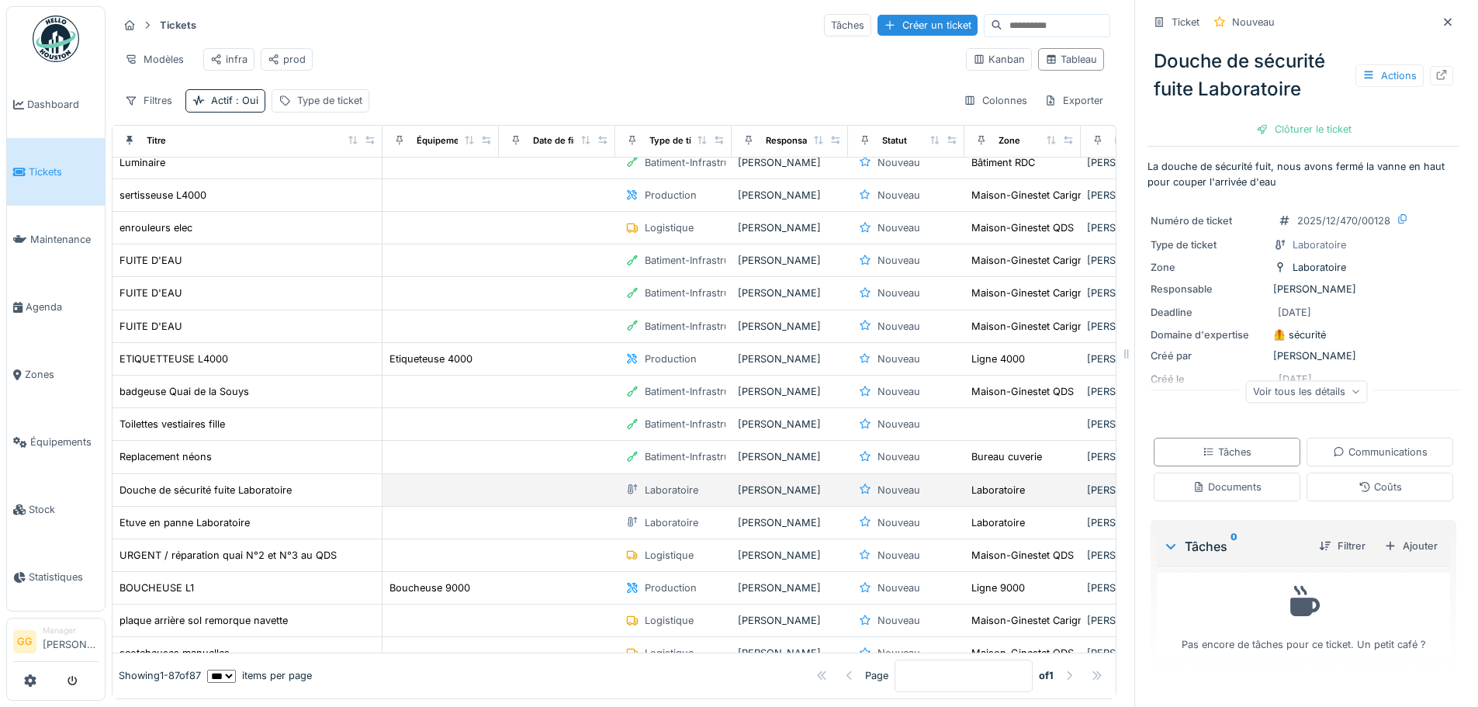
scroll to position [388, 0]
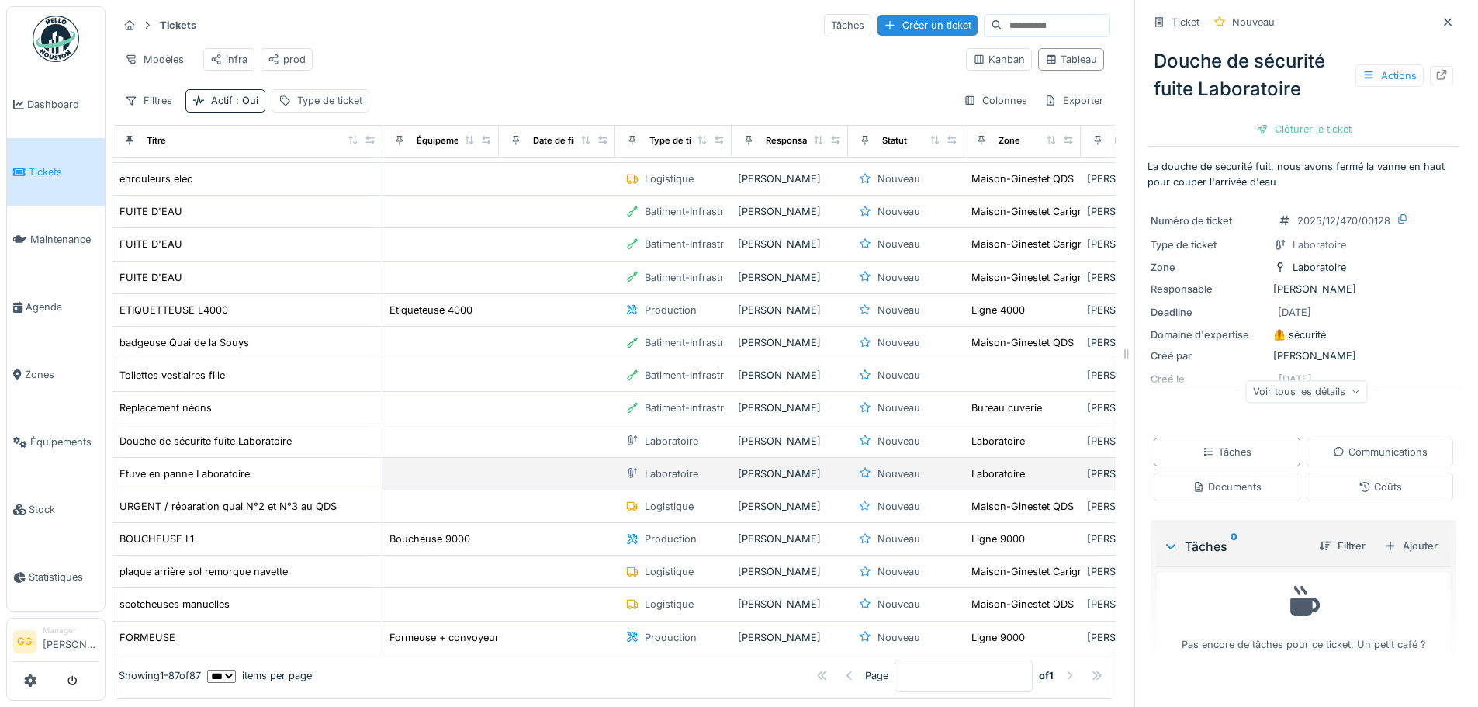
click at [182, 490] on td "Etuve en panne Laboratoire" at bounding box center [248, 474] width 270 height 33
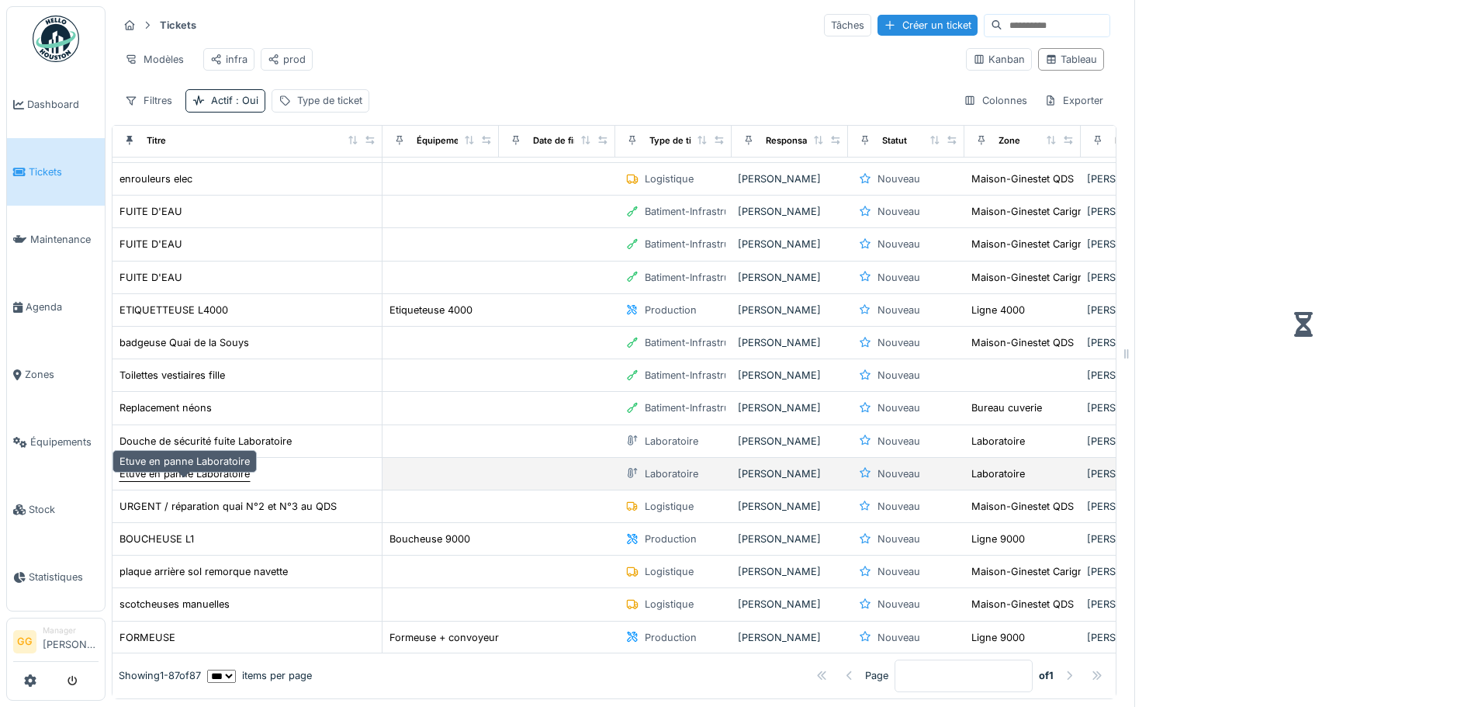
click at [183, 481] on div "Etuve en panne Laboratoire" at bounding box center [184, 473] width 130 height 15
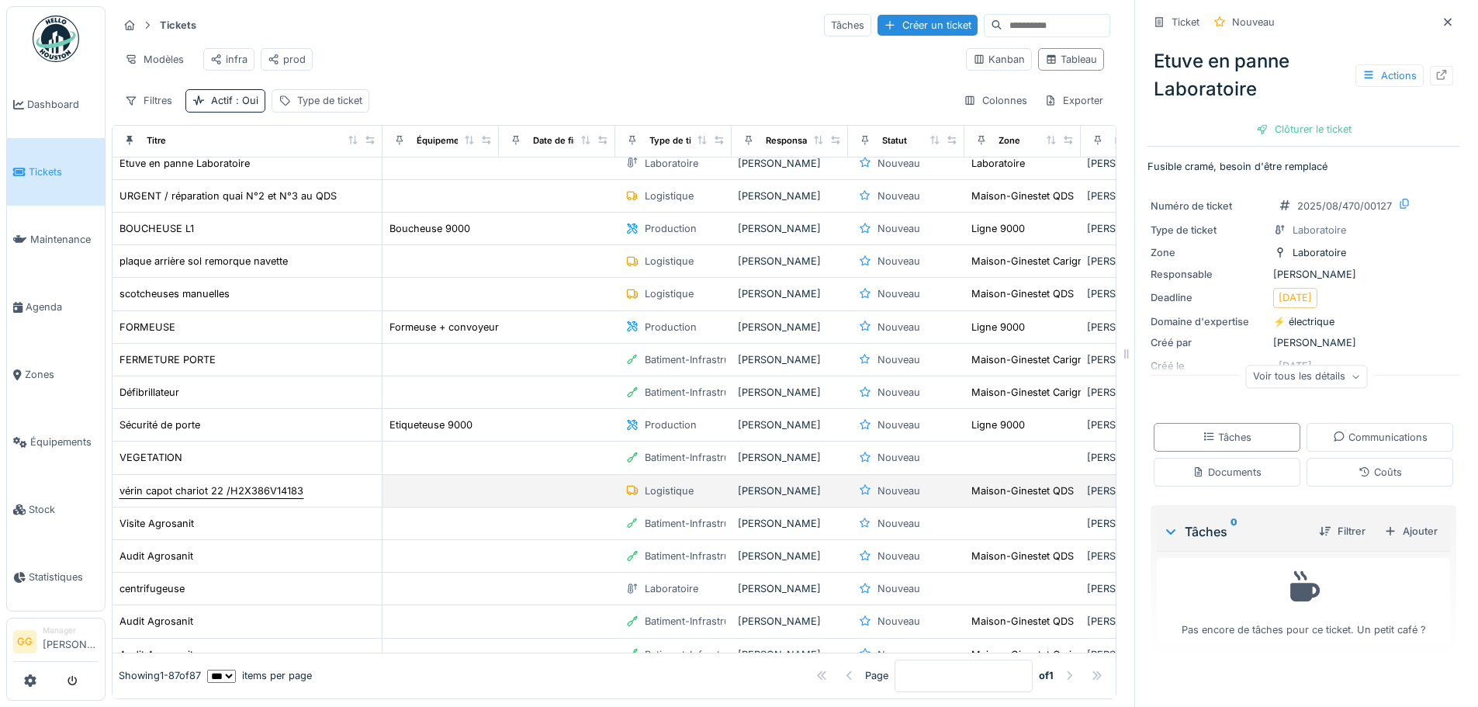
scroll to position [776, 0]
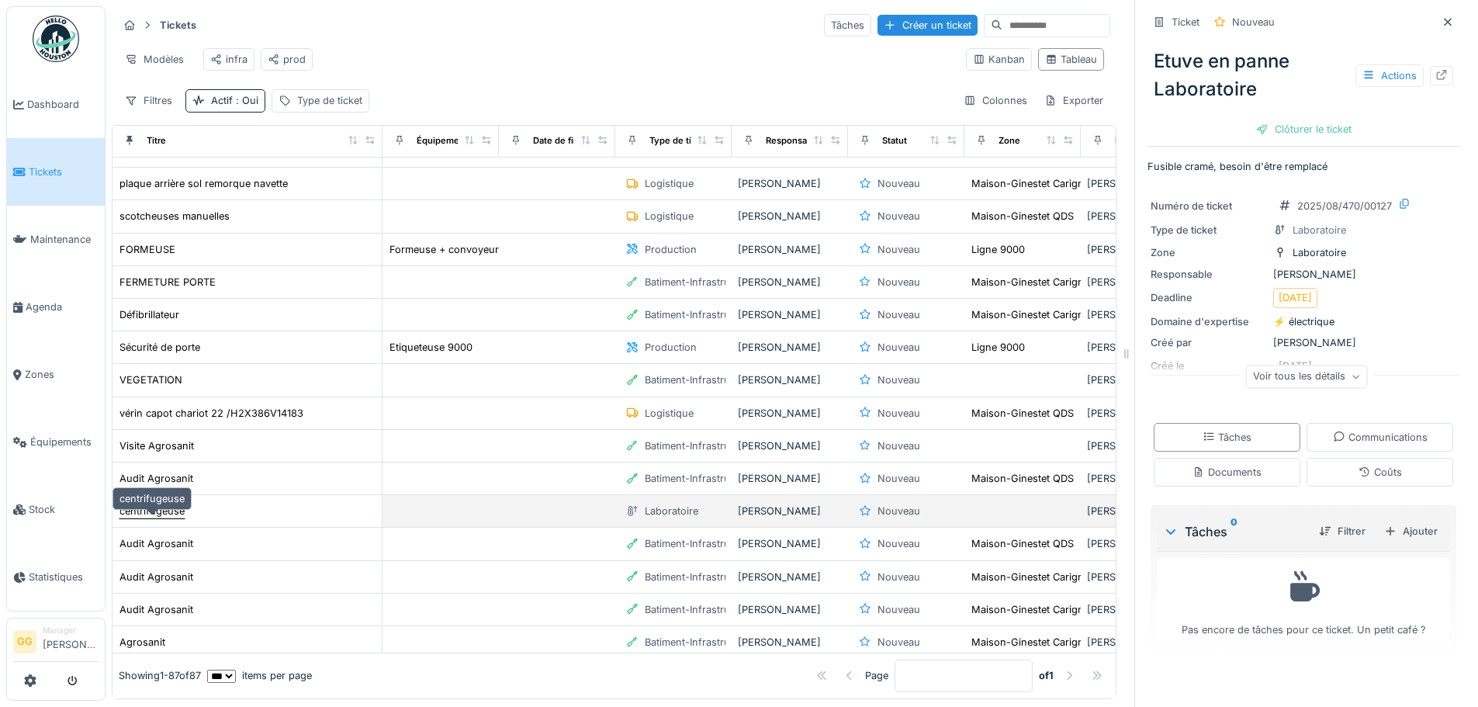
click at [169, 509] on div "centrifugeuse" at bounding box center [151, 511] width 65 height 15
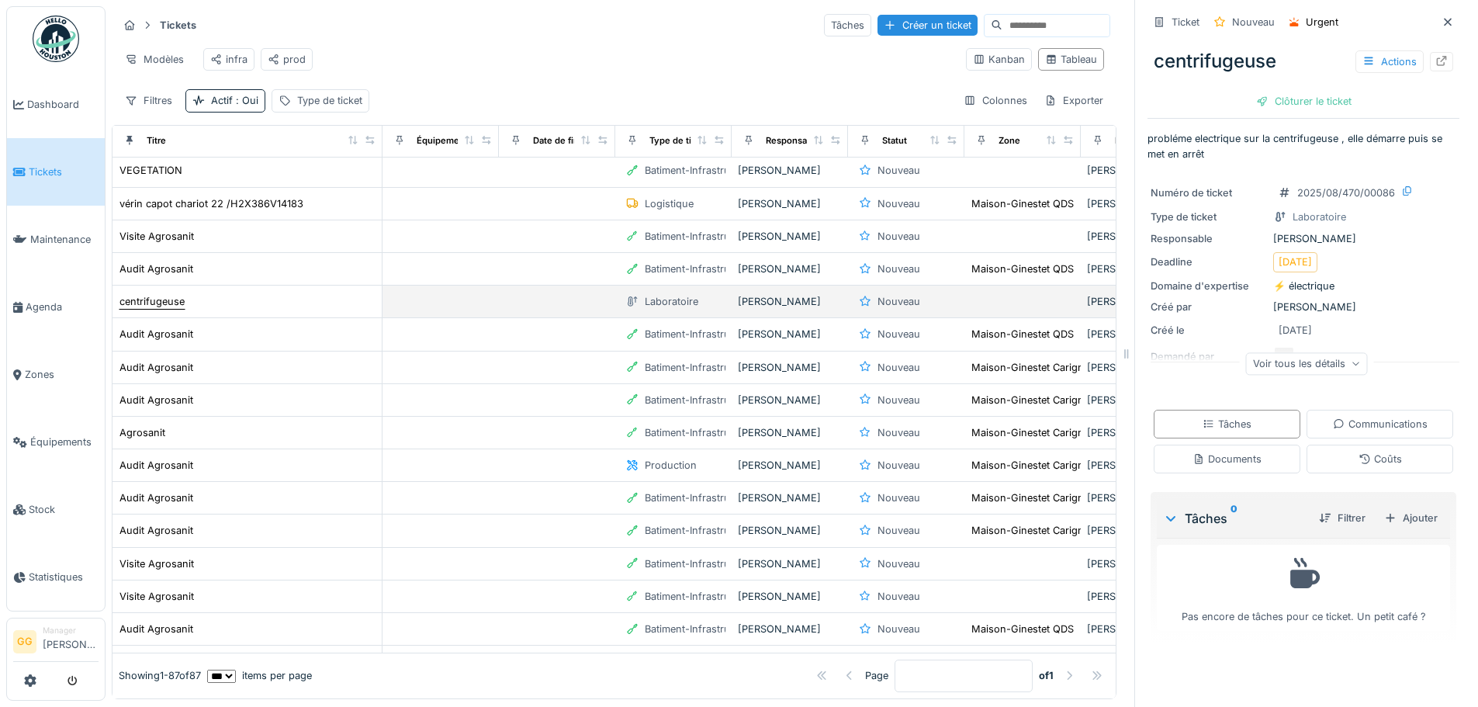
scroll to position [1009, 0]
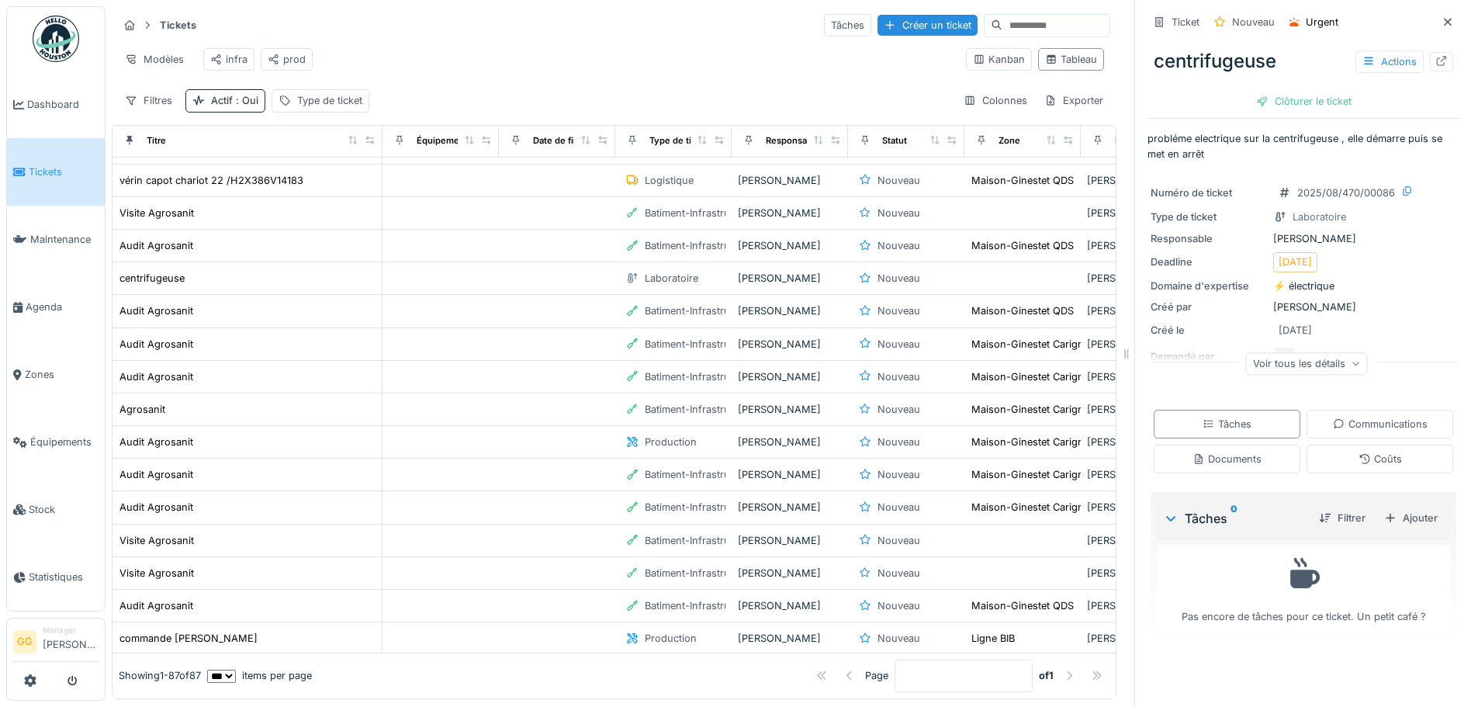
drag, startPoint x: 1199, startPoint y: 1, endPoint x: 664, endPoint y: 7, distance: 535.4
click at [672, 42] on div "Modèles infra prod" at bounding box center [536, 59] width 836 height 35
drag, startPoint x: 661, startPoint y: 2, endPoint x: 570, endPoint y: 91, distance: 127.3
click at [570, 91] on div "Filtres Actif : Oui Type de ticket Colonnes Exporter" at bounding box center [614, 100] width 992 height 23
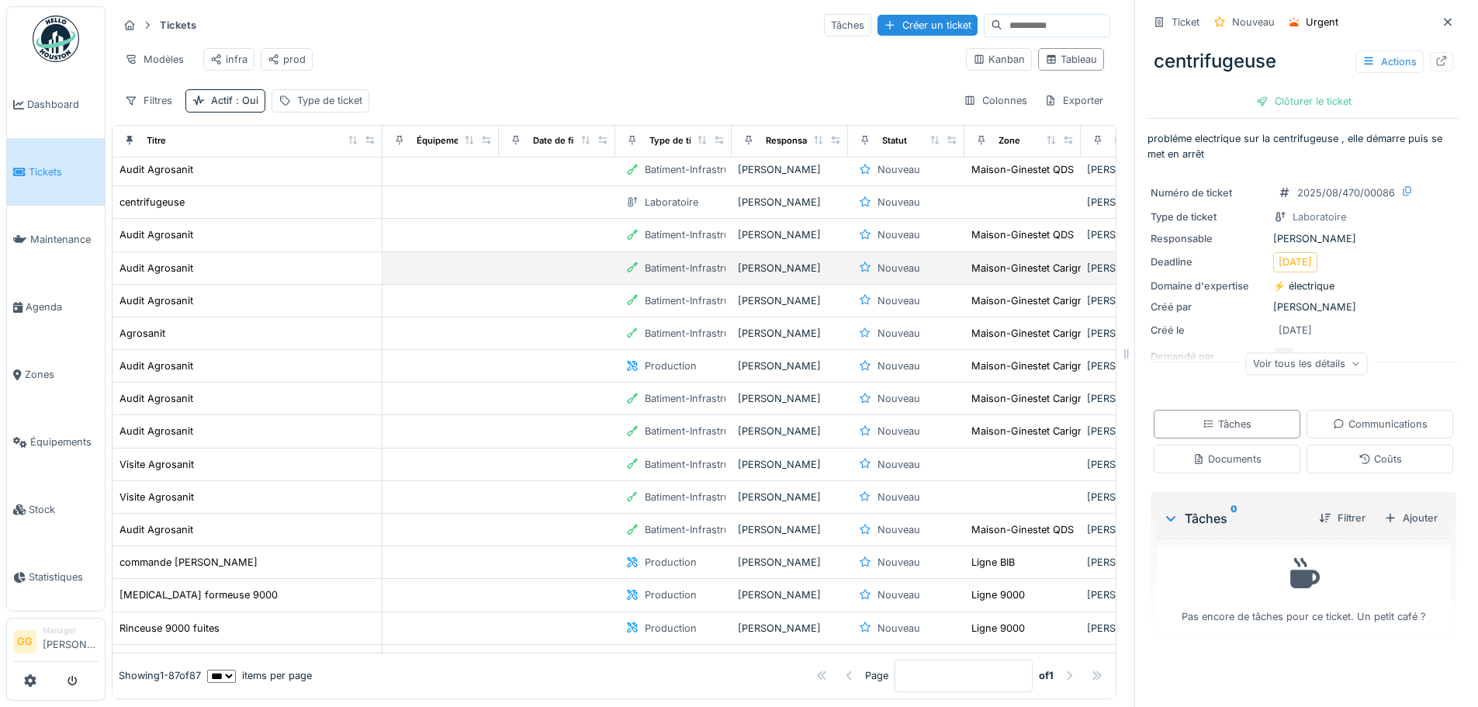
scroll to position [1086, 0]
click at [74, 449] on link "Équipements" at bounding box center [56, 442] width 98 height 68
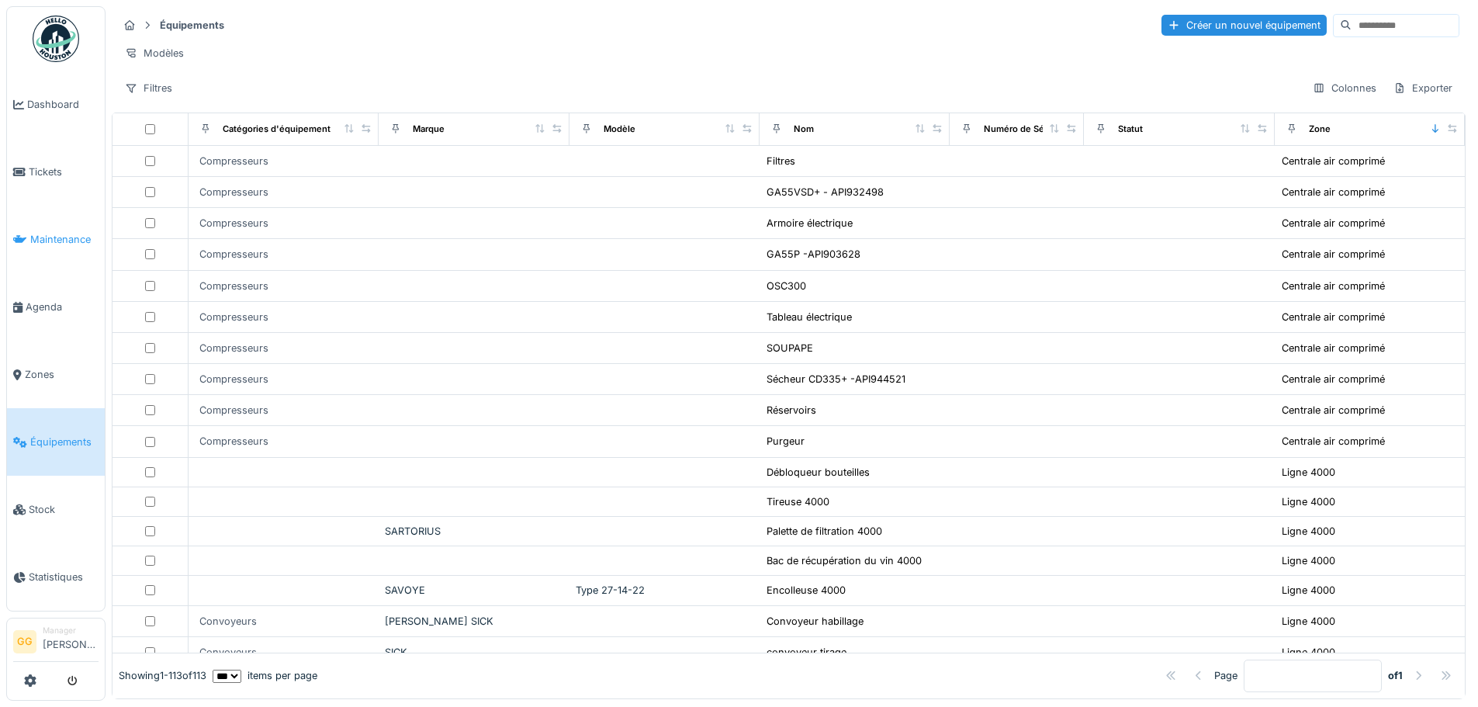
click at [64, 226] on link "Maintenance" at bounding box center [56, 240] width 98 height 68
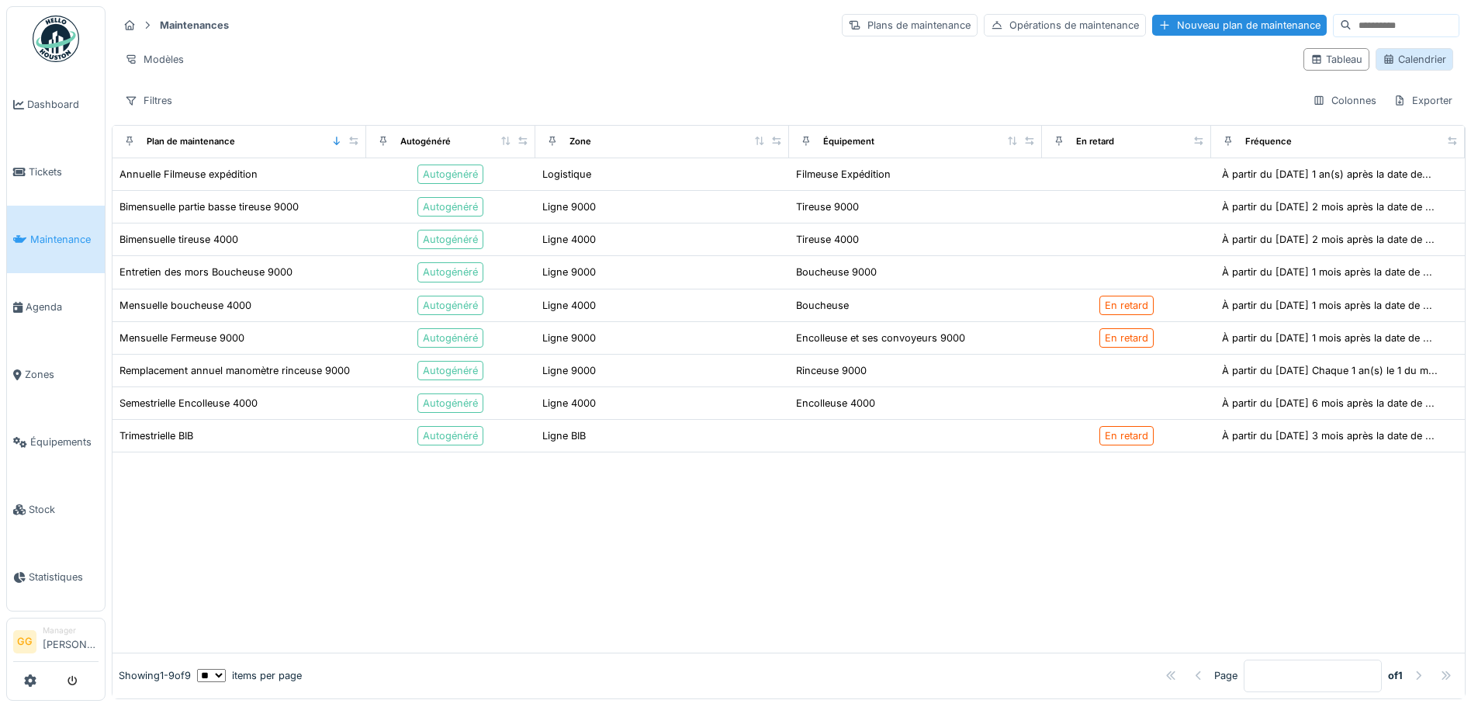
click at [1383, 54] on div "Calendrier" at bounding box center [1415, 59] width 64 height 15
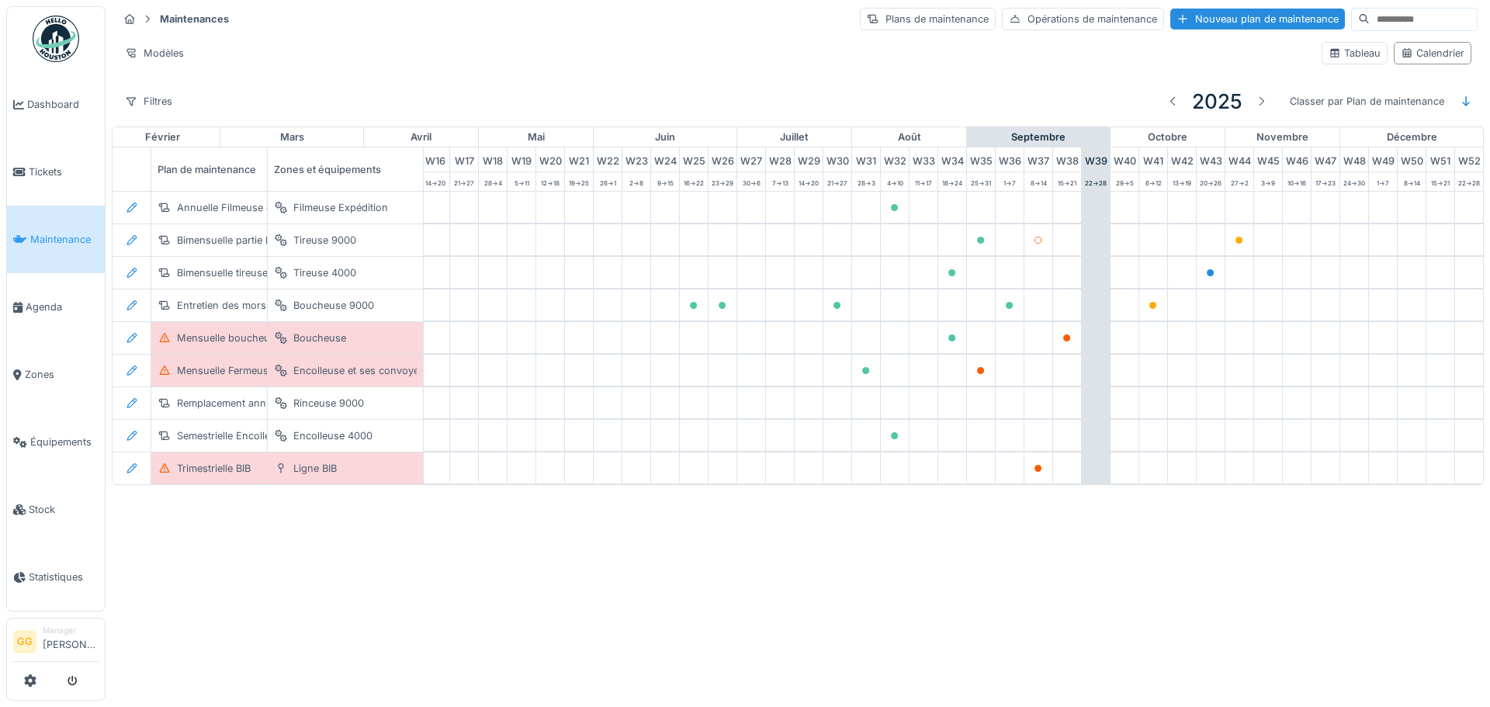
scroll to position [0, 508]
